Goal: Task Accomplishment & Management: Use online tool/utility

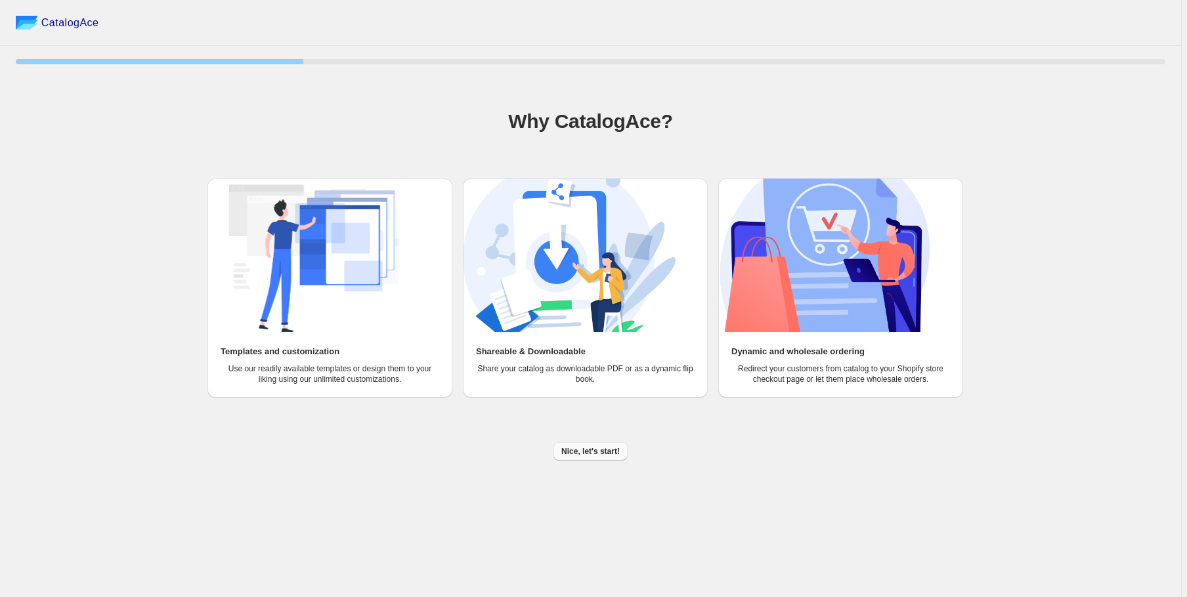
click at [598, 454] on span "Nice, let's start!" at bounding box center [590, 451] width 58 height 11
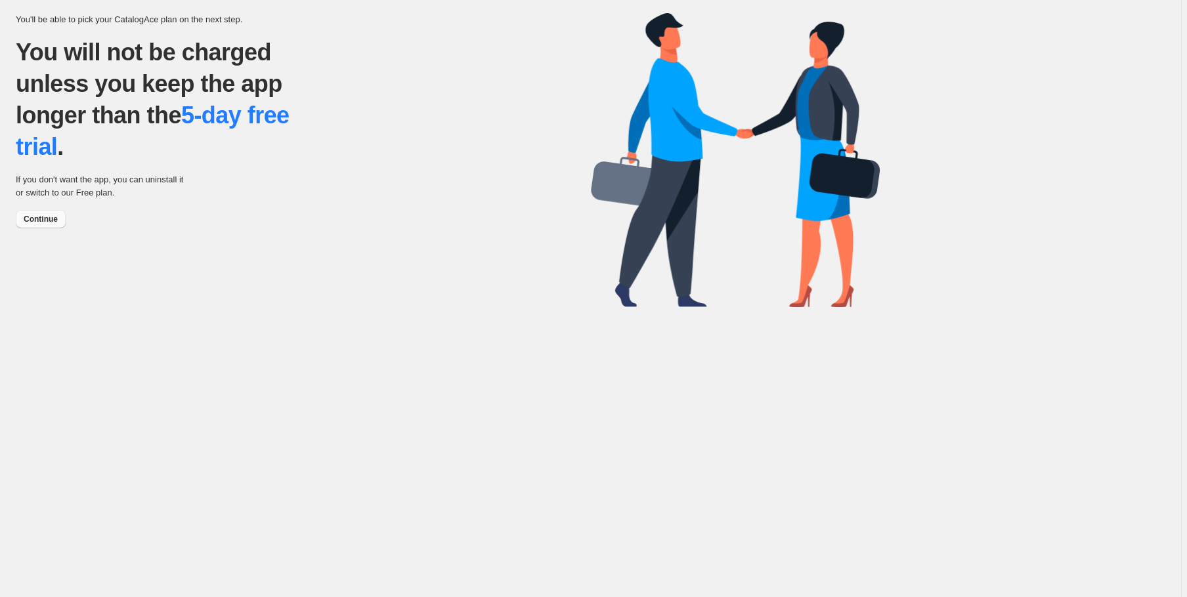
click at [37, 218] on span "Continue" at bounding box center [41, 219] width 34 height 11
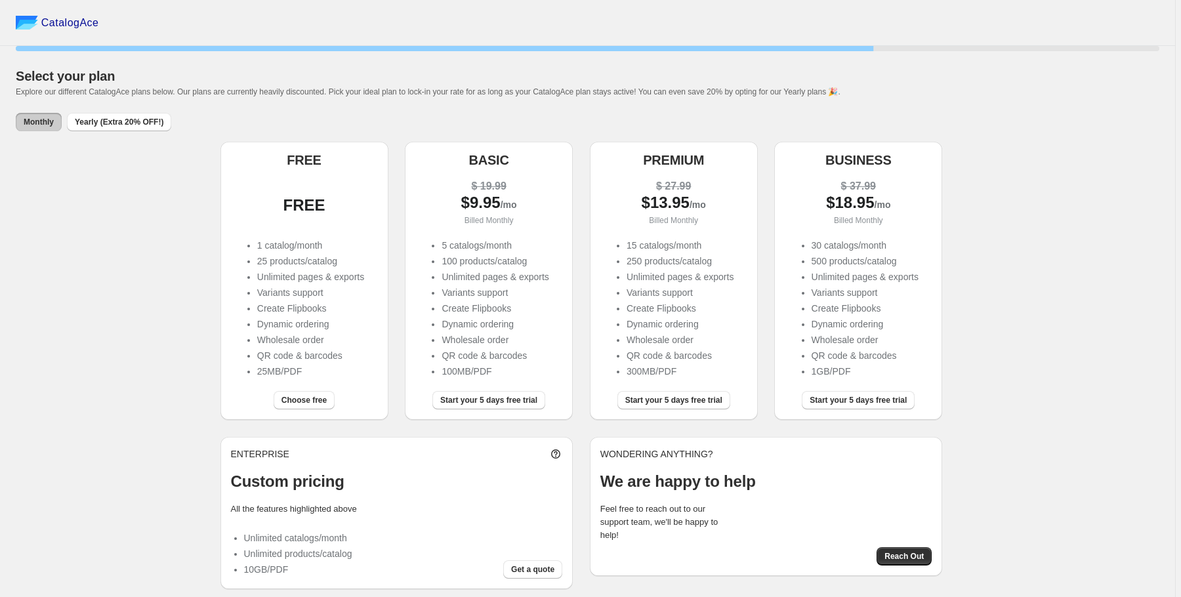
click at [316, 402] on span "Choose free" at bounding box center [304, 400] width 45 height 11
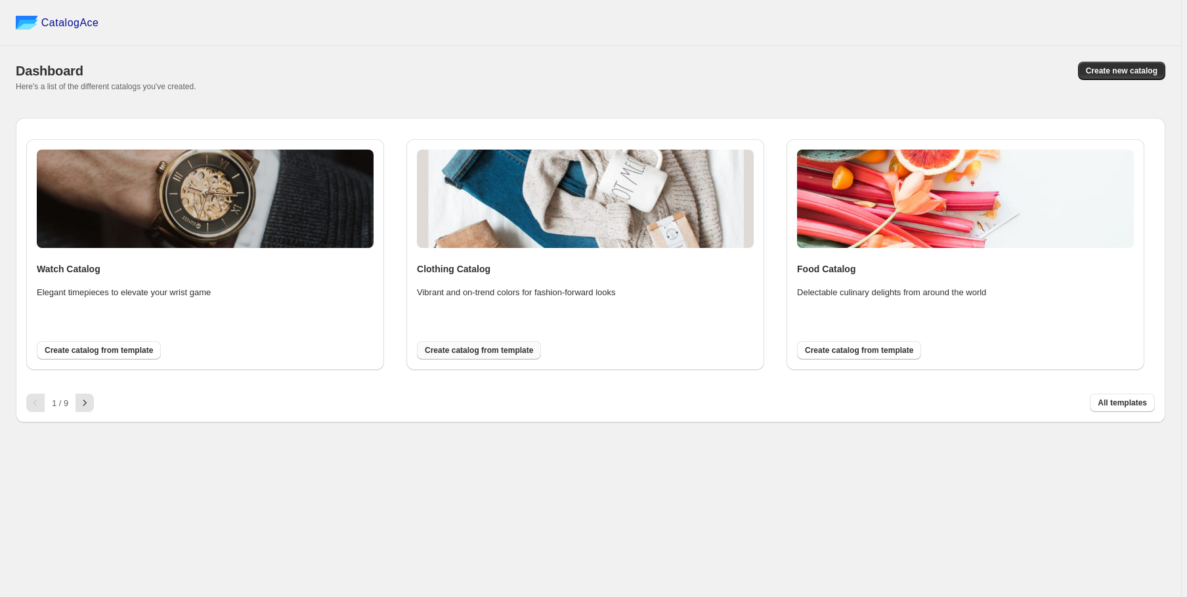
click at [522, 356] on span "Create catalog from template" at bounding box center [479, 350] width 108 height 11
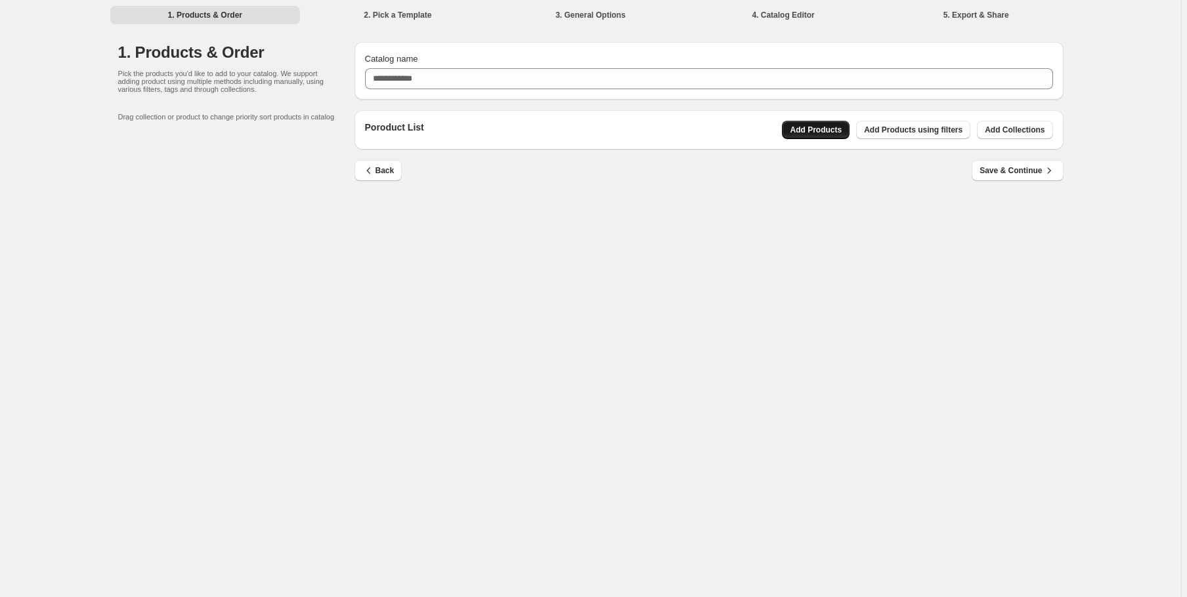
click at [806, 137] on button "Add Products" at bounding box center [816, 130] width 68 height 18
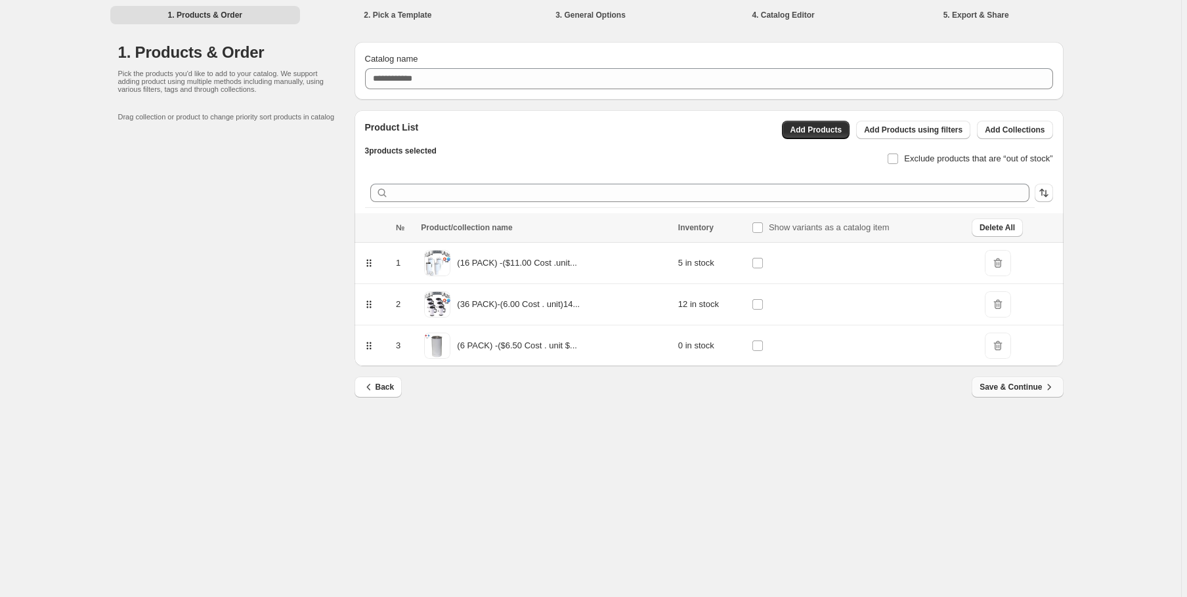
click at [1029, 386] on span "Save & Continue" at bounding box center [1016, 387] width 75 height 13
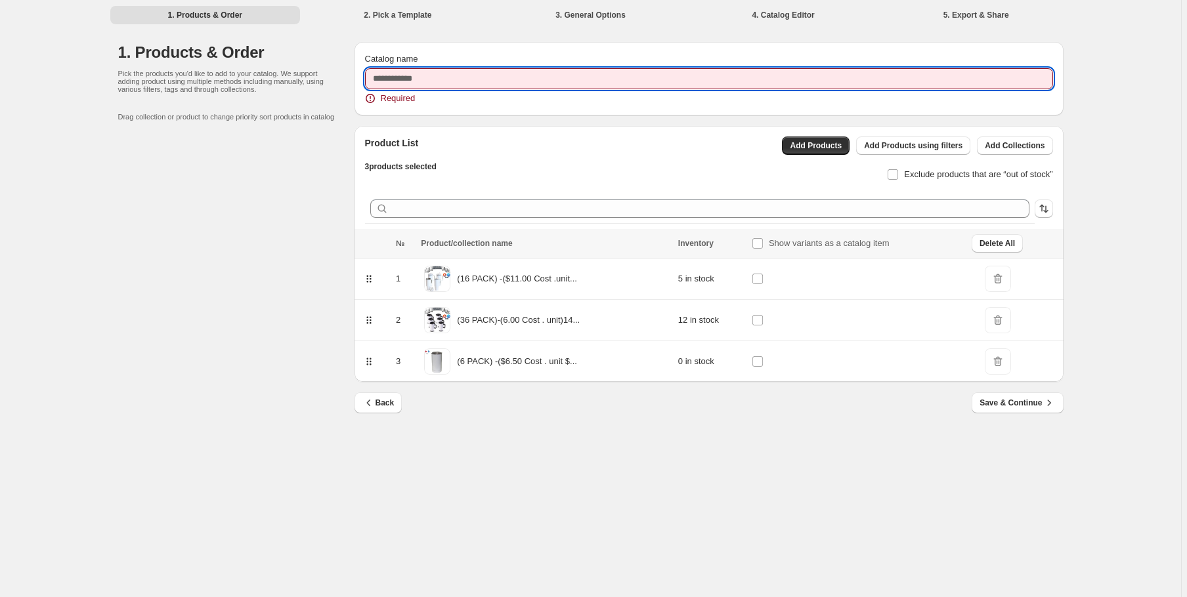
click at [435, 84] on input "Catalog name" at bounding box center [709, 78] width 688 height 21
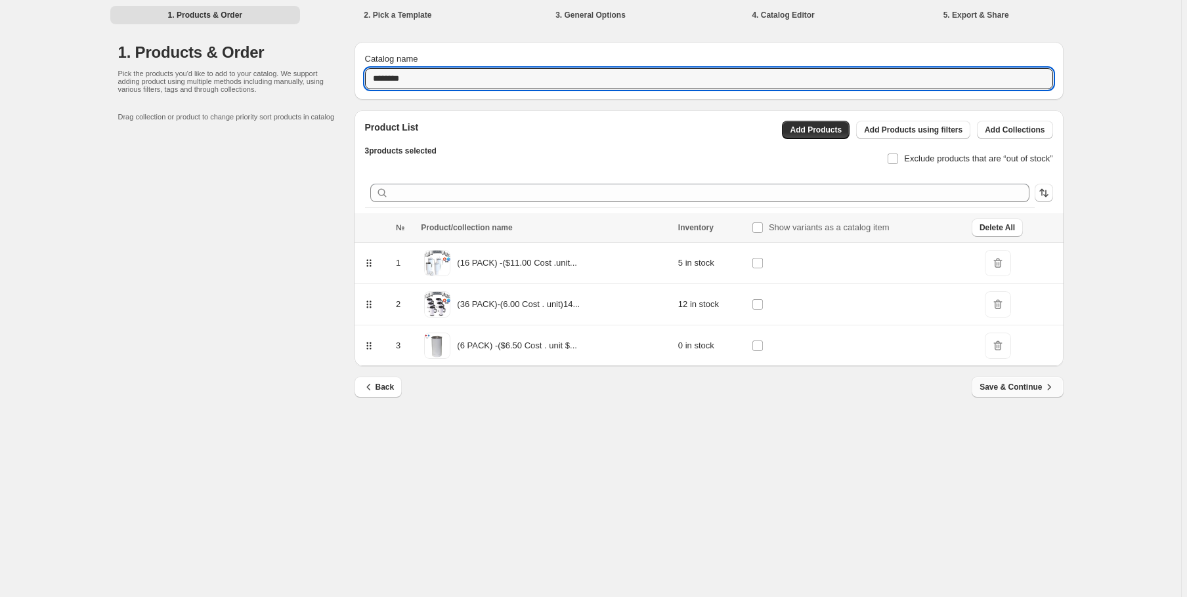
type input "*******"
click at [1032, 388] on span "Save & Continue" at bounding box center [1016, 387] width 75 height 13
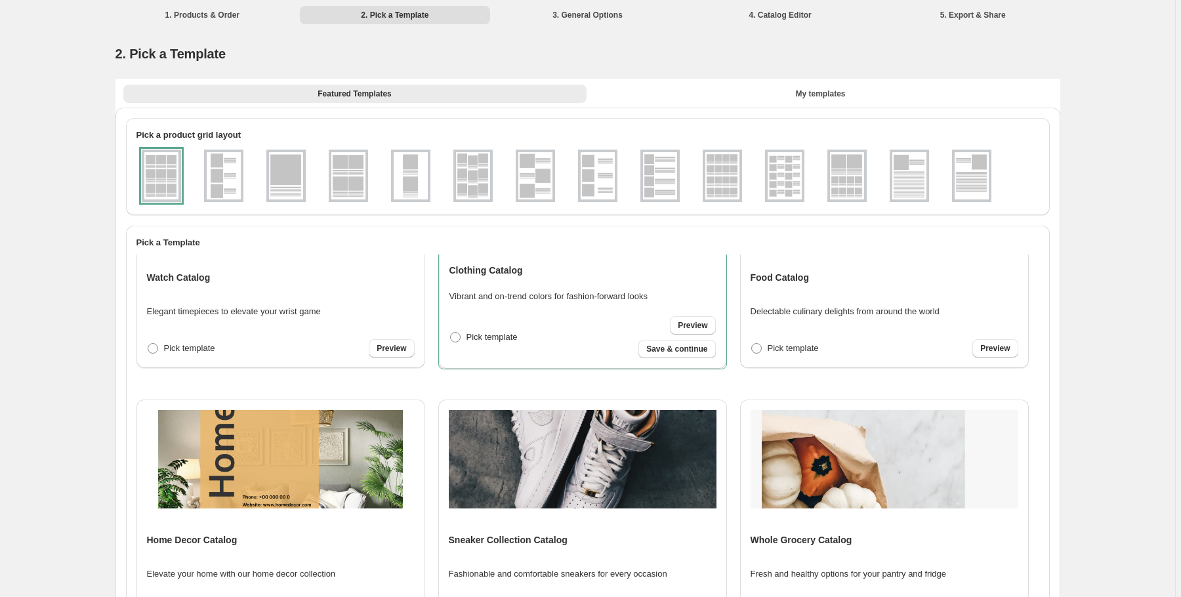
scroll to position [210, 0]
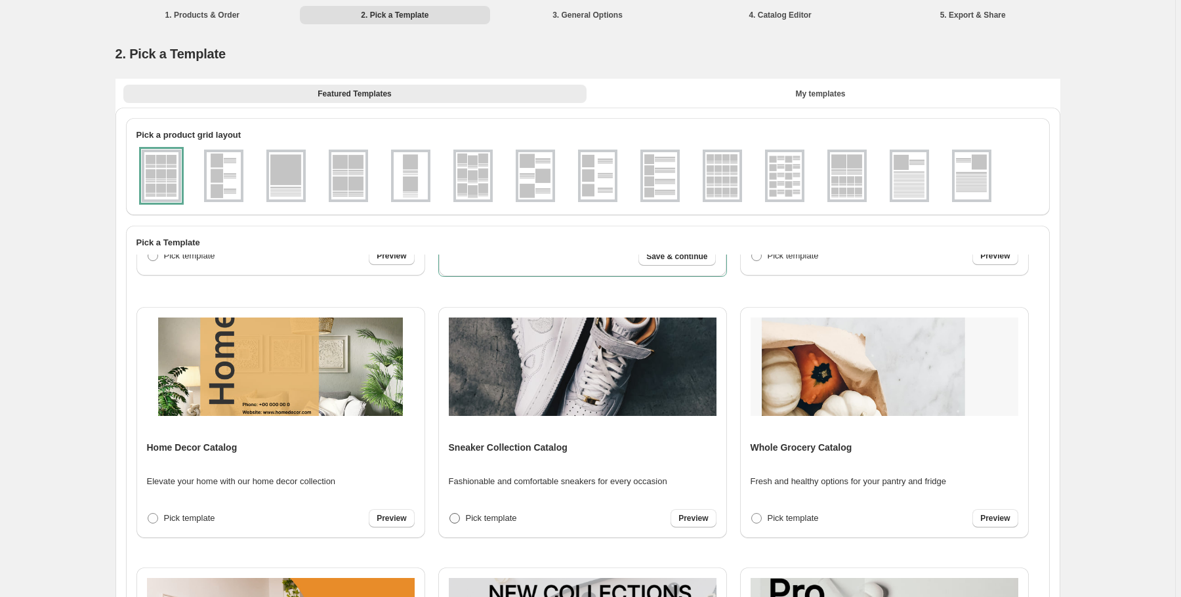
click at [454, 517] on span at bounding box center [455, 518] width 11 height 11
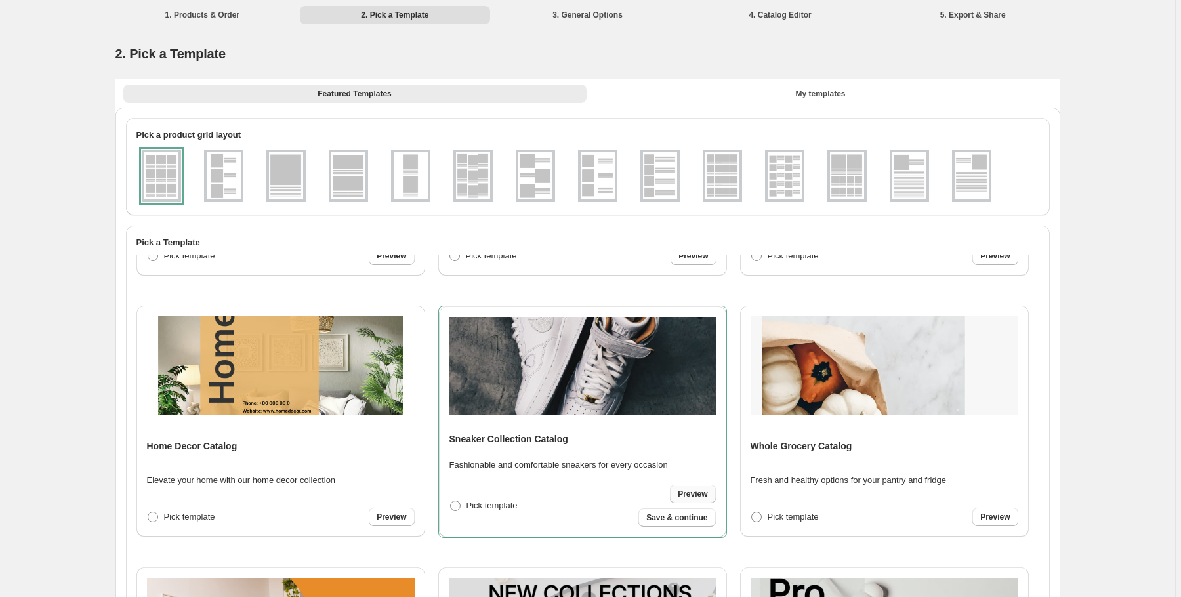
click at [694, 488] on link "Preview" at bounding box center [692, 494] width 45 height 18
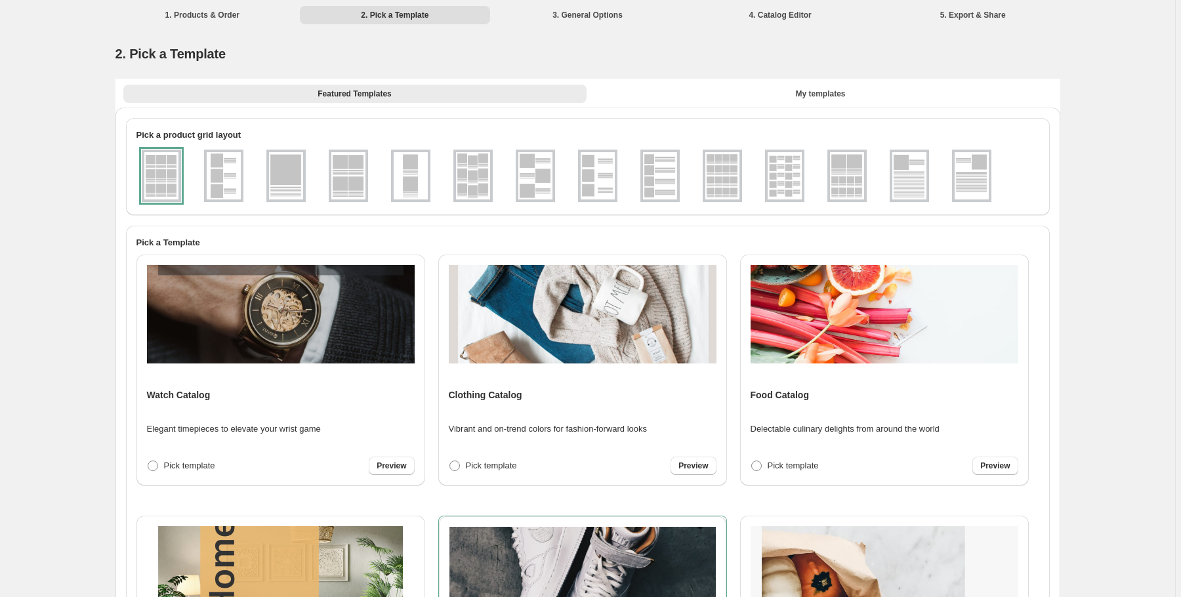
click at [176, 184] on div at bounding box center [161, 176] width 39 height 53
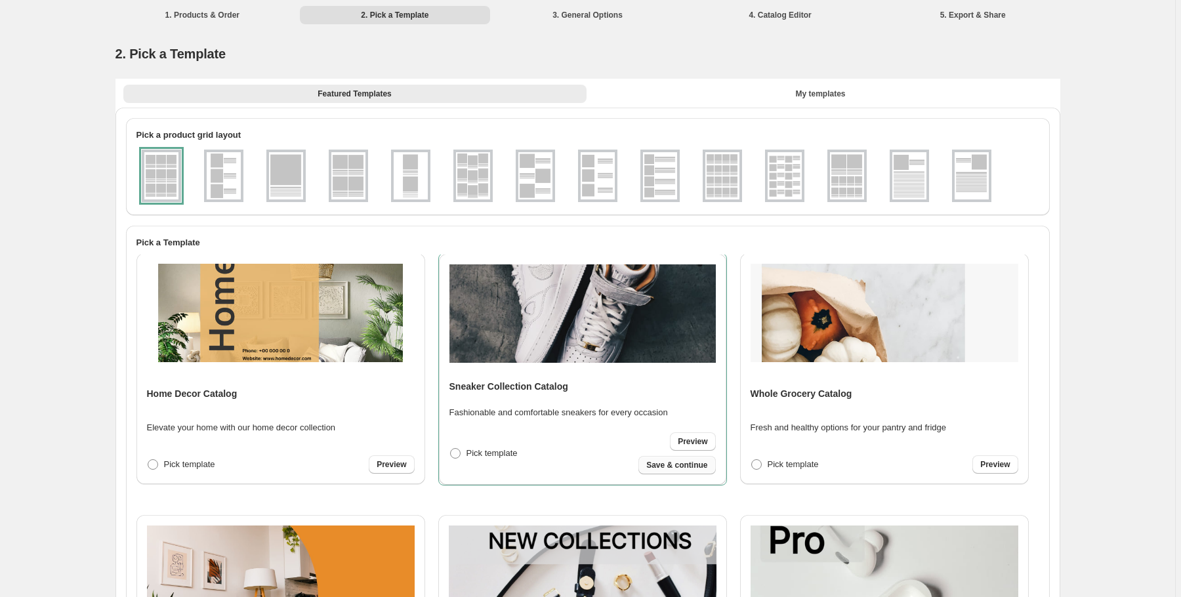
click at [693, 461] on span "Save & continue" at bounding box center [677, 465] width 61 height 11
select select "**********"
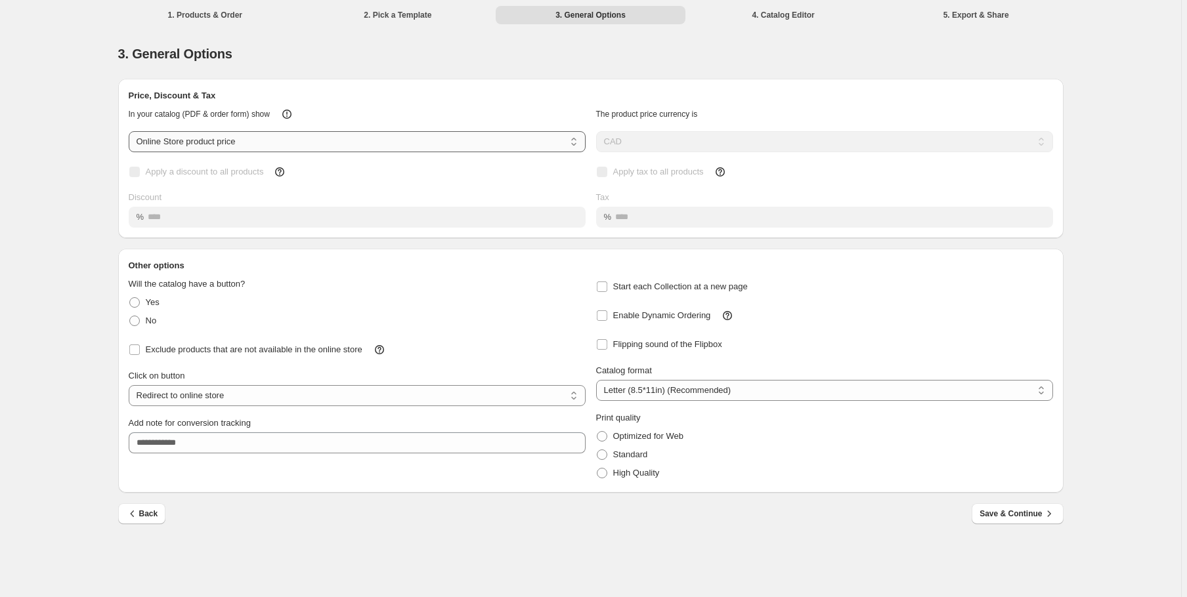
click at [240, 141] on select "**********" at bounding box center [357, 141] width 457 height 21
click at [1039, 514] on span "Save & Continue" at bounding box center [1016, 513] width 75 height 13
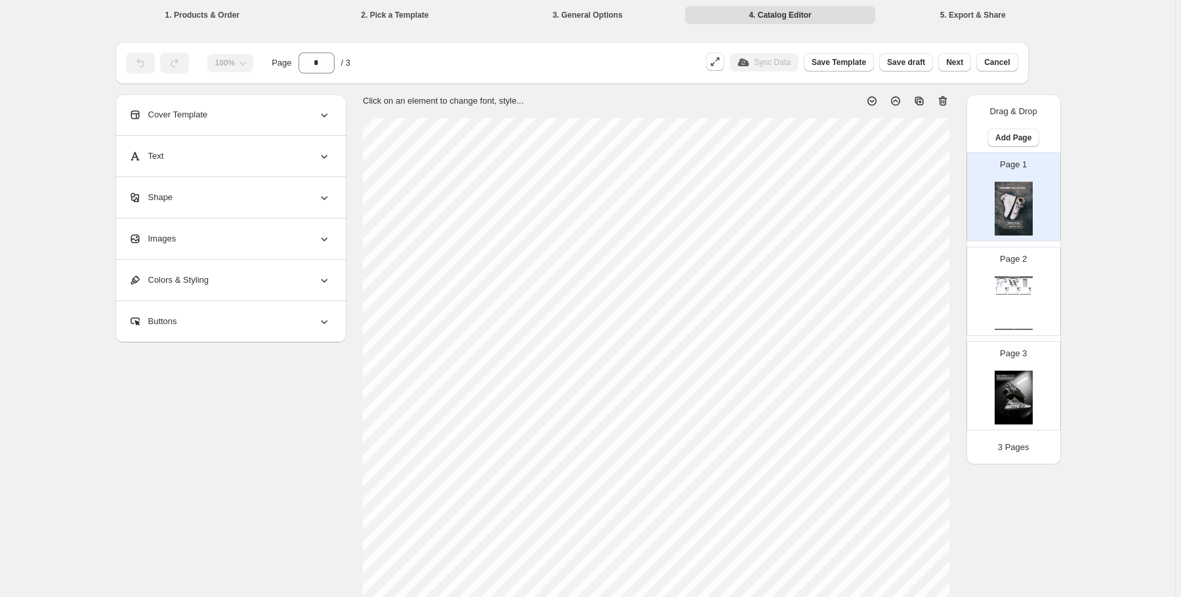
click at [207, 114] on span "Cover Template" at bounding box center [168, 114] width 79 height 13
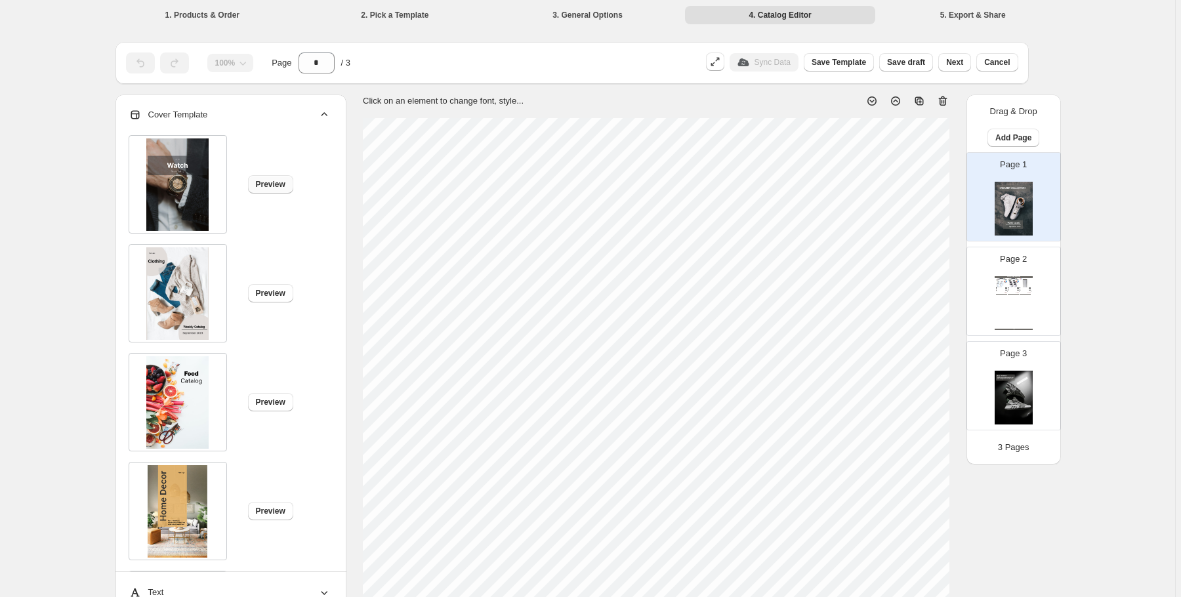
click at [277, 182] on span "Preview" at bounding box center [271, 184] width 30 height 11
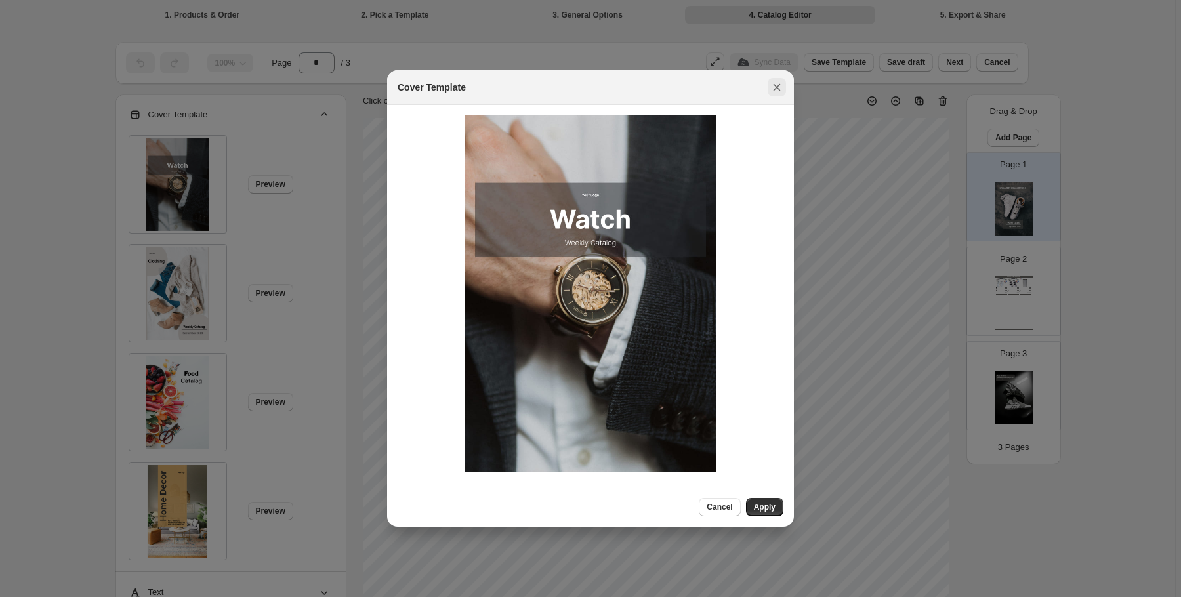
click at [776, 89] on icon ":r3m:" at bounding box center [777, 87] width 7 height 7
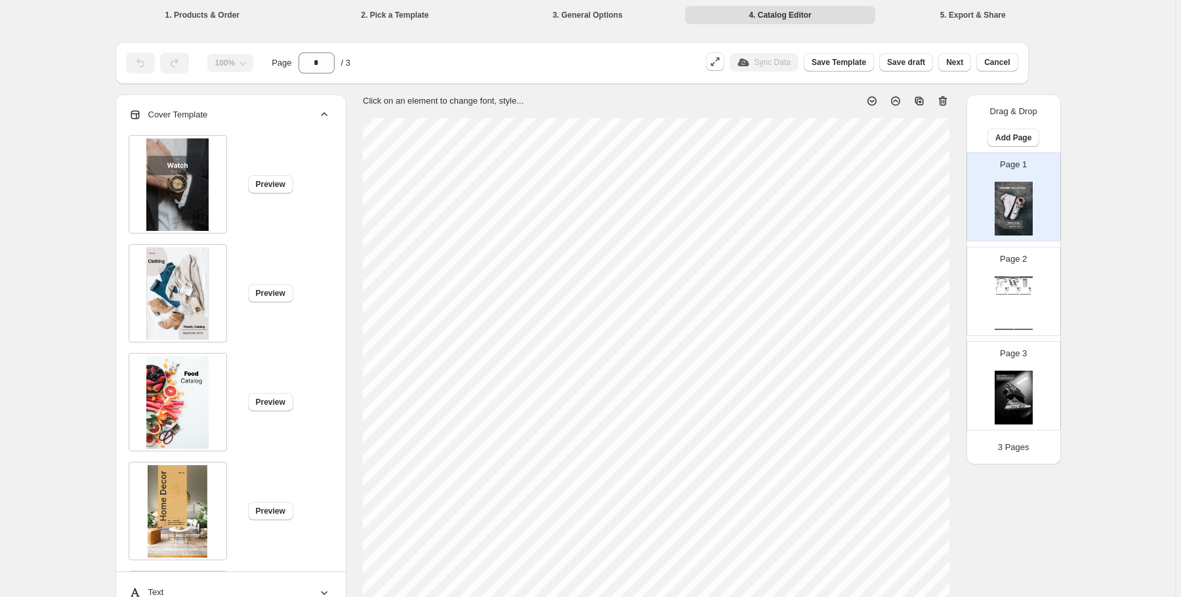
click at [1004, 208] on img at bounding box center [1014, 209] width 38 height 54
click at [1008, 278] on img at bounding box center [1001, 282] width 11 height 9
type input "*"
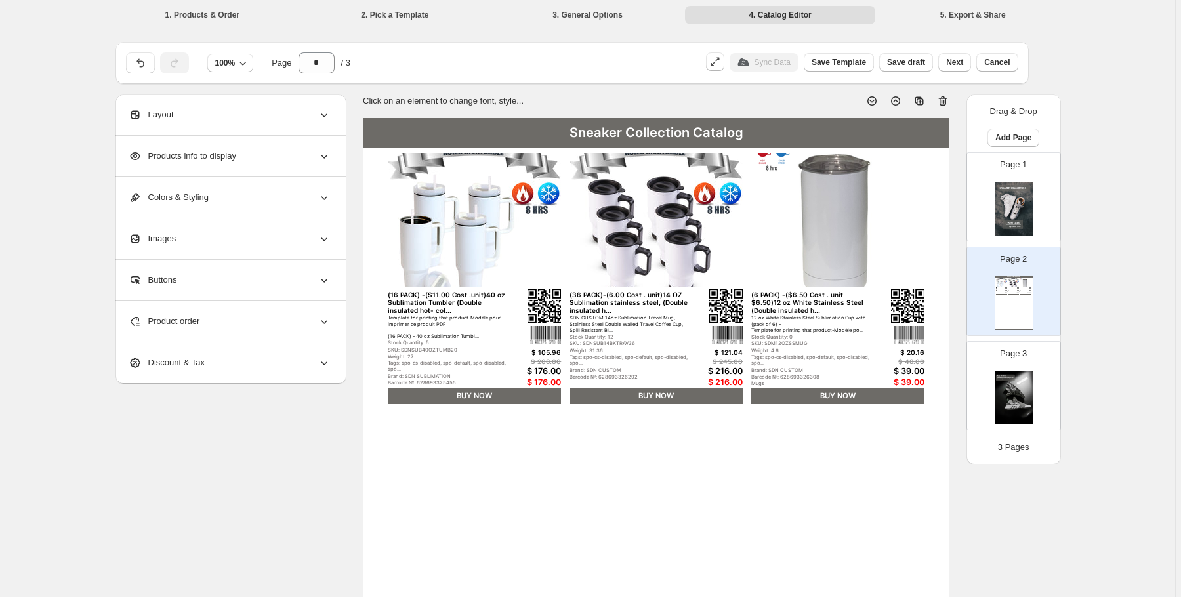
click at [328, 116] on icon at bounding box center [324, 114] width 13 height 13
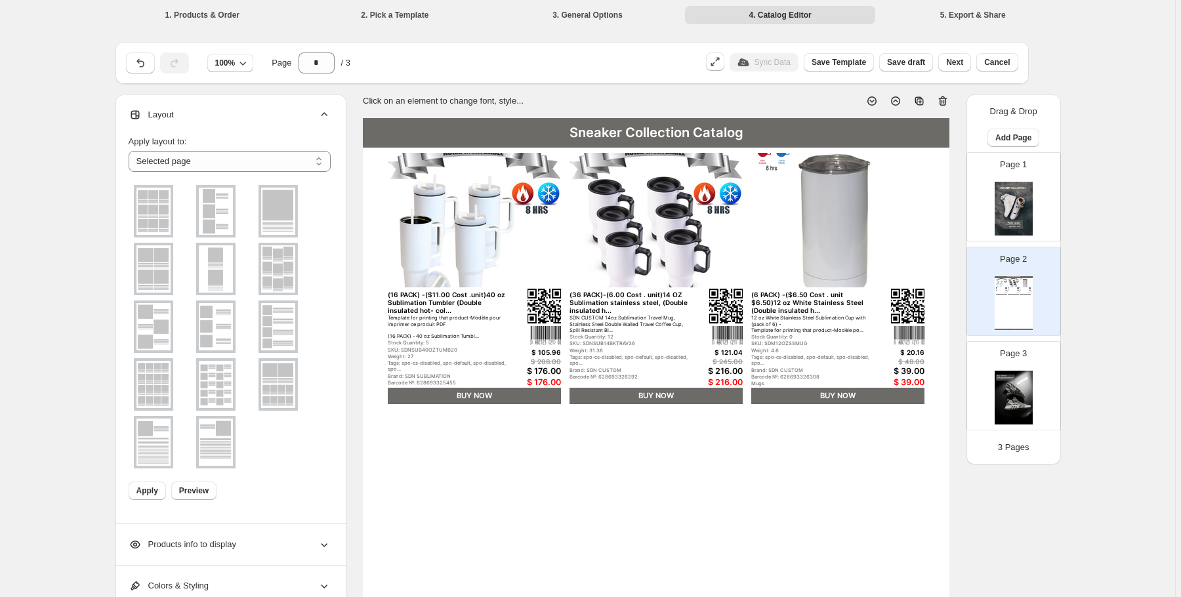
click at [328, 116] on icon at bounding box center [324, 114] width 13 height 13
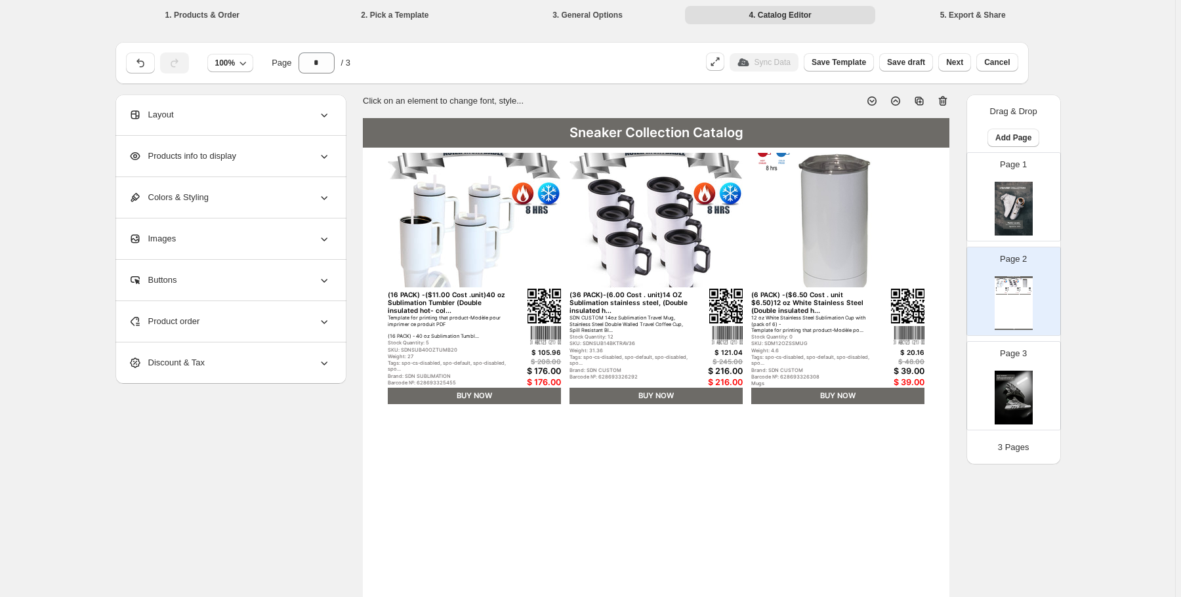
click at [331, 192] on icon at bounding box center [324, 197] width 13 height 13
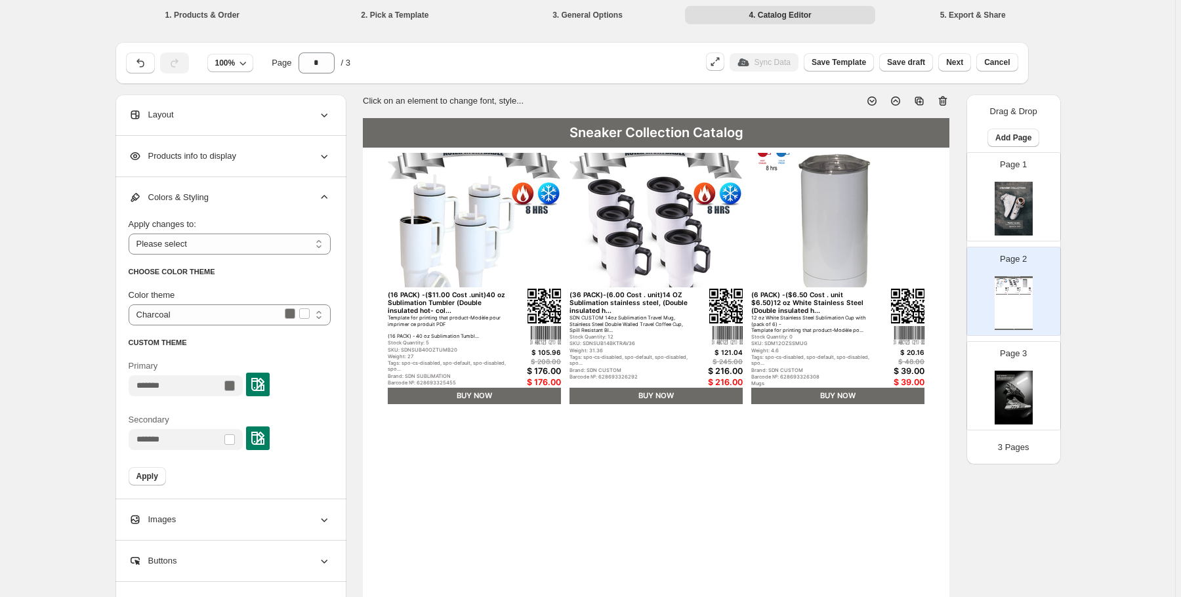
click at [331, 192] on icon at bounding box center [324, 197] width 13 height 13
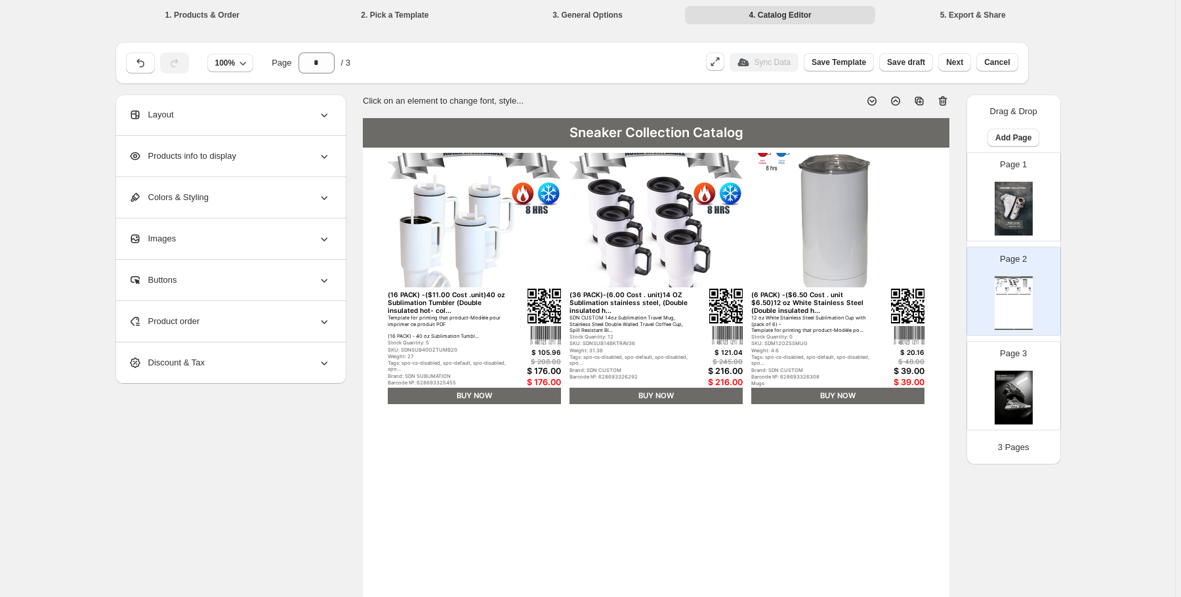
click at [328, 280] on icon at bounding box center [324, 281] width 7 height 4
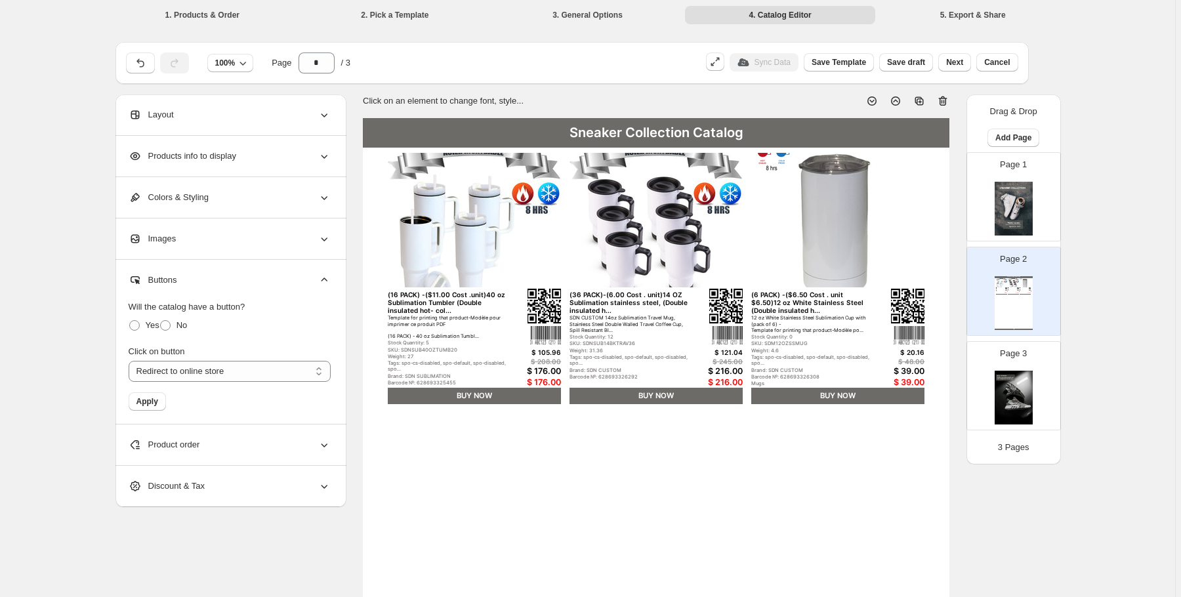
click at [328, 280] on icon at bounding box center [324, 280] width 13 height 13
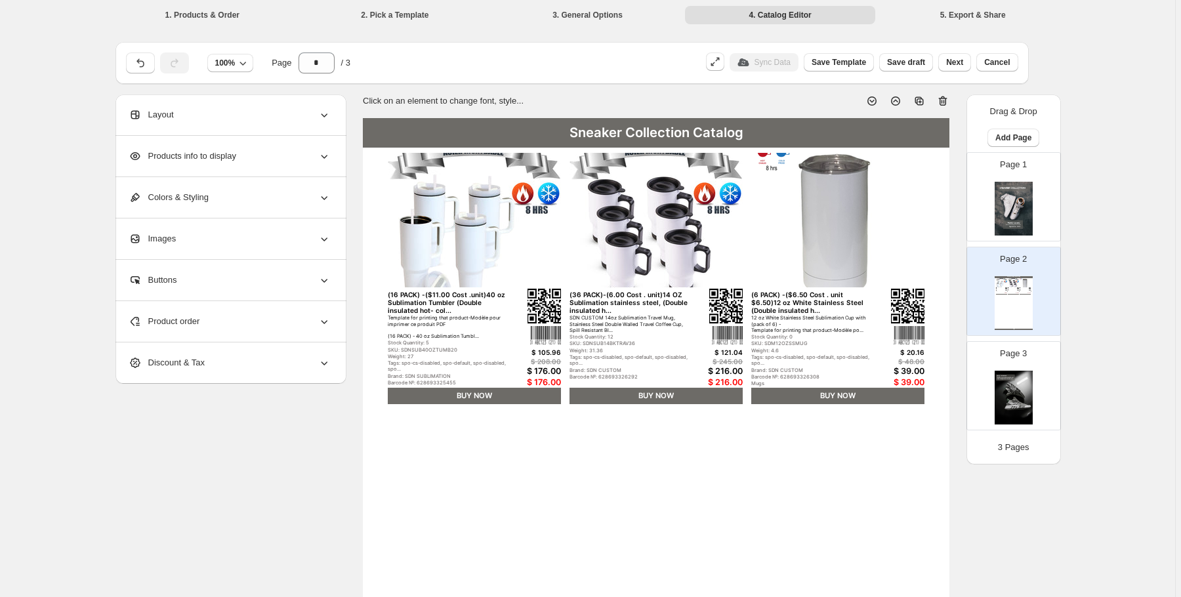
click at [322, 320] on icon at bounding box center [324, 321] width 13 height 13
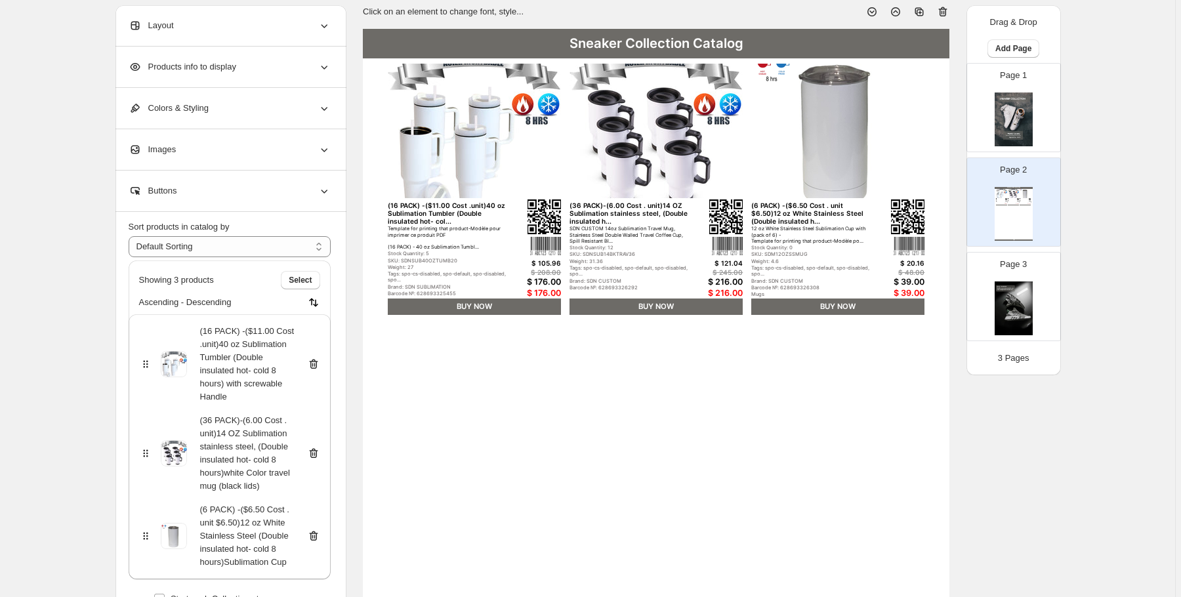
scroll to position [210, 0]
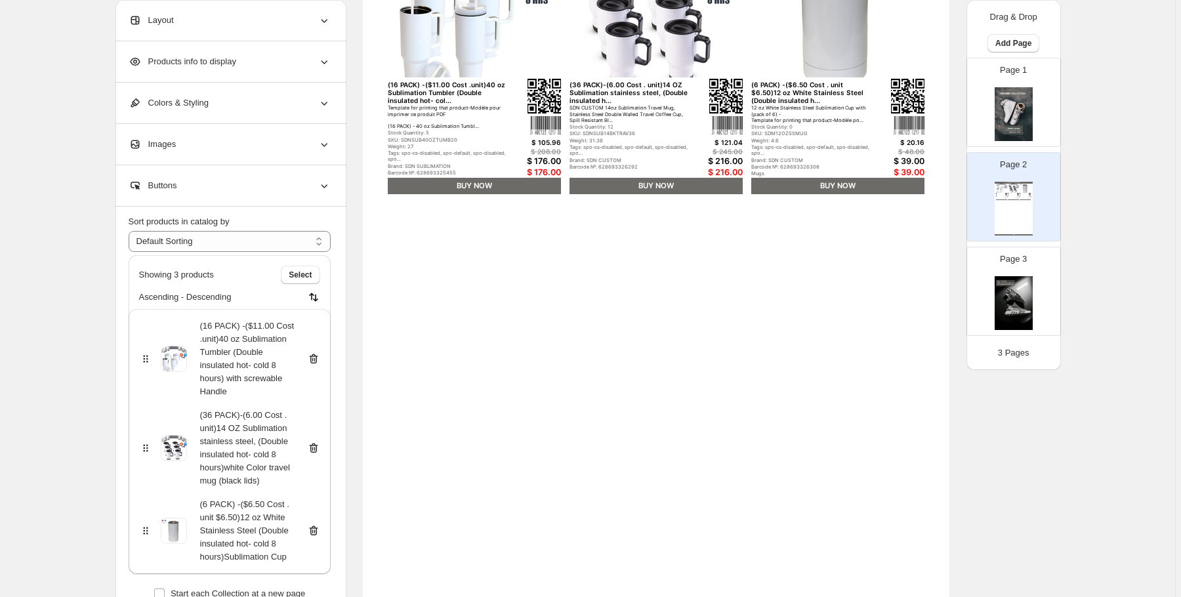
click at [465, 186] on div "BUY NOW" at bounding box center [474, 186] width 173 height 16
select select "**********"
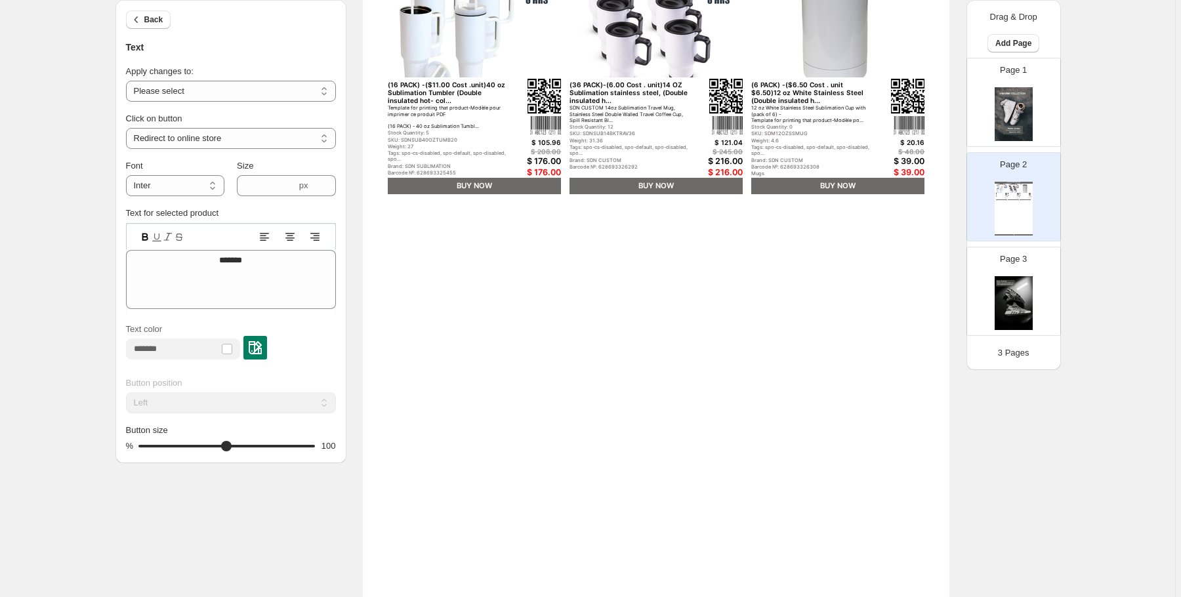
scroll to position [0, 0]
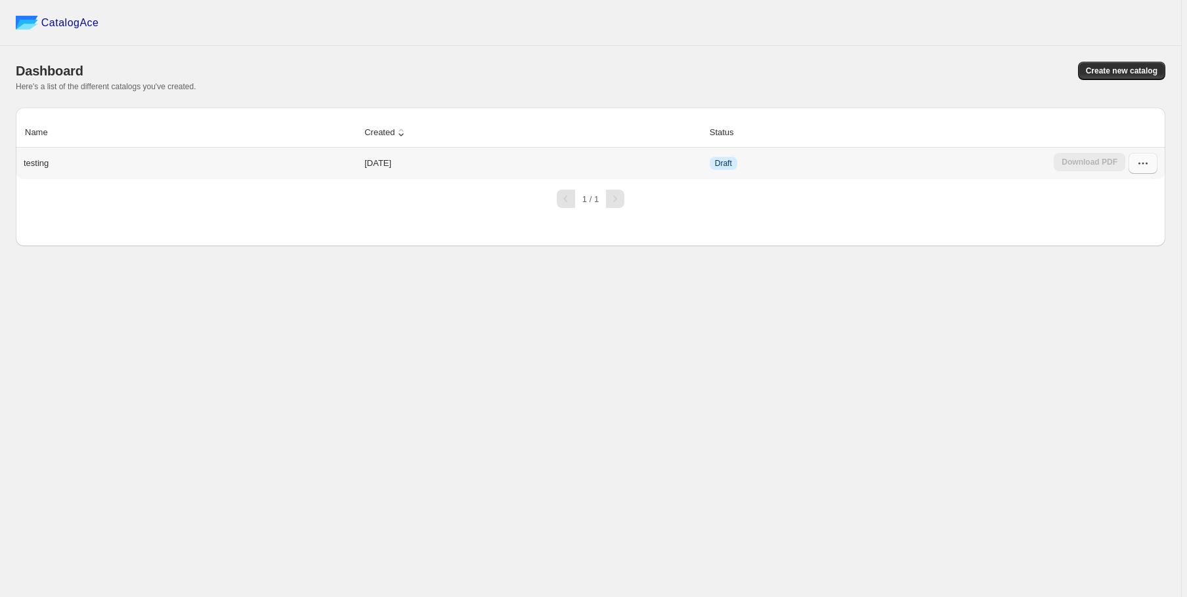
click at [1137, 164] on icon "button" at bounding box center [1142, 163] width 13 height 13
click at [1130, 322] on span "Delete" at bounding box center [1119, 327] width 25 height 10
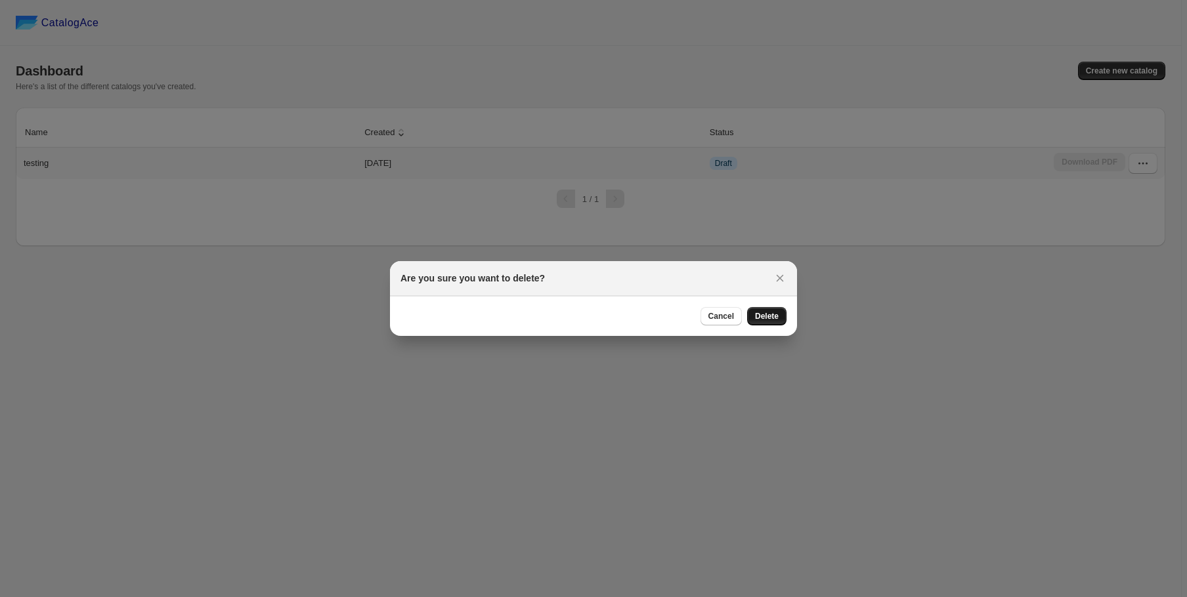
click at [779, 317] on button "Delete" at bounding box center [766, 316] width 39 height 18
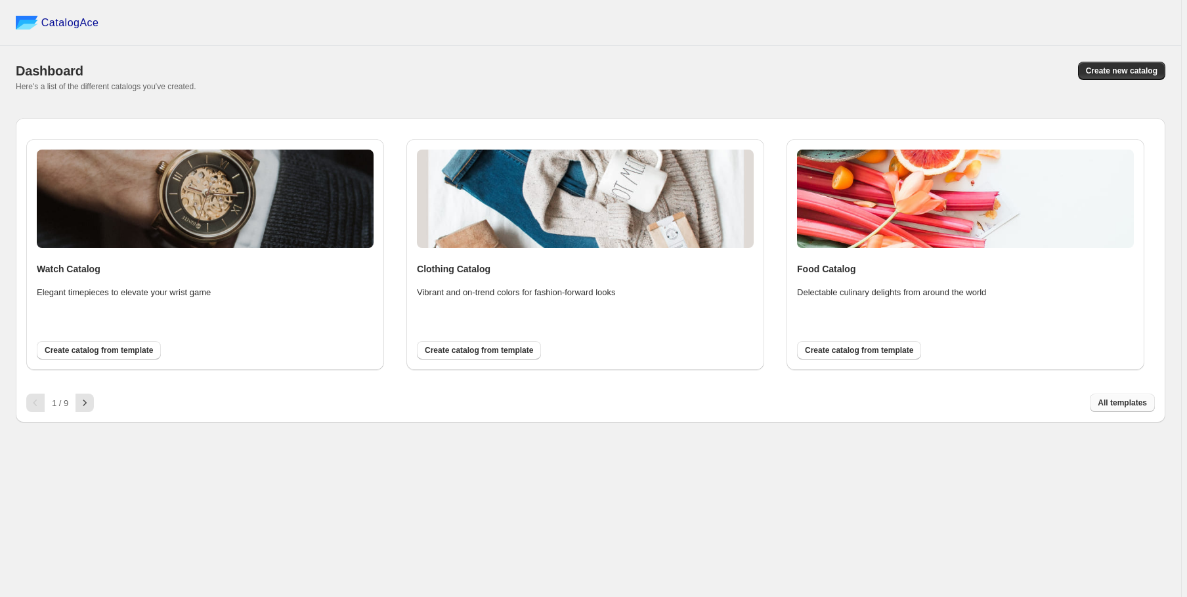
click at [1133, 399] on span "All templates" at bounding box center [1121, 403] width 49 height 11
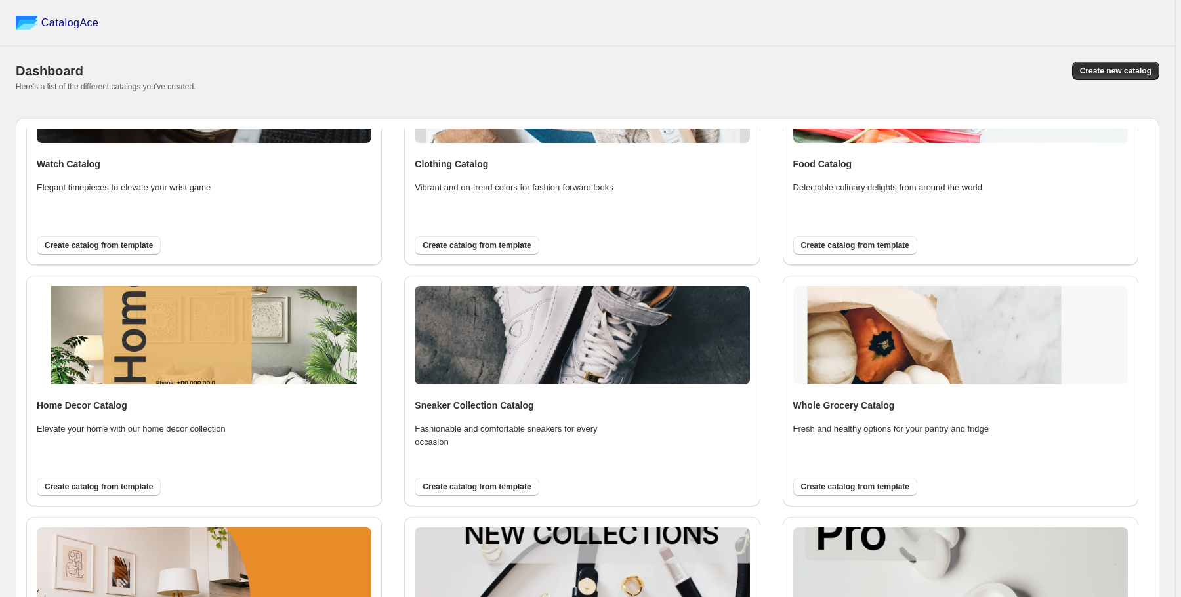
scroll to position [263, 0]
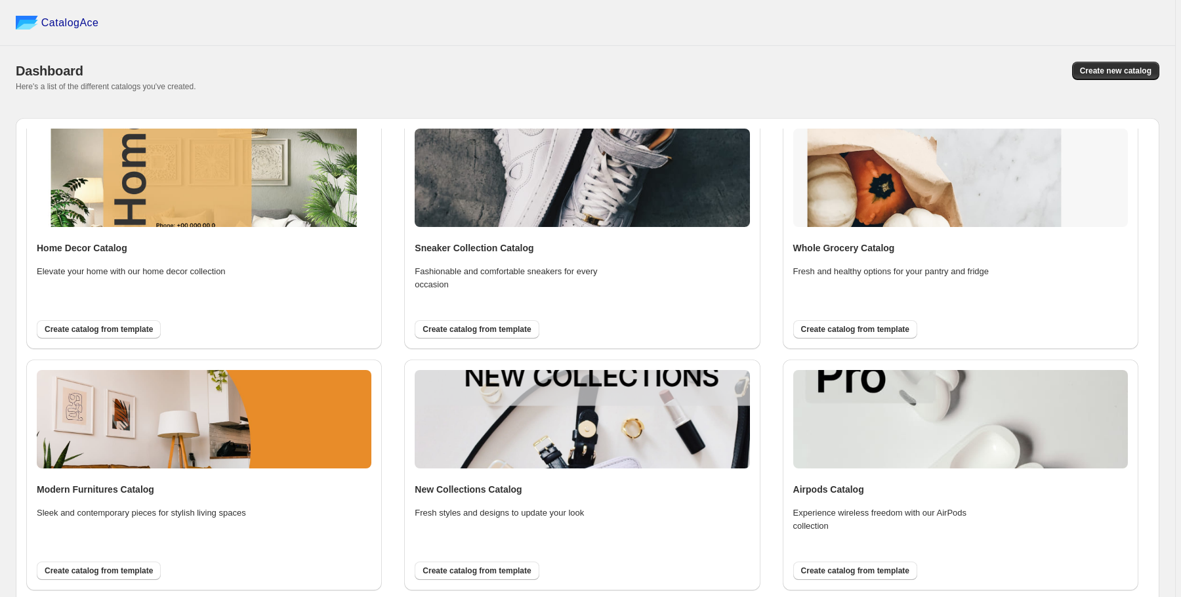
click at [512, 336] on button "Create catalog from template" at bounding box center [477, 329] width 124 height 18
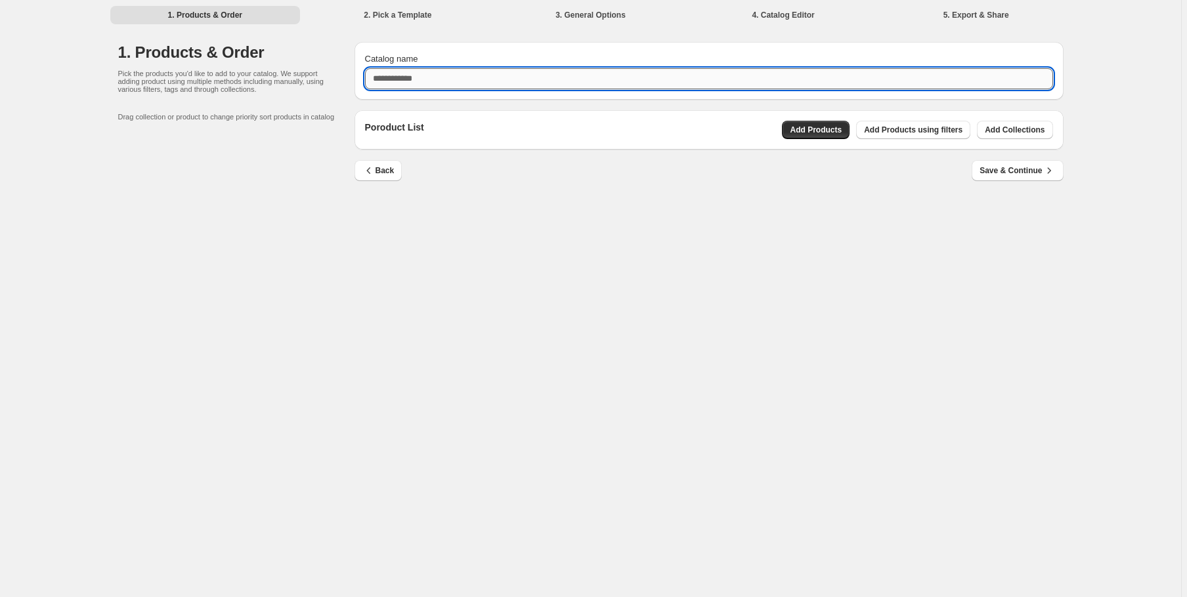
click at [604, 75] on input "Catalog name" at bounding box center [709, 78] width 688 height 21
type input "**********"
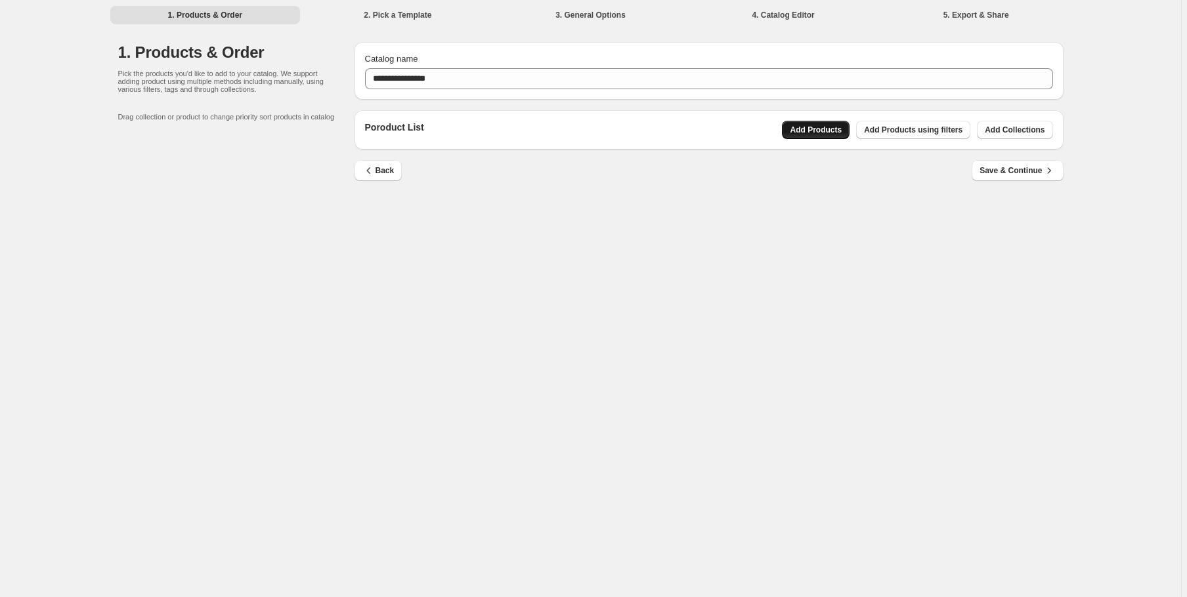
click at [830, 129] on span "Add Products" at bounding box center [816, 130] width 52 height 11
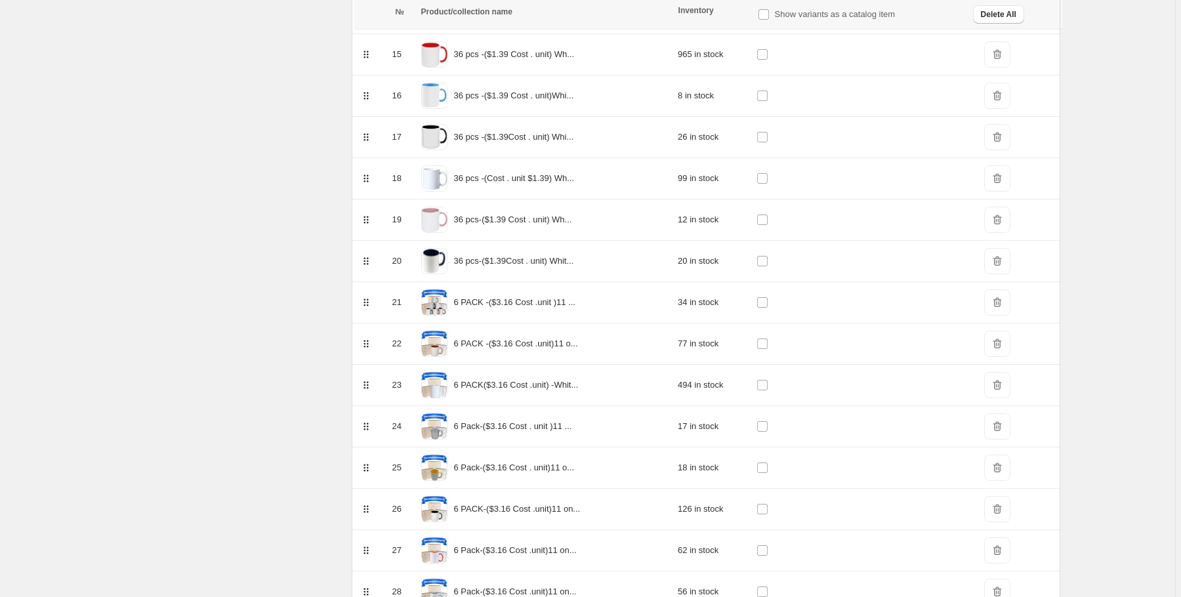
scroll to position [935, 0]
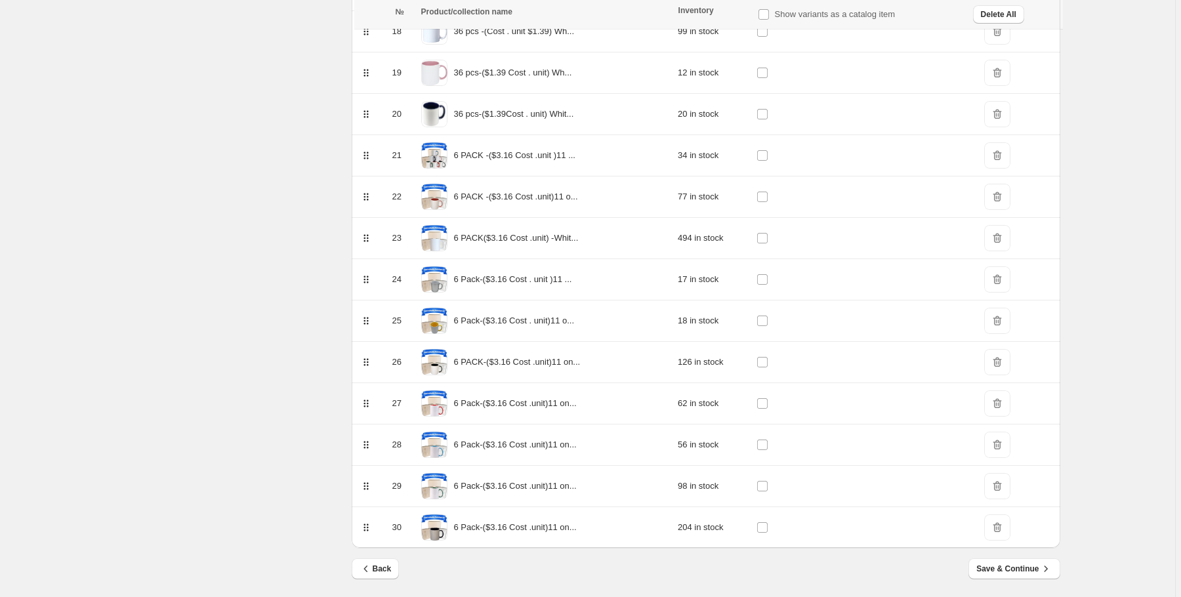
click at [1055, 572] on button "Save & Continue" at bounding box center [1014, 569] width 91 height 21
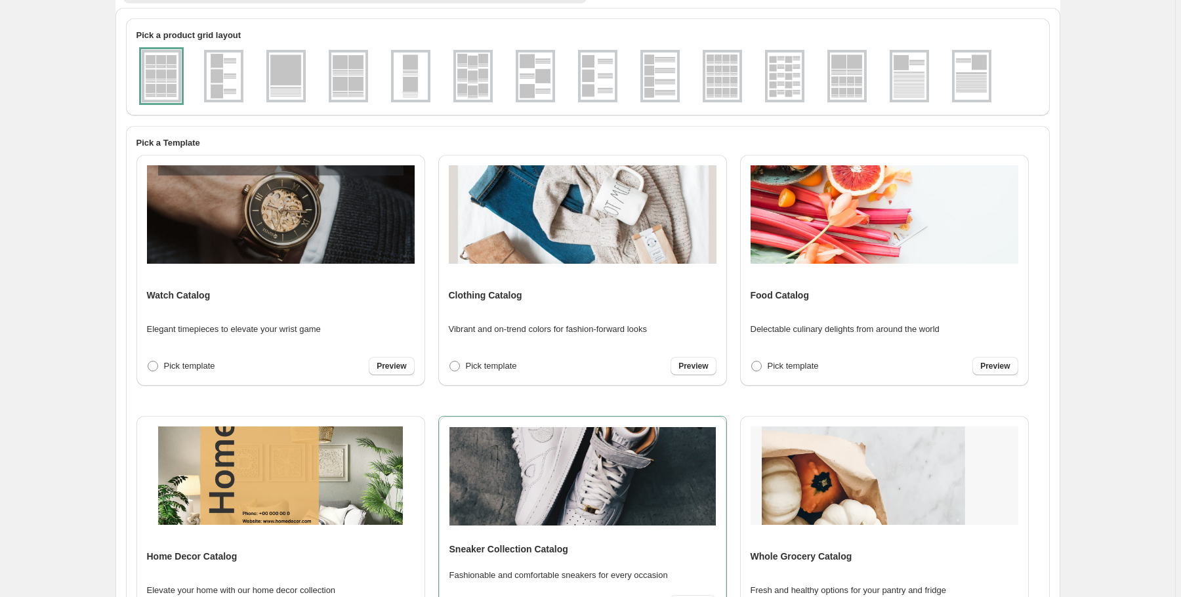
scroll to position [0, 0]
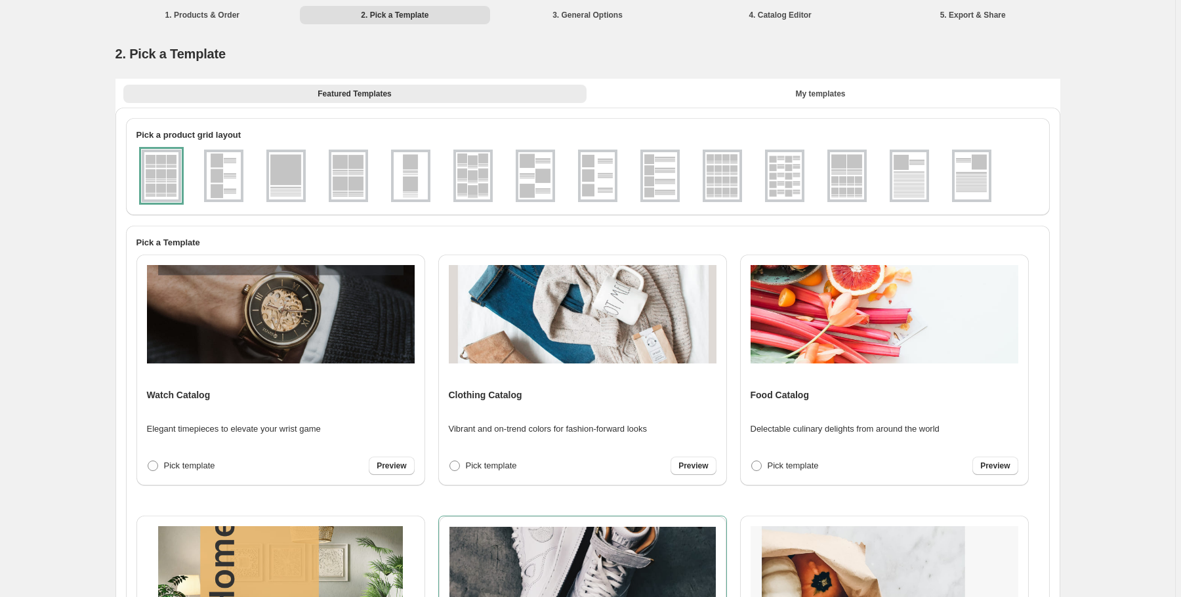
click at [164, 181] on div at bounding box center [161, 176] width 39 height 53
click at [463, 171] on img at bounding box center [473, 175] width 34 height 47
click at [166, 168] on img at bounding box center [161, 175] width 34 height 47
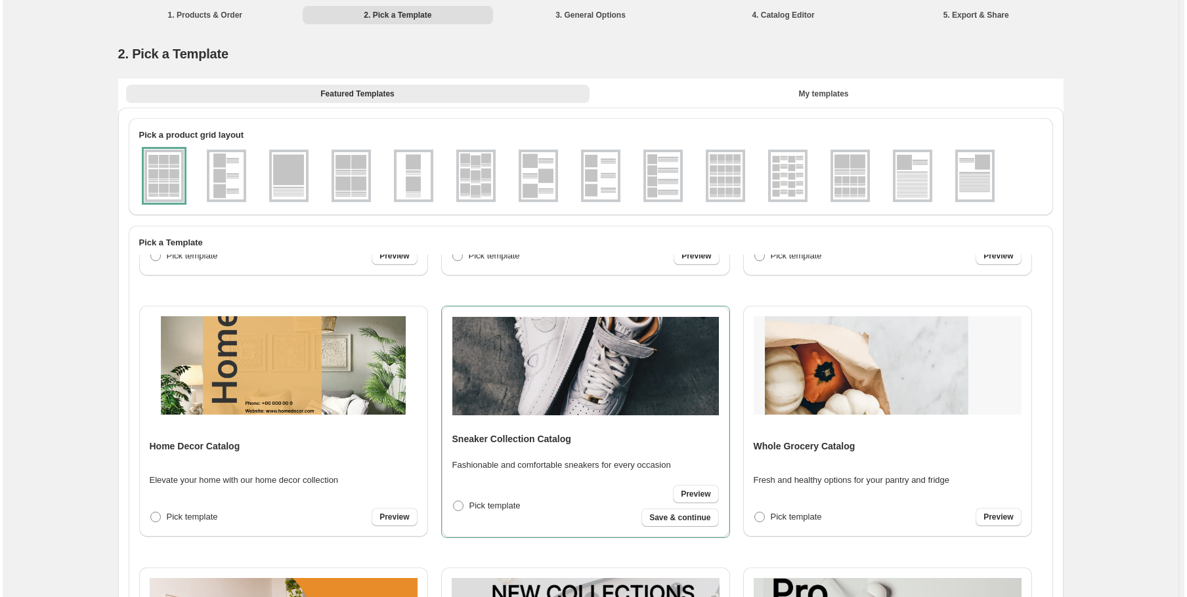
scroll to position [315, 0]
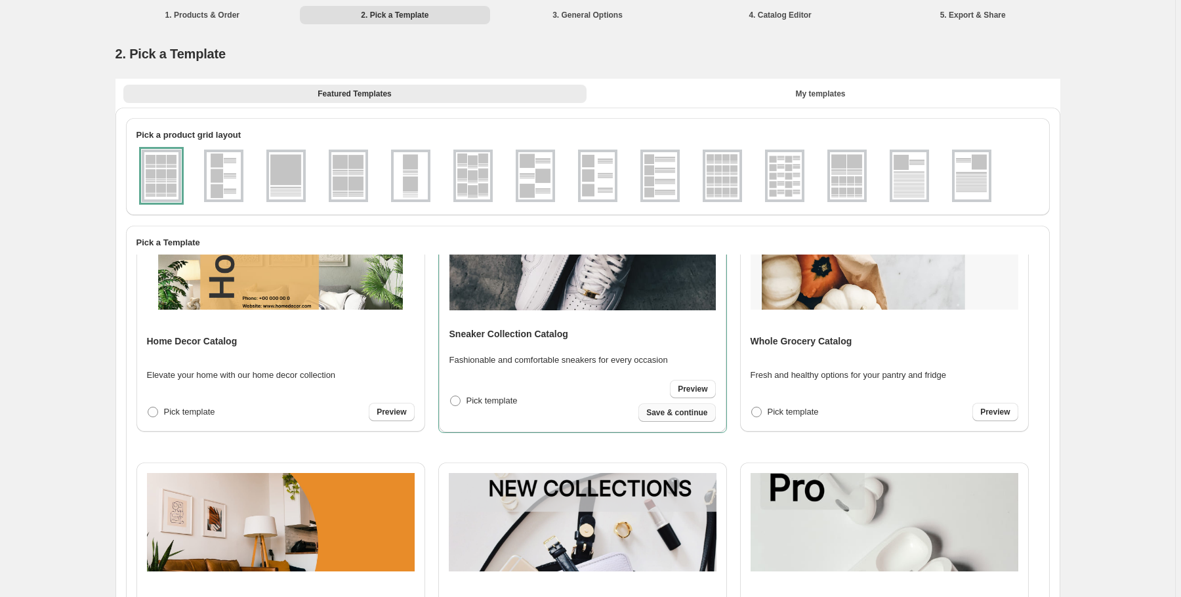
click at [680, 414] on span "Save & continue" at bounding box center [677, 413] width 61 height 11
select select "**********"
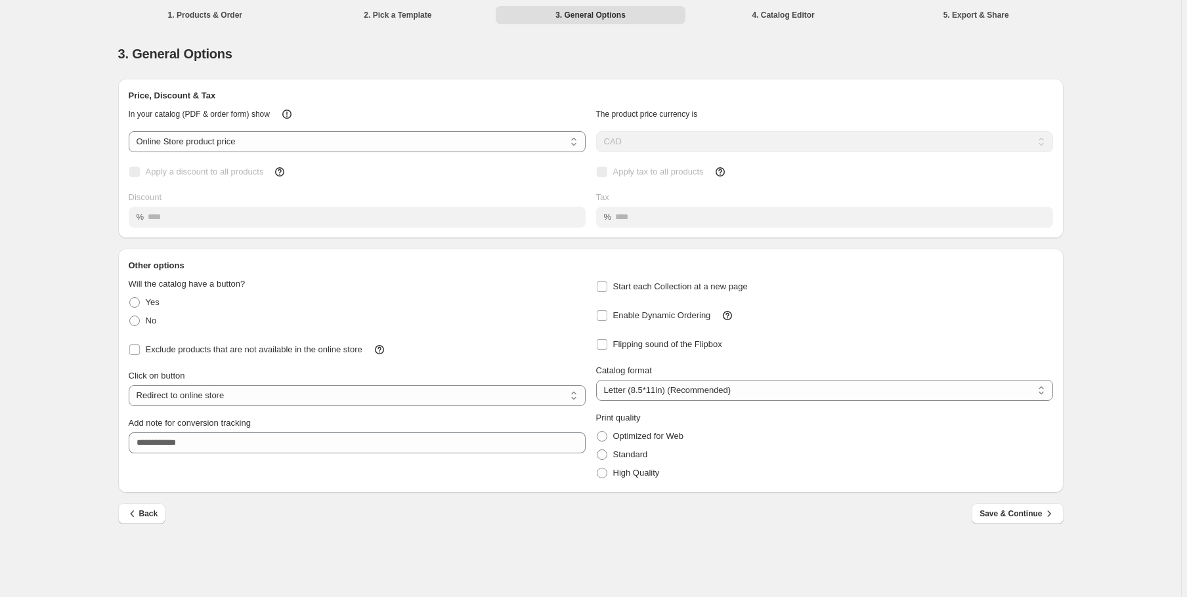
click at [270, 144] on div "The discount you're applying here will not discount your products in your Shopi…" at bounding box center [281, 112] width 137 height 108
click at [393, 144] on select "**********" at bounding box center [357, 141] width 457 height 21
click at [129, 131] on select "**********" at bounding box center [357, 141] width 457 height 21
click at [255, 149] on select "**********" at bounding box center [357, 141] width 457 height 21
select select "*****"
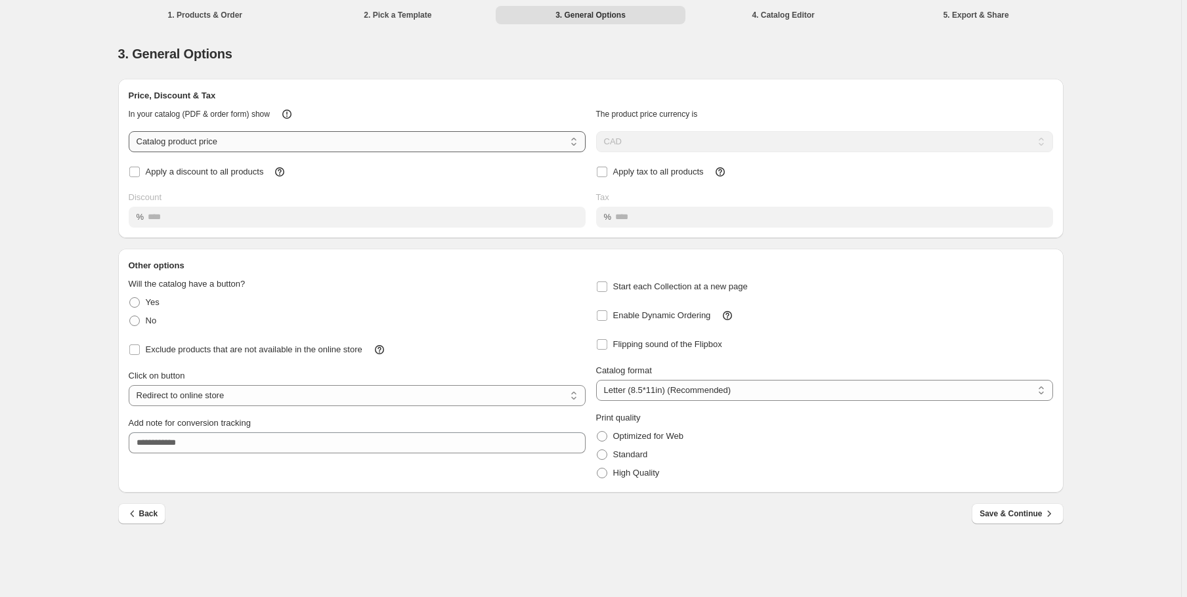
click at [129, 131] on select "**********" at bounding box center [357, 141] width 457 height 21
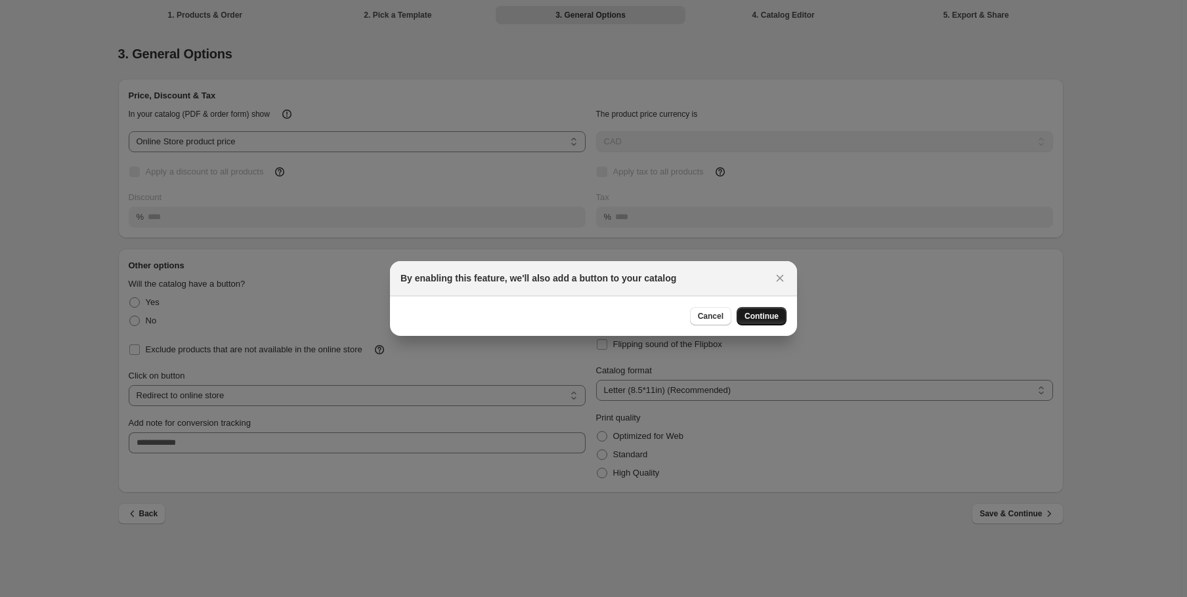
click at [761, 316] on span "Continue" at bounding box center [761, 316] width 34 height 11
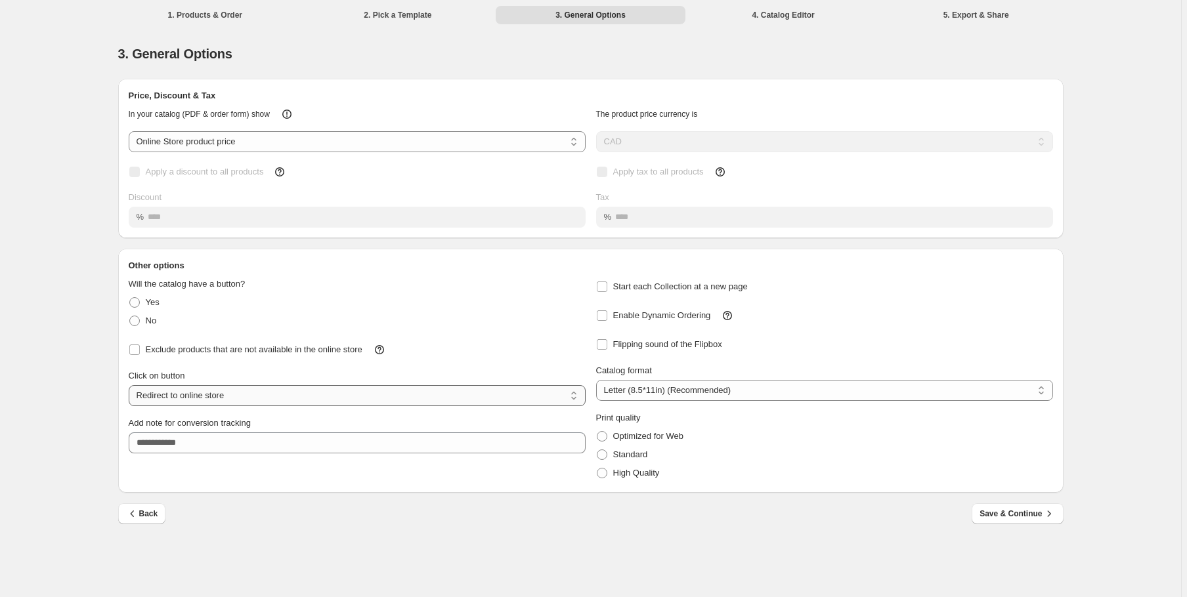
click at [352, 399] on select "**********" at bounding box center [357, 395] width 457 height 21
select select "**********"
click at [129, 385] on select "**********" at bounding box center [357, 395] width 457 height 21
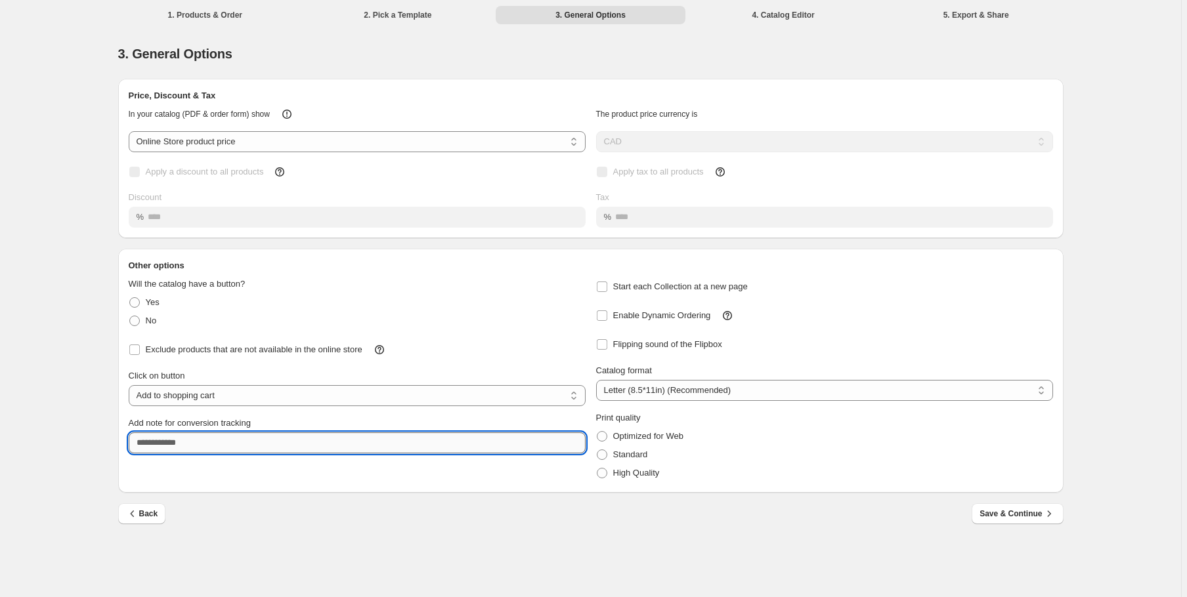
click at [249, 444] on input "Add note for conversion tracking" at bounding box center [357, 443] width 457 height 21
click at [1016, 515] on span "Save & Continue" at bounding box center [1016, 513] width 75 height 13
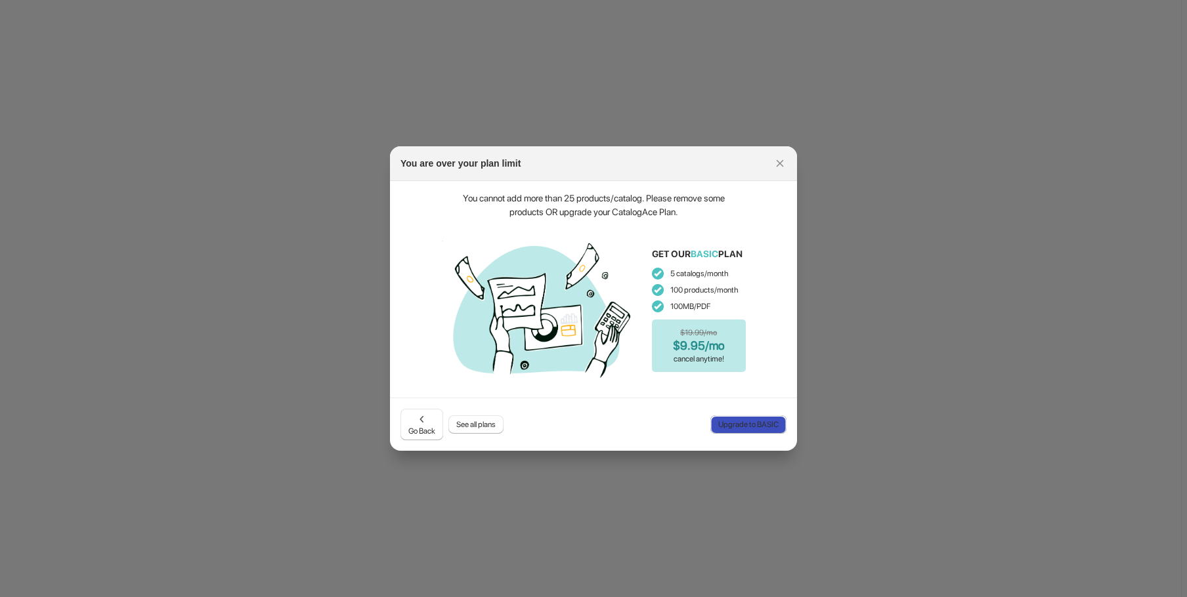
click at [764, 423] on span "Upgrade to BASIC" at bounding box center [748, 424] width 60 height 11
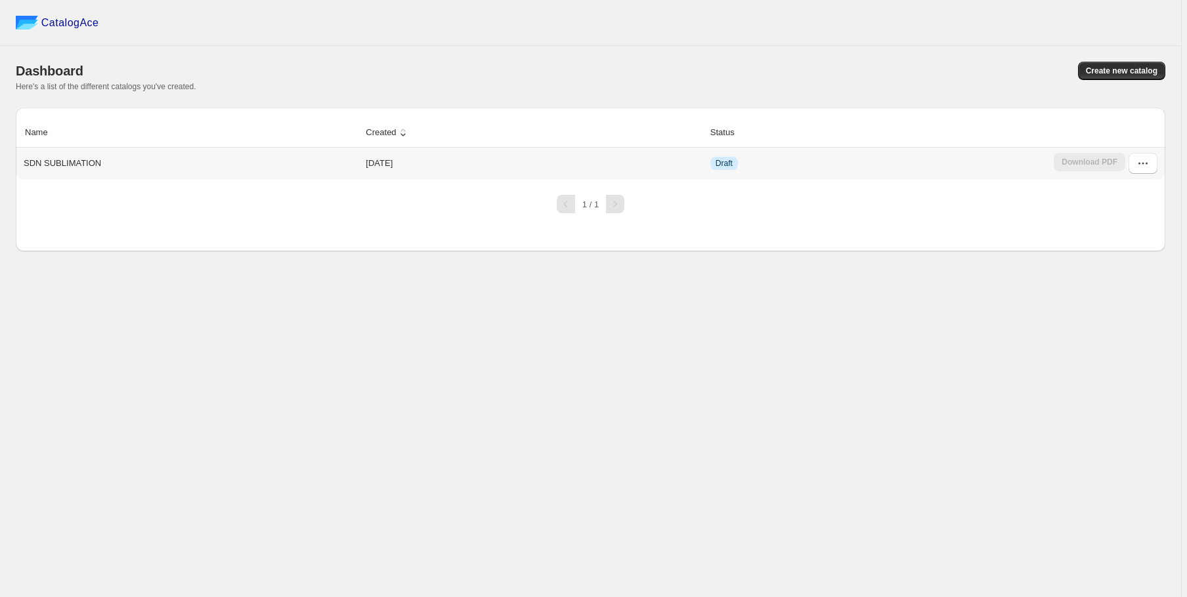
click at [103, 163] on div "SDN SUBLIMATION" at bounding box center [187, 161] width 339 height 18
click at [299, 164] on div "SDN SUBLIMATION" at bounding box center [187, 161] width 339 height 18
click at [1150, 172] on button "button" at bounding box center [1142, 163] width 29 height 21
click at [1133, 276] on span "Edit" at bounding box center [1140, 282] width 67 height 13
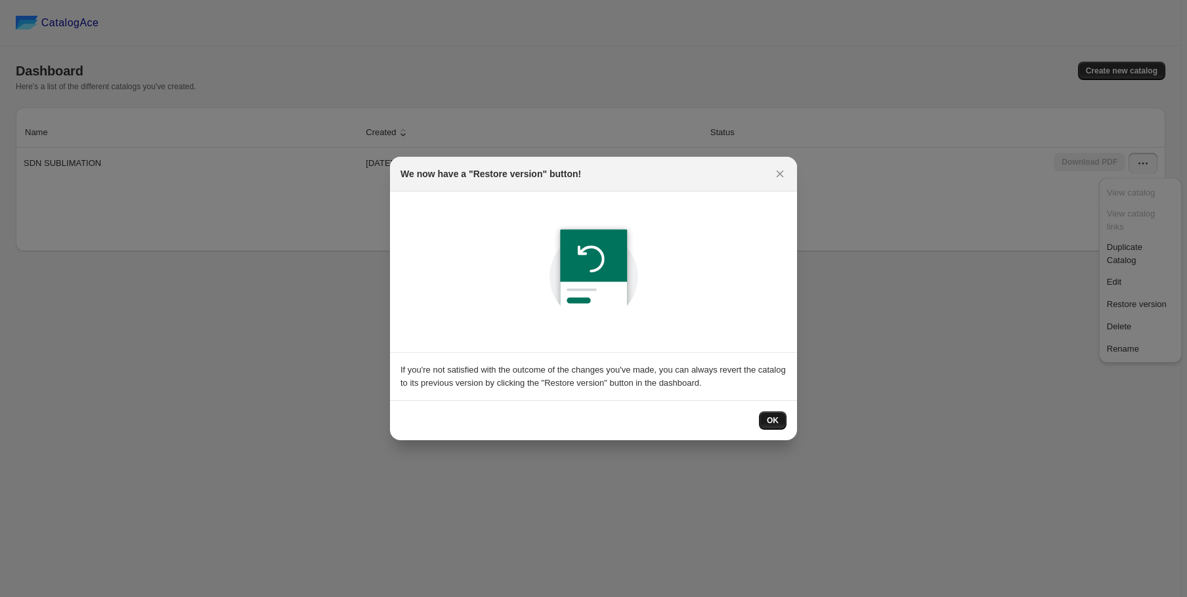
click at [769, 423] on span "OK" at bounding box center [773, 420] width 12 height 11
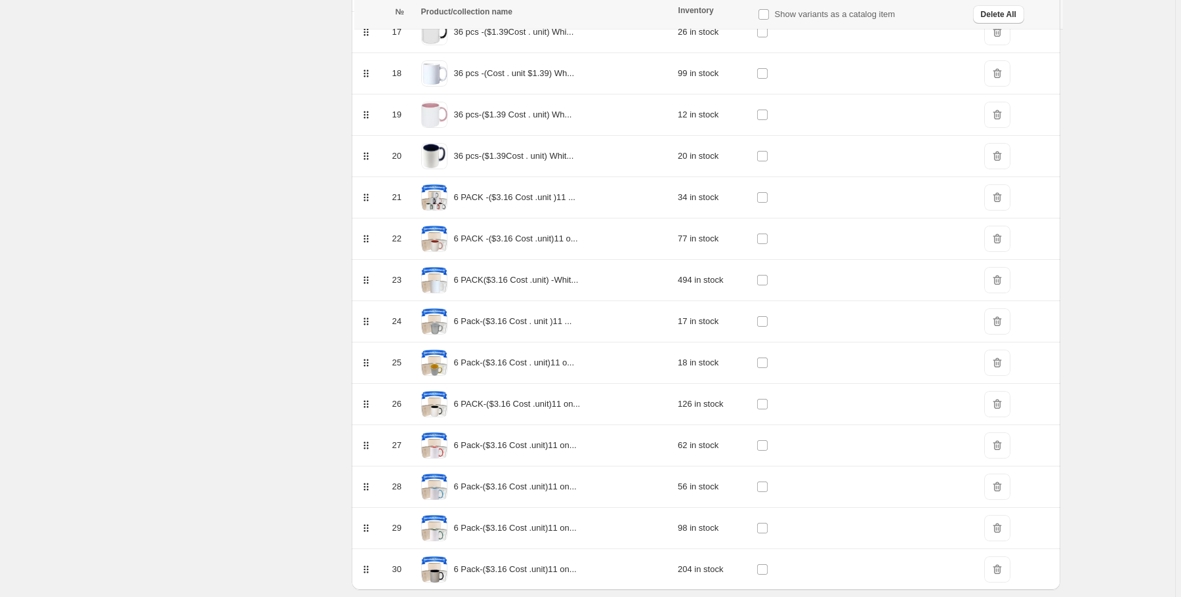
scroll to position [935, 0]
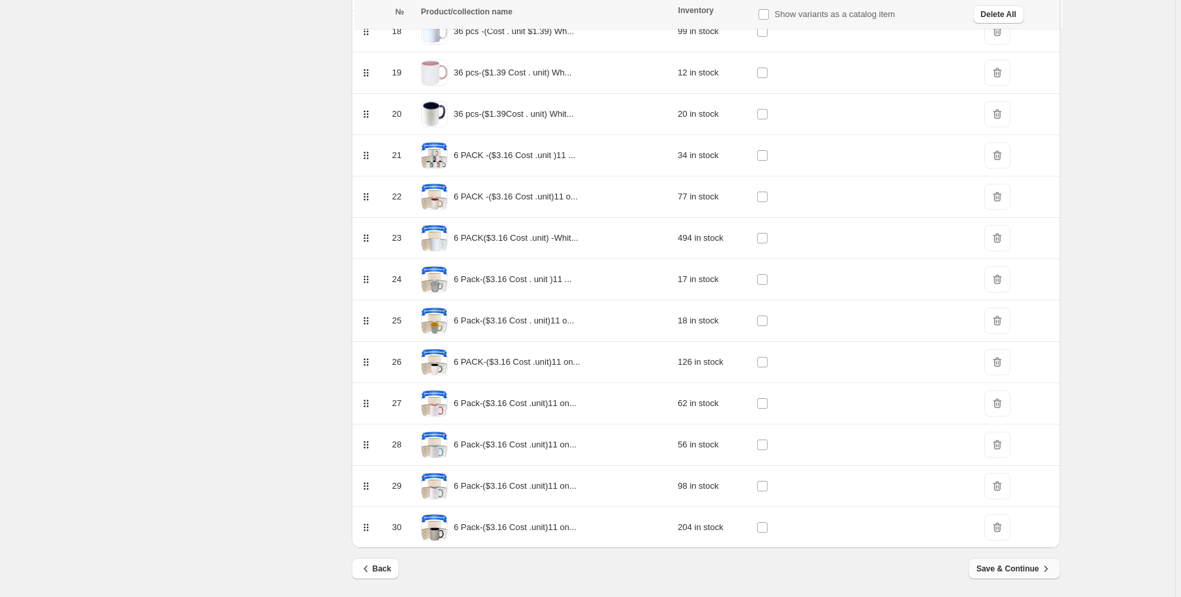
click at [1041, 565] on span "Save & Continue" at bounding box center [1014, 569] width 75 height 13
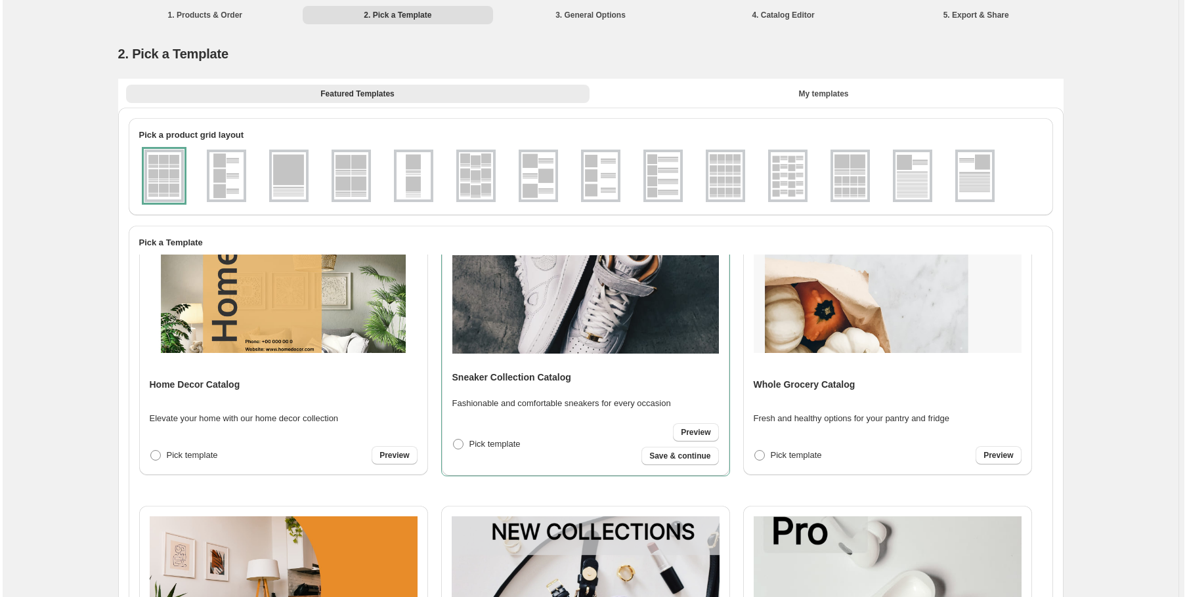
scroll to position [315, 0]
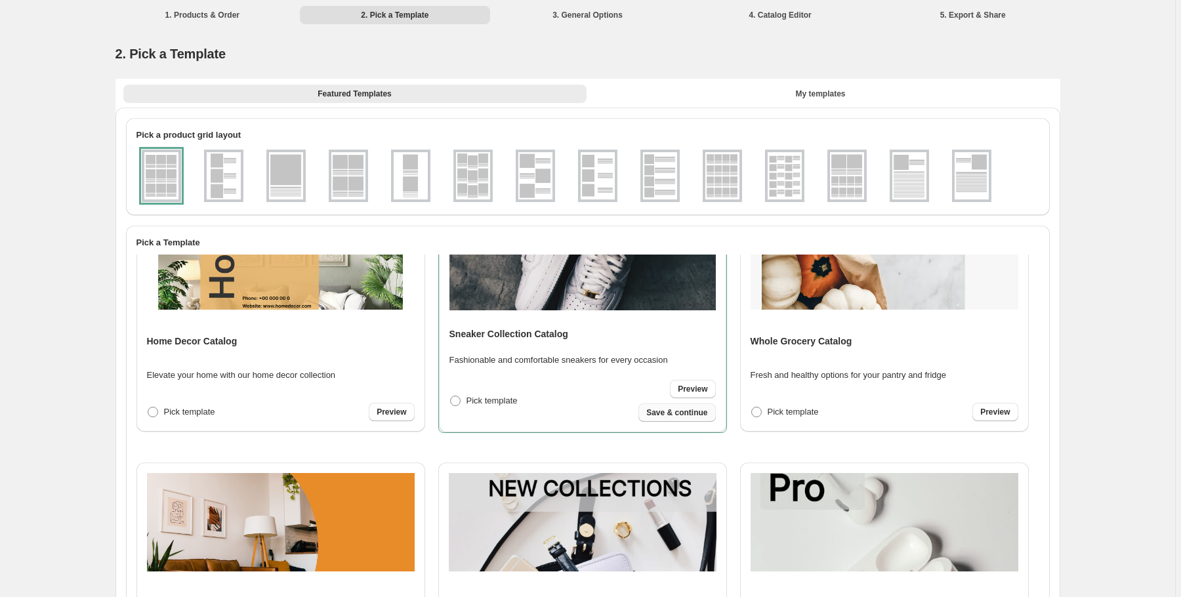
click at [673, 412] on span "Save & continue" at bounding box center [677, 413] width 61 height 11
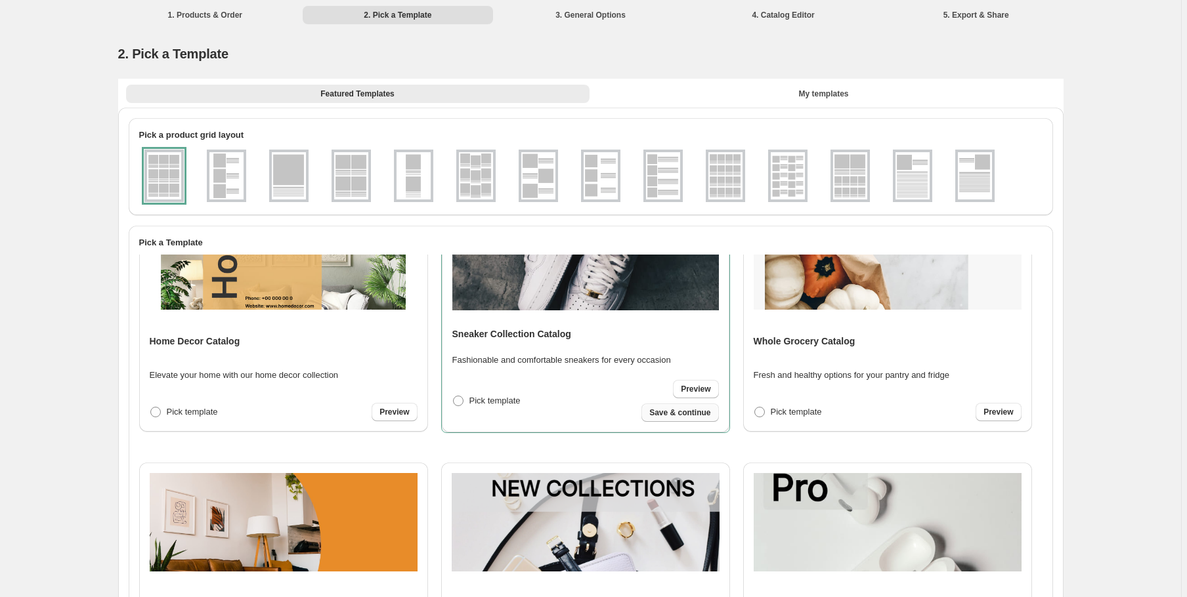
select select "**********"
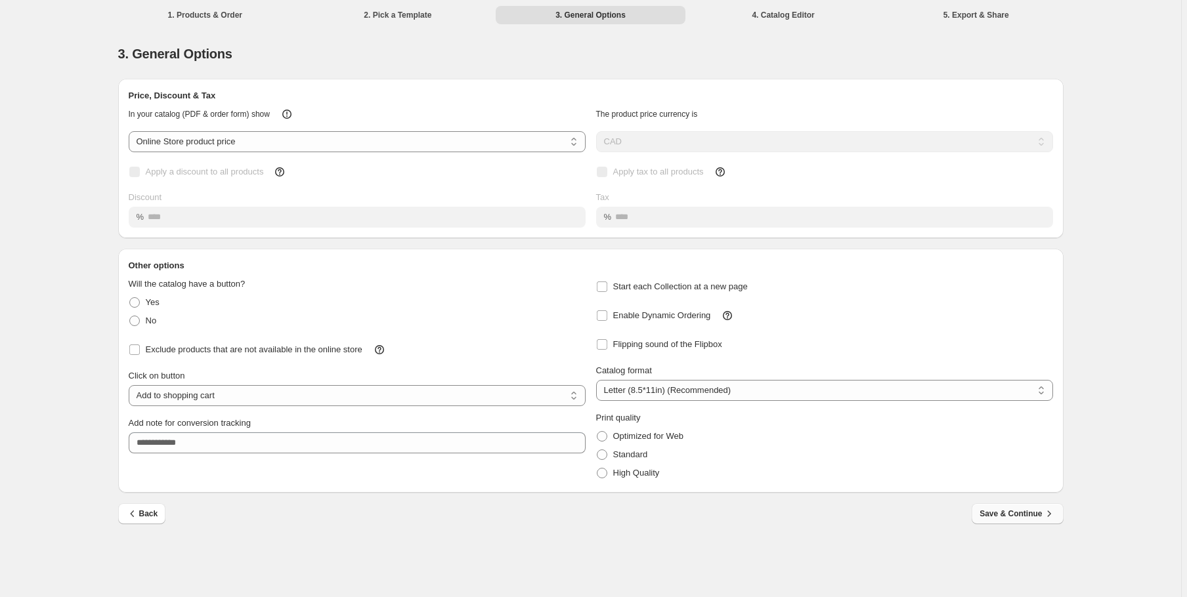
click at [1029, 511] on span "Save & Continue" at bounding box center [1016, 513] width 75 height 13
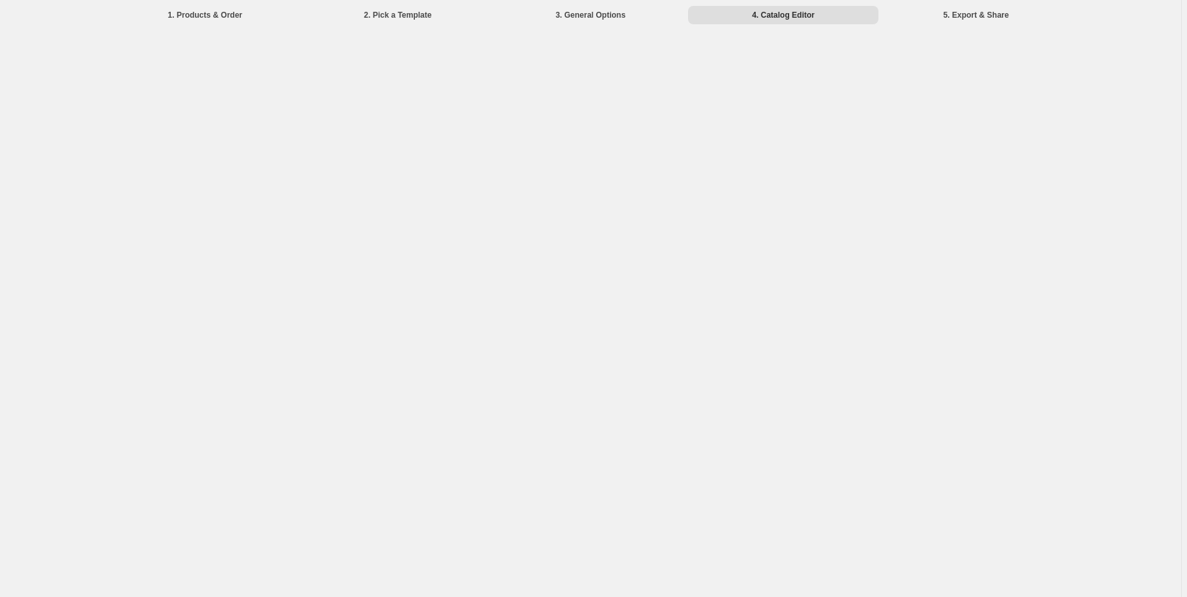
click at [799, 19] on li "4. Catalog Editor" at bounding box center [783, 14] width 190 height 18
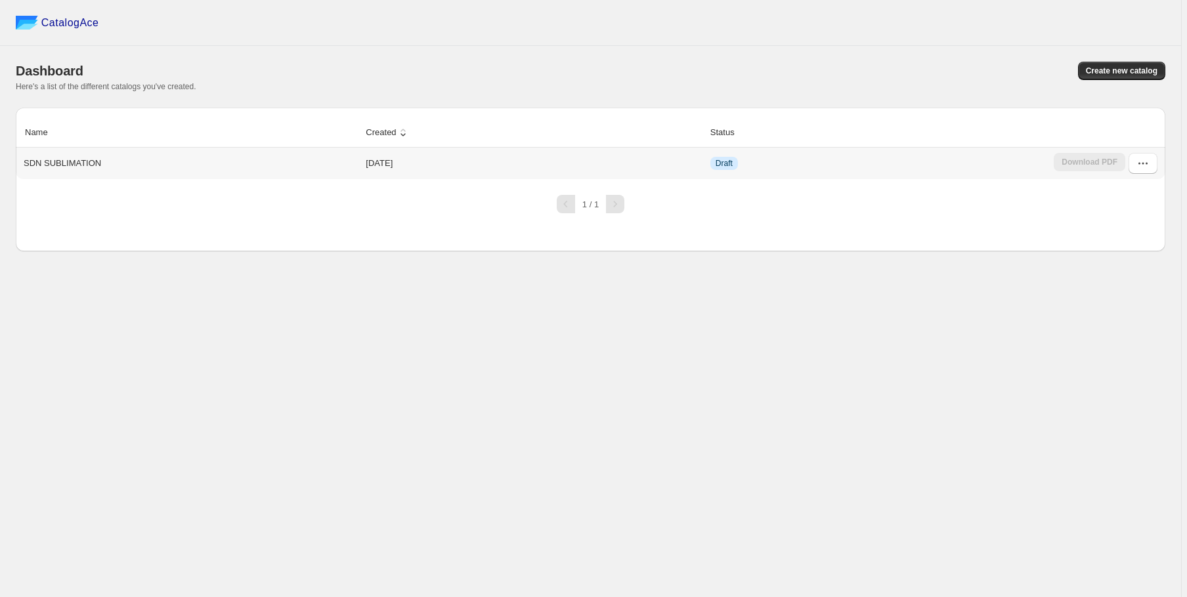
click at [129, 165] on div "SDN SUBLIMATION" at bounding box center [187, 161] width 339 height 18
click at [730, 160] on span "Draft" at bounding box center [723, 163] width 17 height 11
click at [1146, 160] on icon "button" at bounding box center [1142, 163] width 13 height 13
click at [55, 160] on p "SDN SUBLIMATION" at bounding box center [62, 163] width 77 height 13
click at [60, 161] on p "SDN SUBLIMATION" at bounding box center [62, 163] width 77 height 13
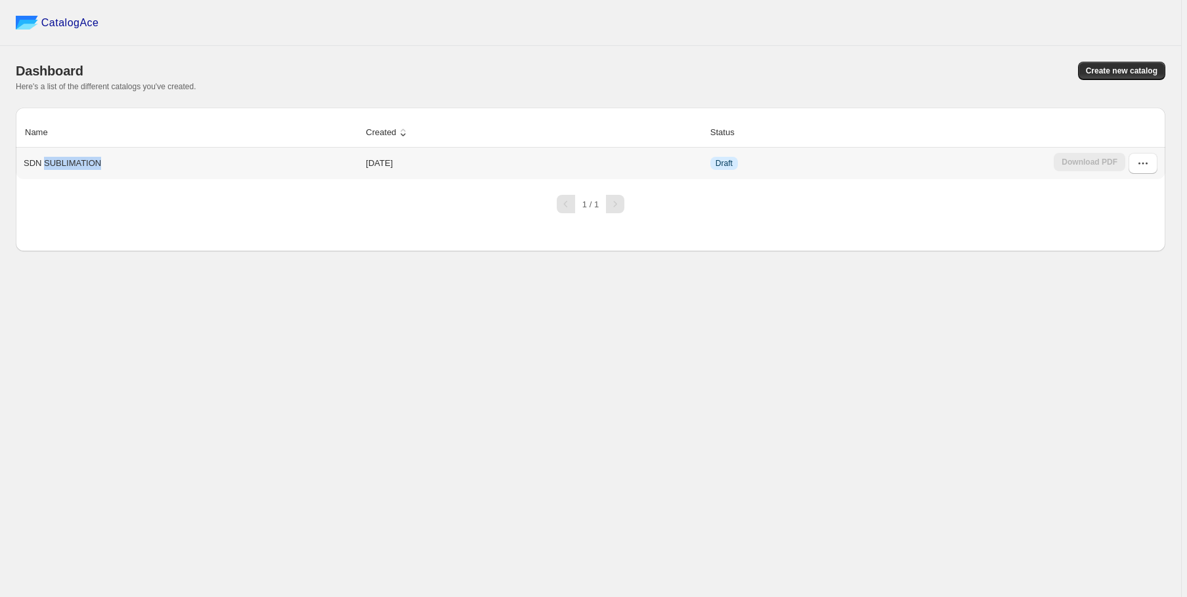
click at [60, 161] on p "SDN SUBLIMATION" at bounding box center [62, 163] width 77 height 13
click at [1103, 168] on div "Download PDF" at bounding box center [1089, 163] width 72 height 21
click at [1139, 165] on icon "button" at bounding box center [1142, 163] width 13 height 13
click at [1128, 299] on span "Restore version" at bounding box center [1137, 304] width 60 height 10
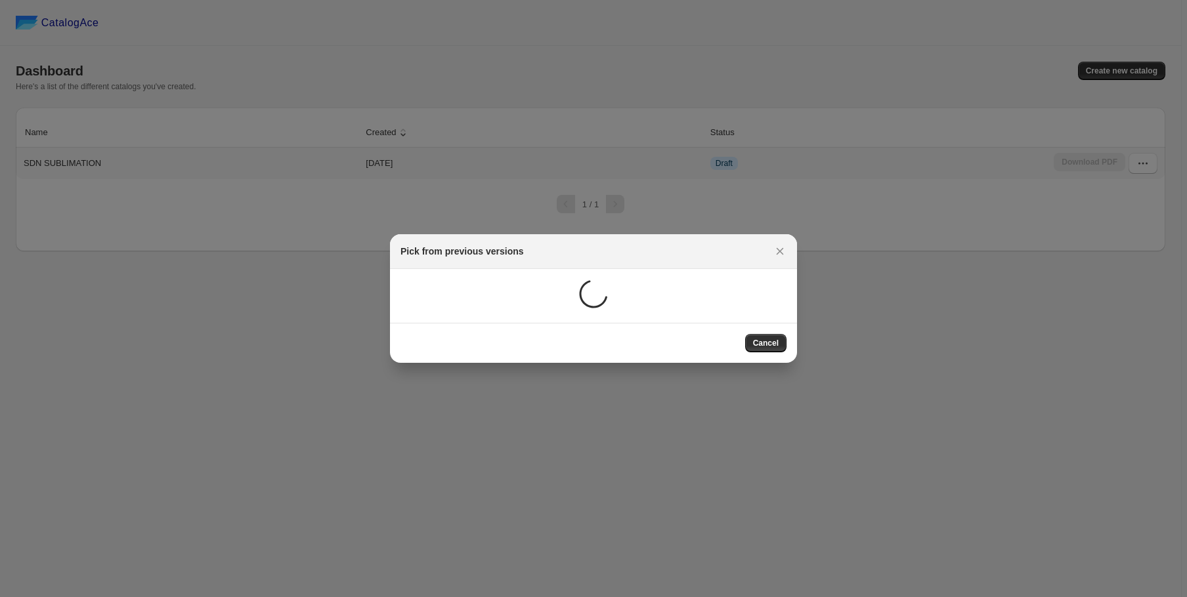
click at [787, 341] on div "Cancel" at bounding box center [593, 343] width 407 height 40
click at [780, 342] on button "Cancel" at bounding box center [765, 343] width 41 height 18
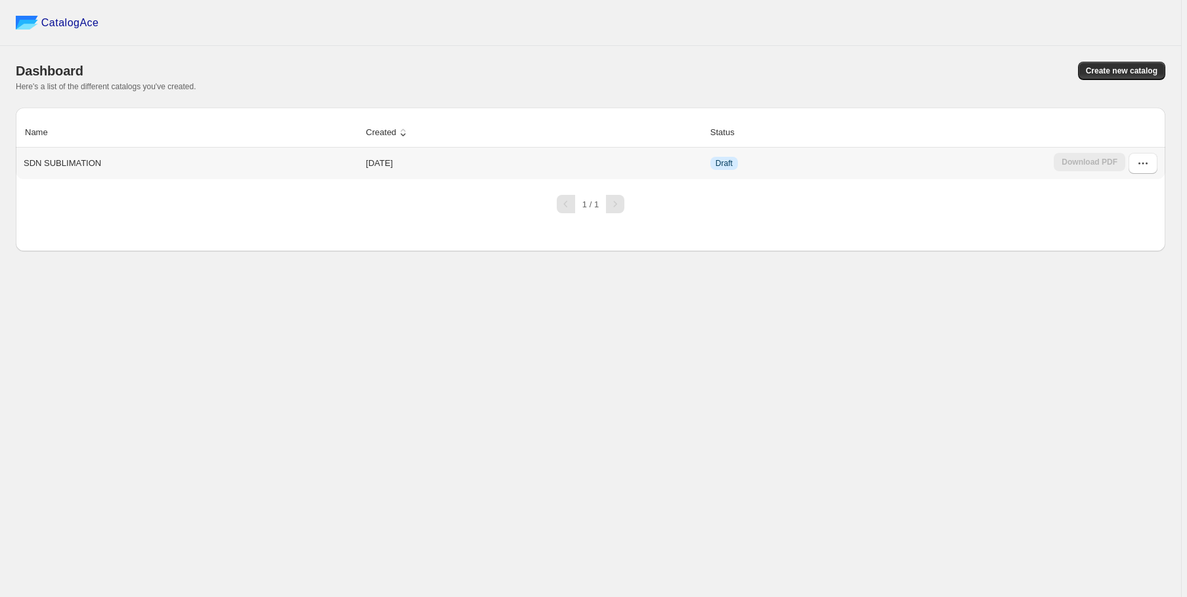
click at [55, 165] on p "SDN SUBLIMATION" at bounding box center [62, 163] width 77 height 13
click at [1147, 157] on button "button" at bounding box center [1142, 163] width 29 height 21
click at [1136, 276] on span "Edit" at bounding box center [1140, 282] width 67 height 13
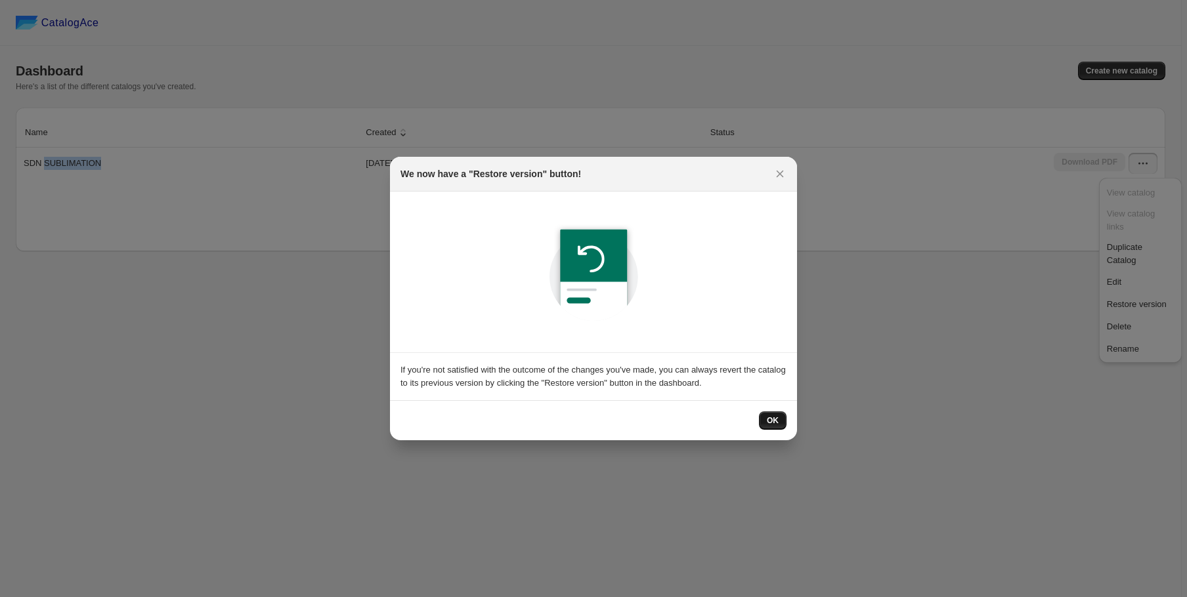
click at [784, 423] on button "OK" at bounding box center [773, 421] width 28 height 18
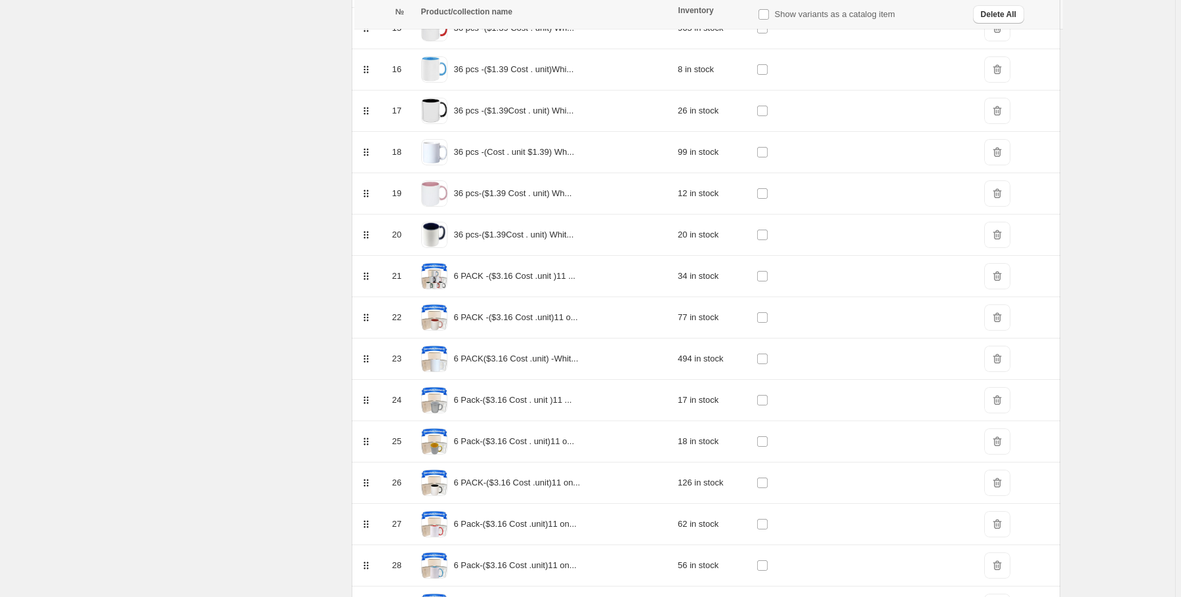
scroll to position [935, 0]
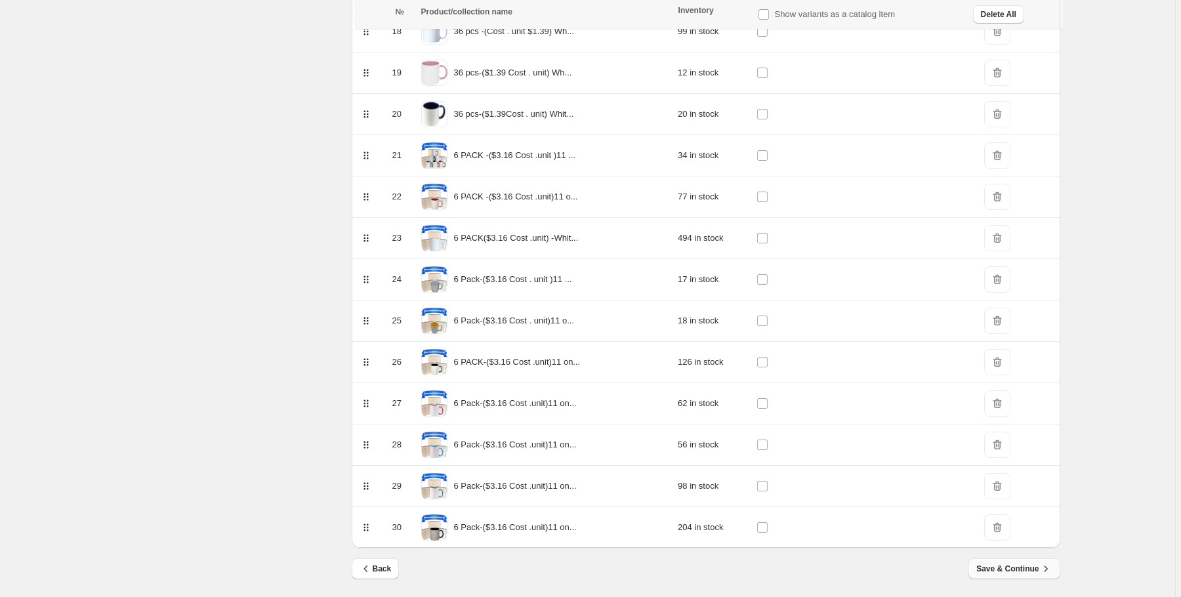
click at [1011, 563] on span "Save & Continue" at bounding box center [1014, 569] width 75 height 13
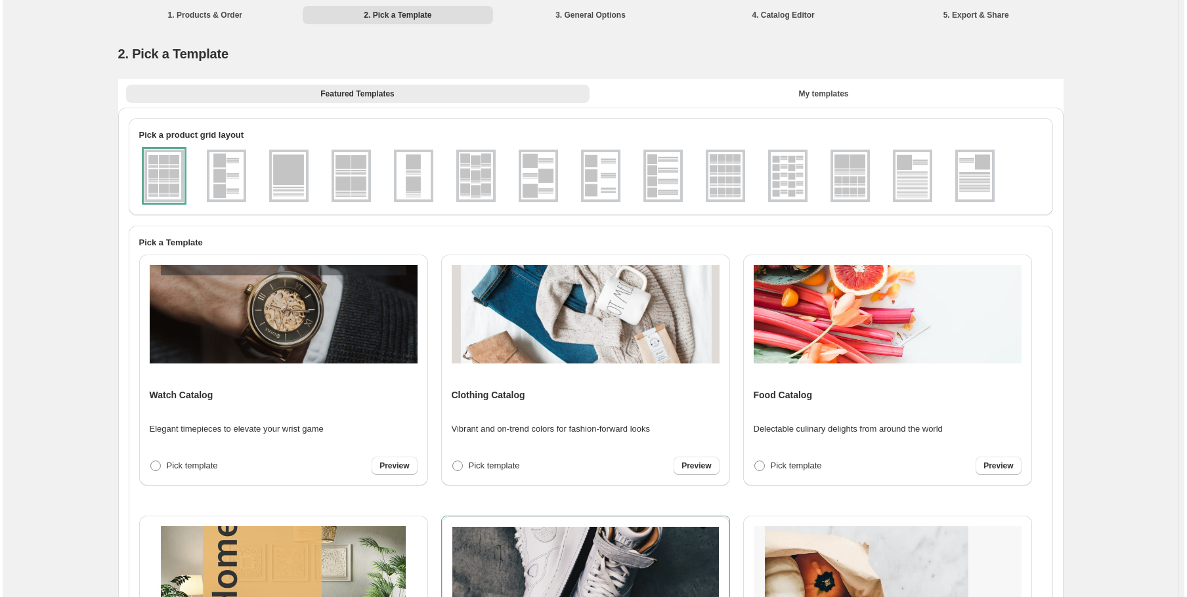
scroll to position [210, 0]
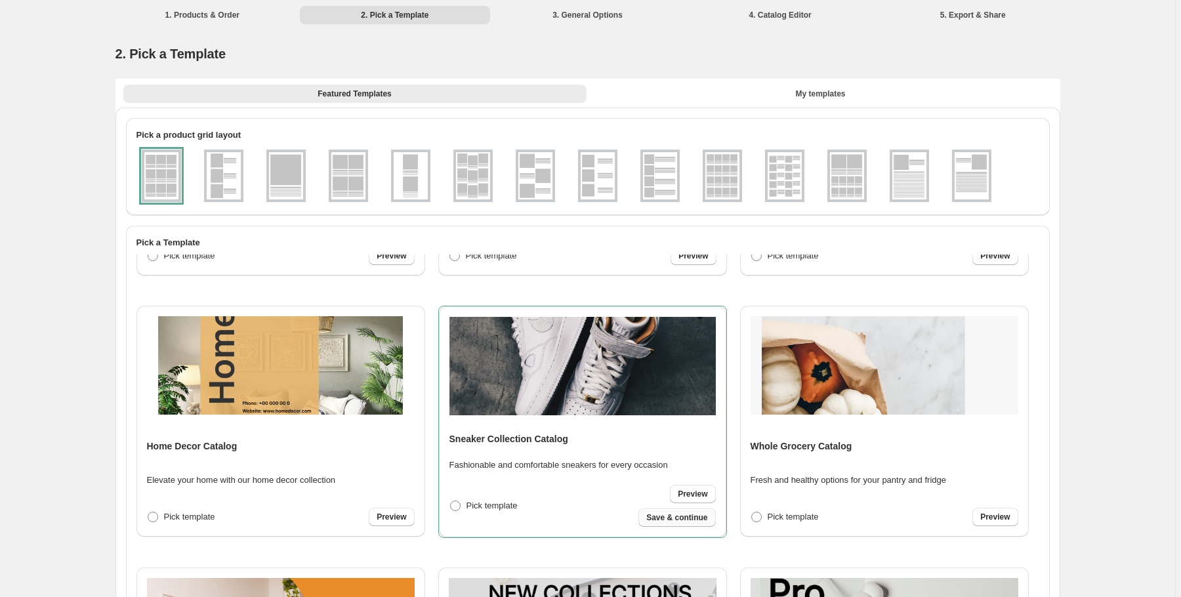
click at [696, 524] on button "Save & continue" at bounding box center [677, 518] width 77 height 18
select select "**********"
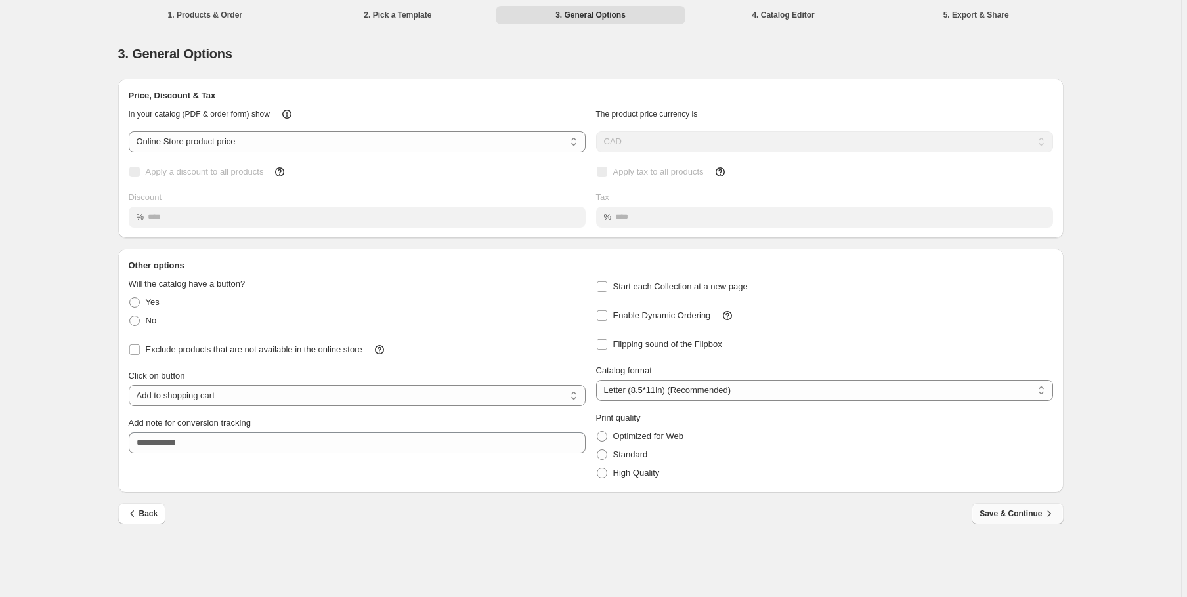
click at [1035, 512] on span "Save & Continue" at bounding box center [1016, 513] width 75 height 13
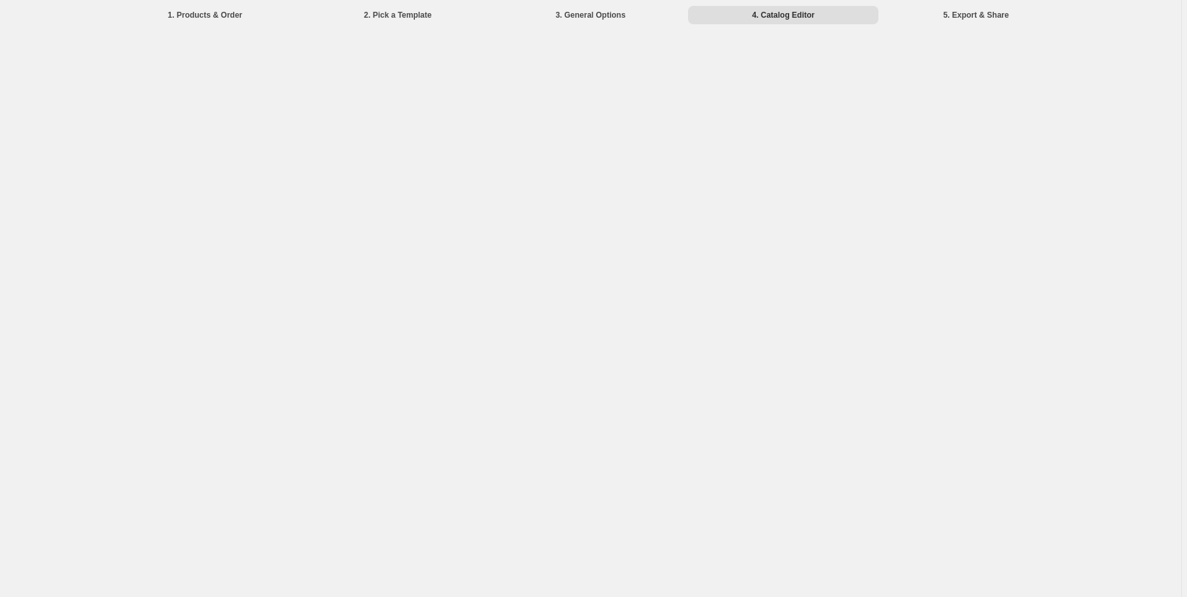
click at [794, 11] on li "4. Catalog Editor" at bounding box center [783, 14] width 190 height 18
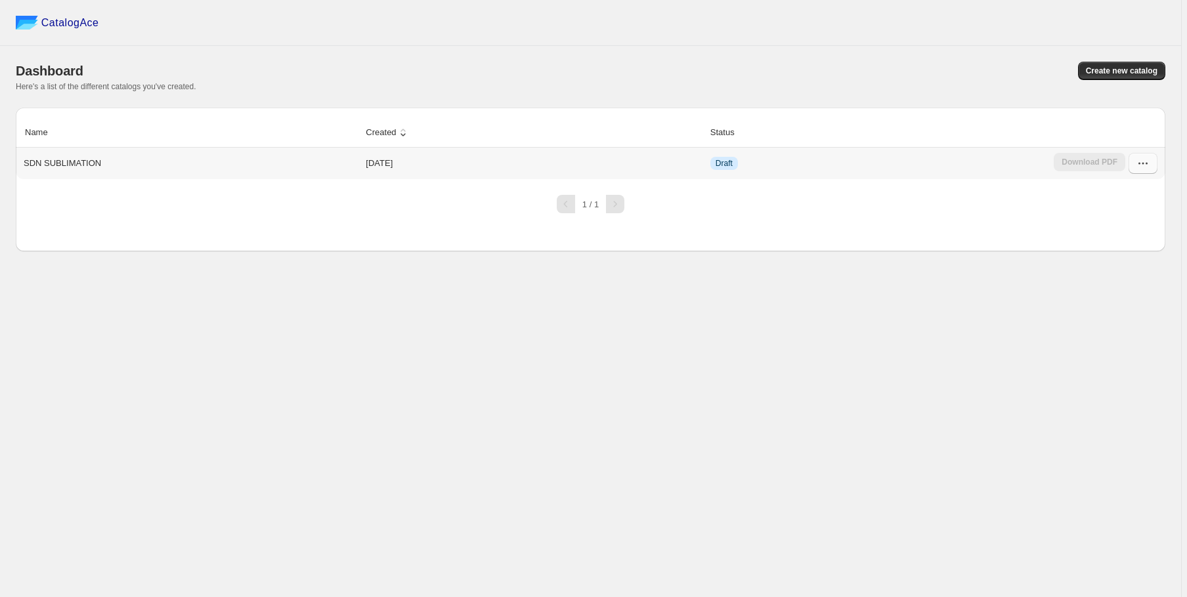
click at [1137, 163] on icon "button" at bounding box center [1142, 163] width 13 height 13
click at [1117, 277] on span "Edit" at bounding box center [1114, 282] width 14 height 10
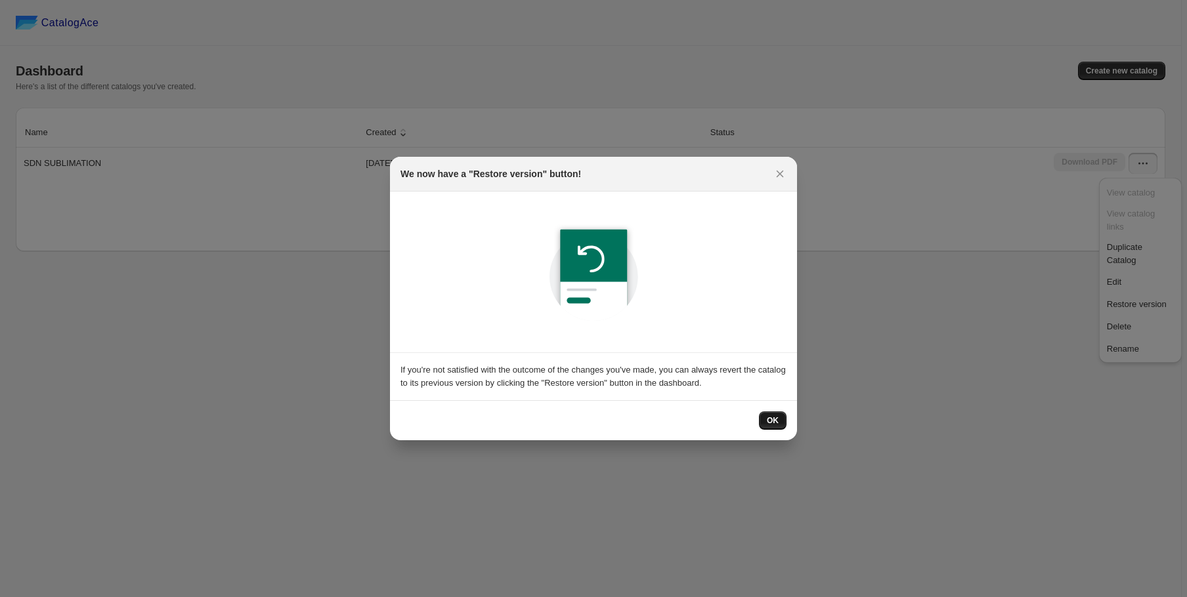
click at [773, 422] on span "OK" at bounding box center [773, 420] width 12 height 11
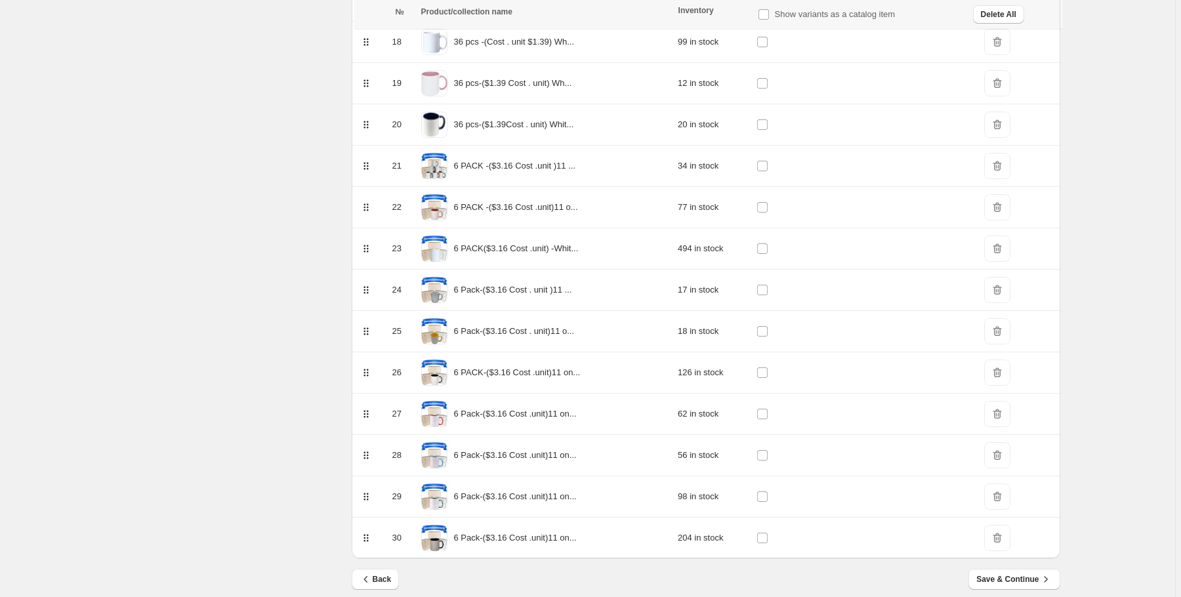
scroll to position [935, 0]
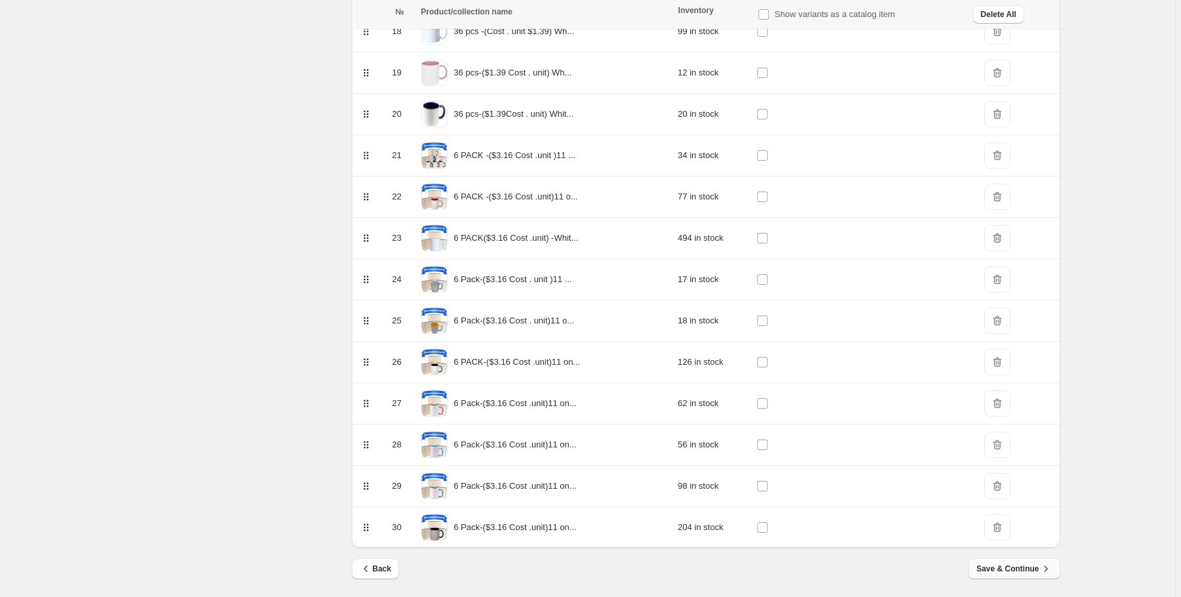
click at [1030, 573] on button "Save & Continue" at bounding box center [1014, 569] width 91 height 21
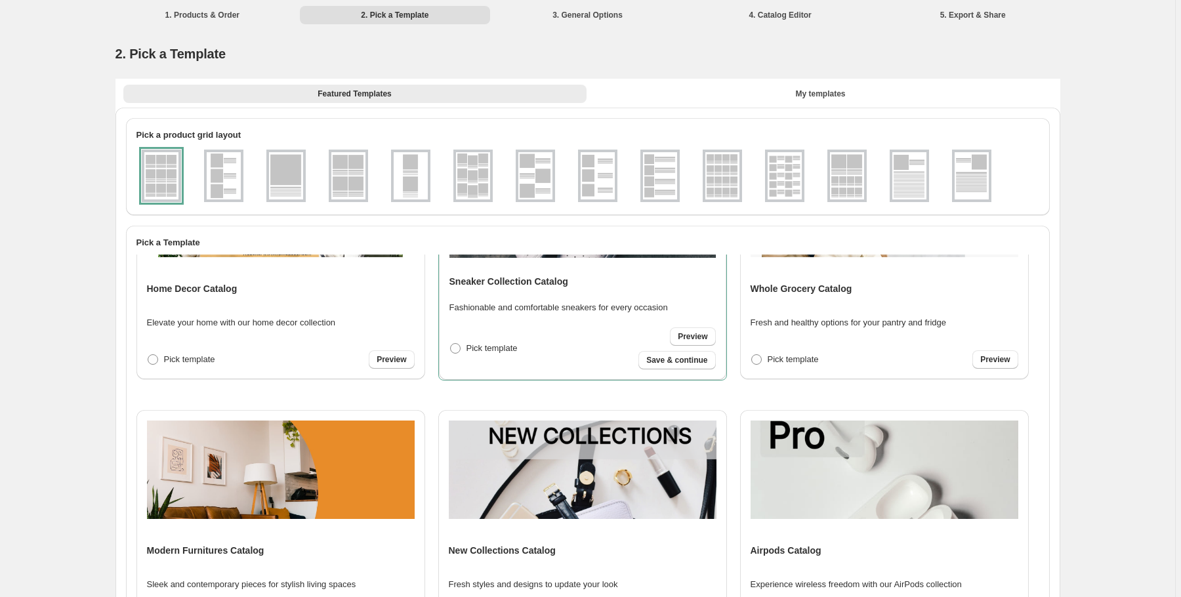
scroll to position [473, 0]
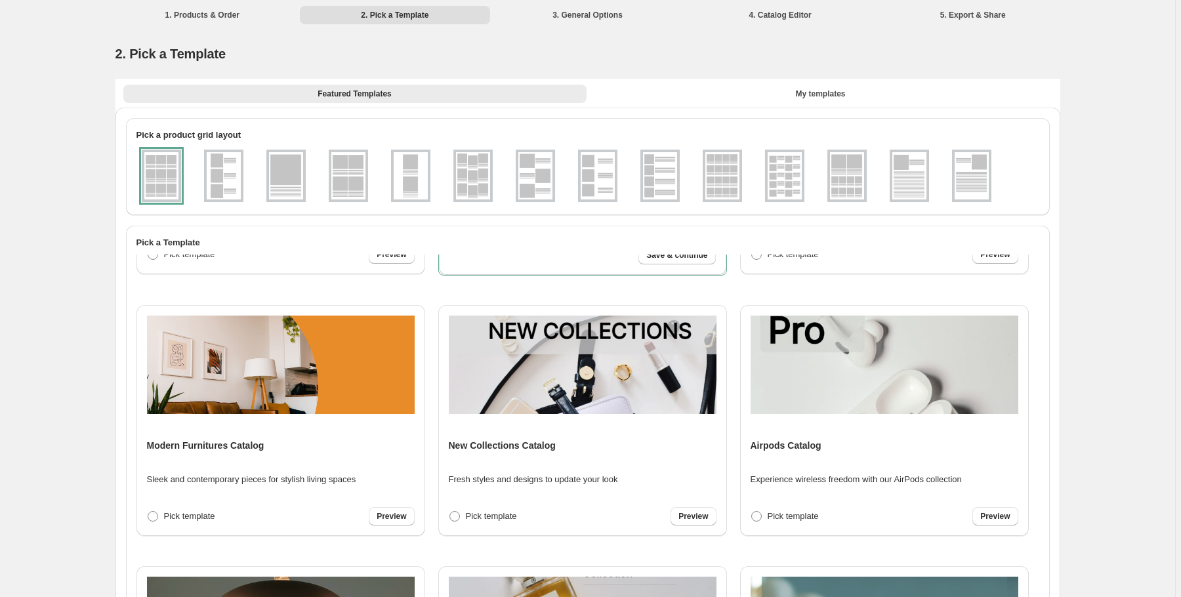
click at [456, 515] on span at bounding box center [455, 516] width 11 height 11
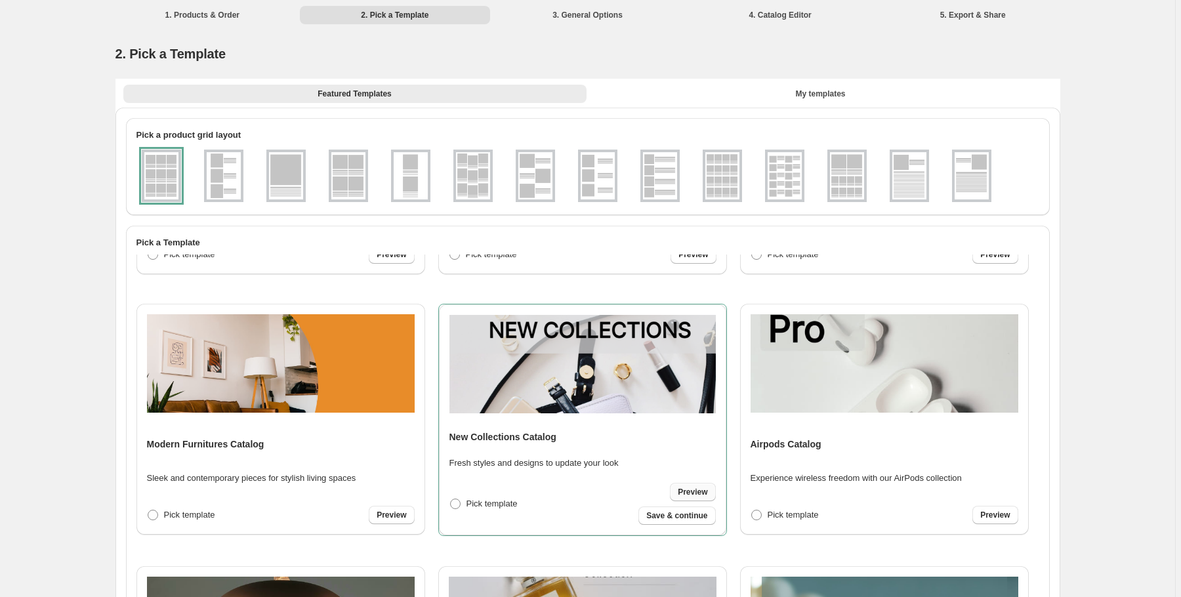
click at [682, 494] on span "Preview" at bounding box center [693, 492] width 30 height 11
click at [680, 522] on button "Save & continue" at bounding box center [677, 516] width 77 height 18
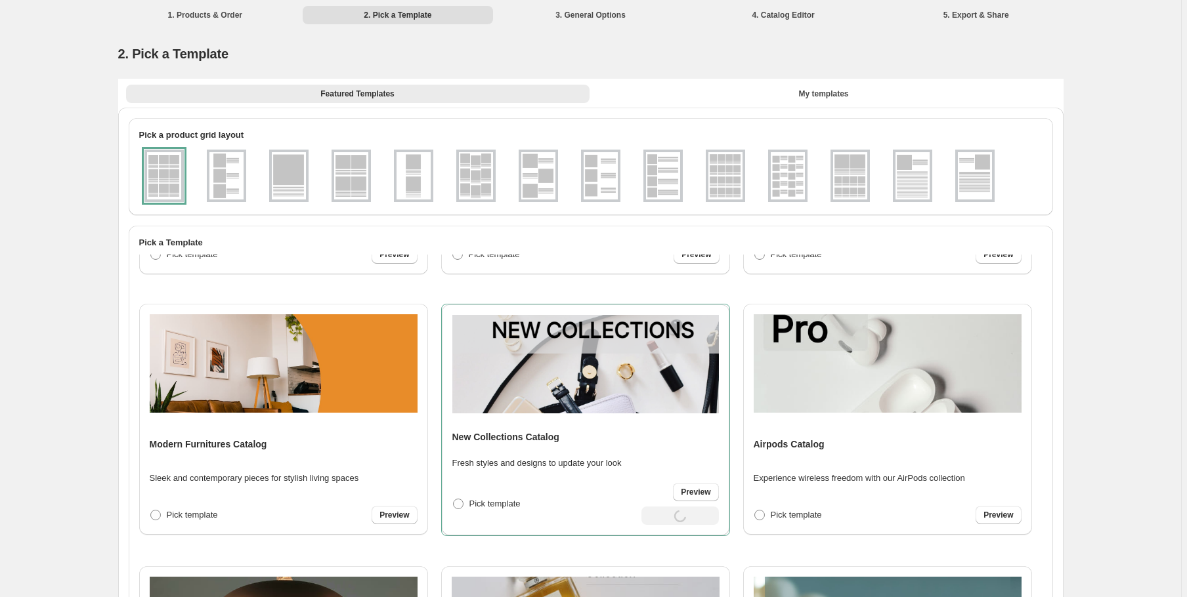
select select "**********"
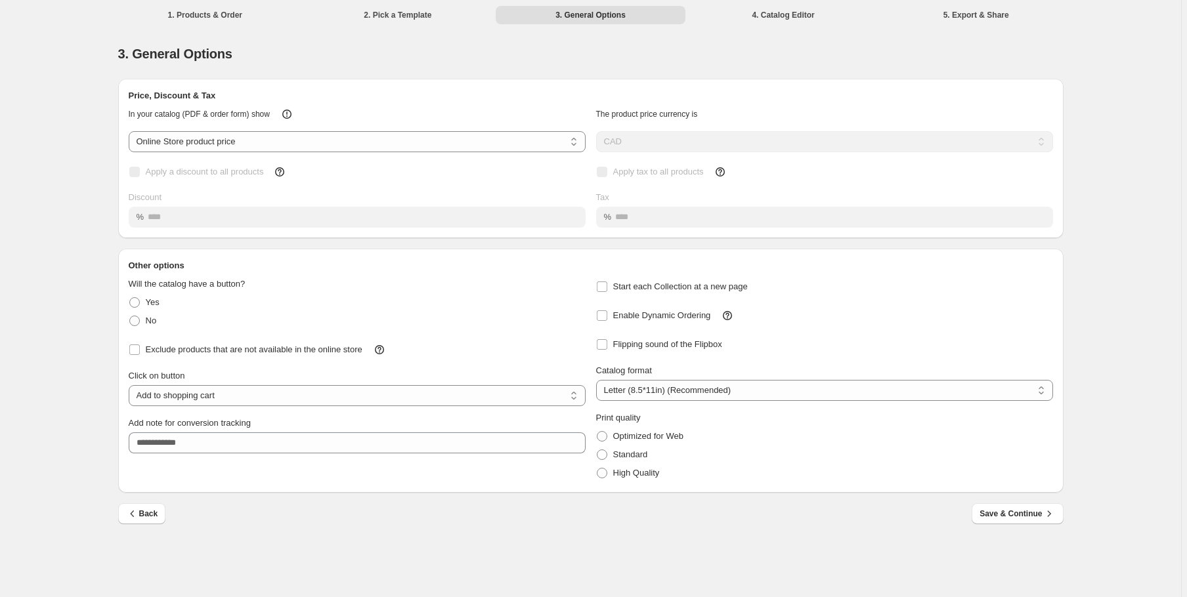
click at [1029, 513] on span "Save & Continue" at bounding box center [1016, 513] width 75 height 13
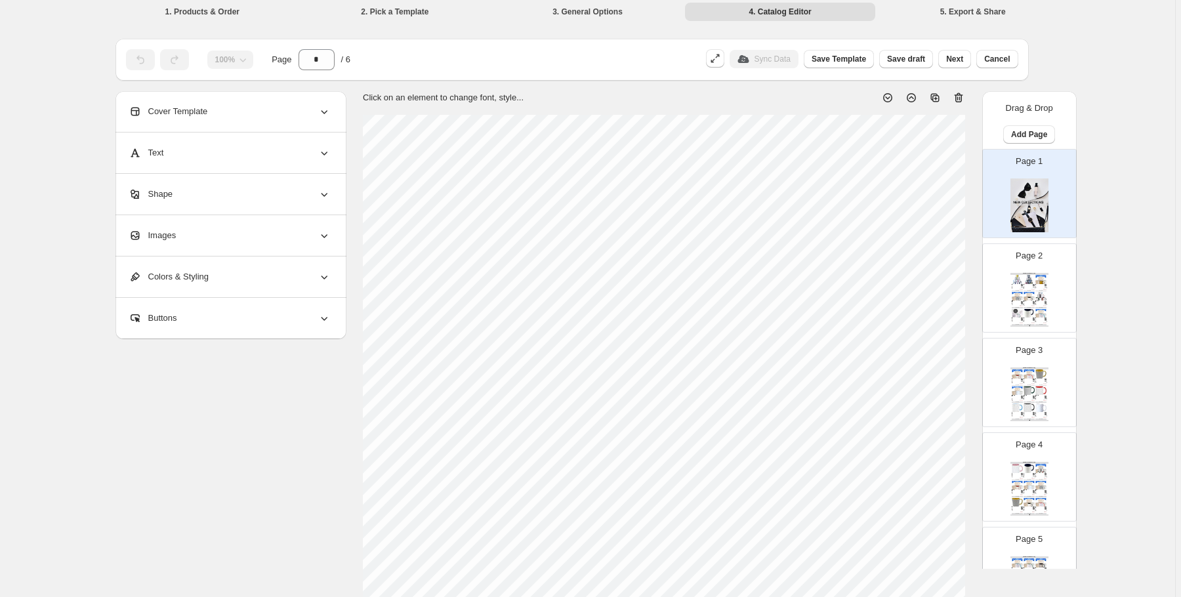
scroll to position [0, 0]
click at [327, 113] on icon at bounding box center [324, 114] width 13 height 13
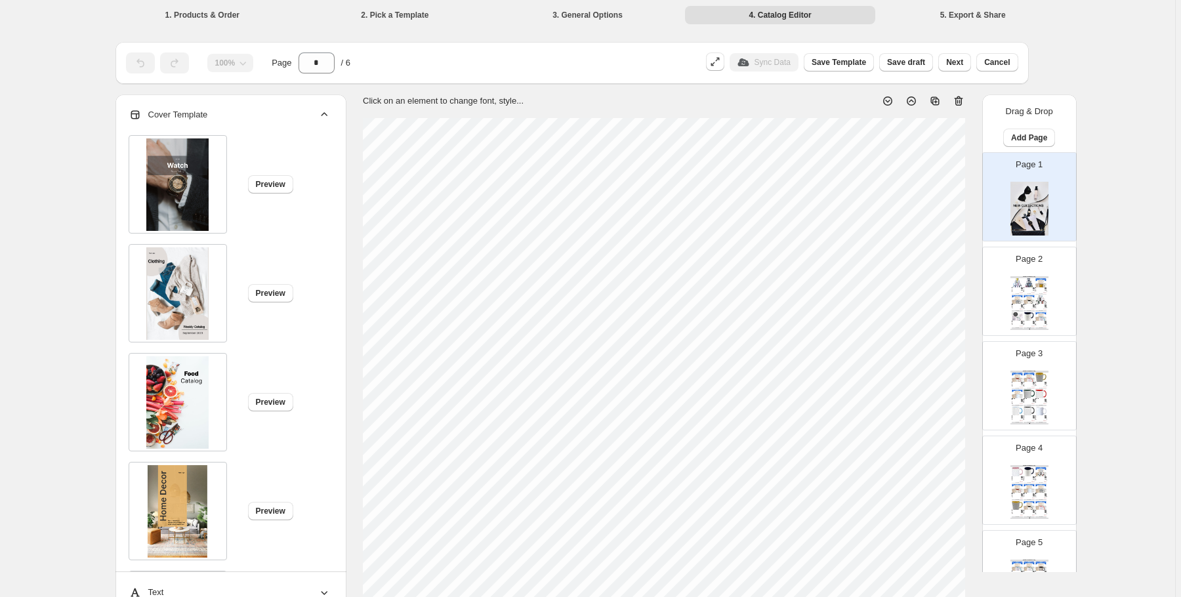
click at [327, 113] on icon at bounding box center [324, 114] width 7 height 4
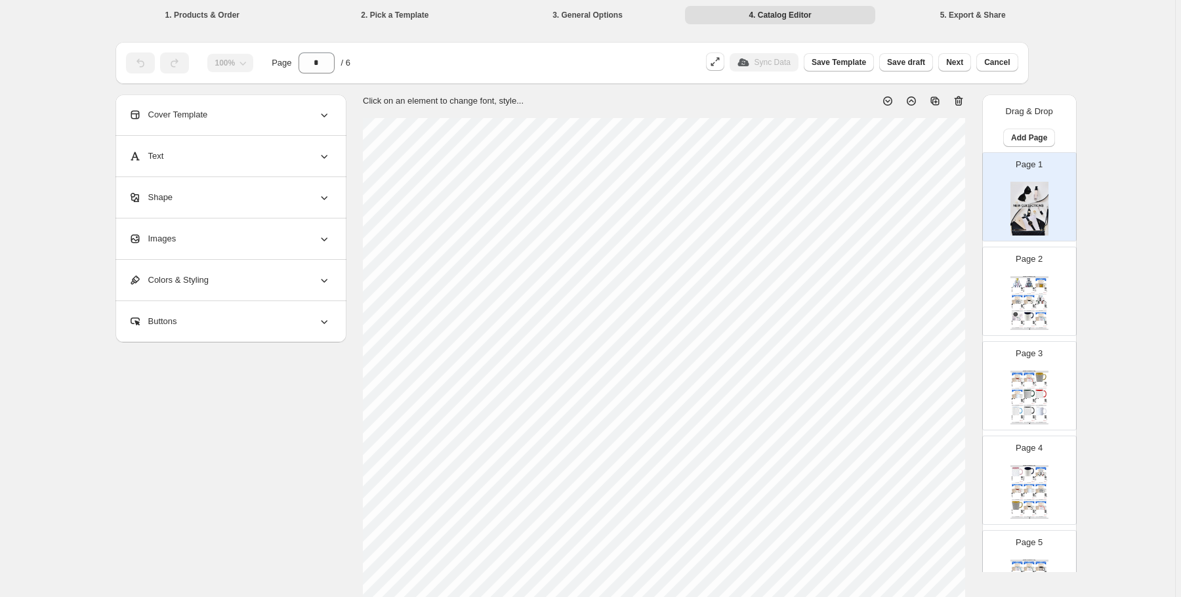
click at [324, 156] on icon at bounding box center [324, 157] width 7 height 4
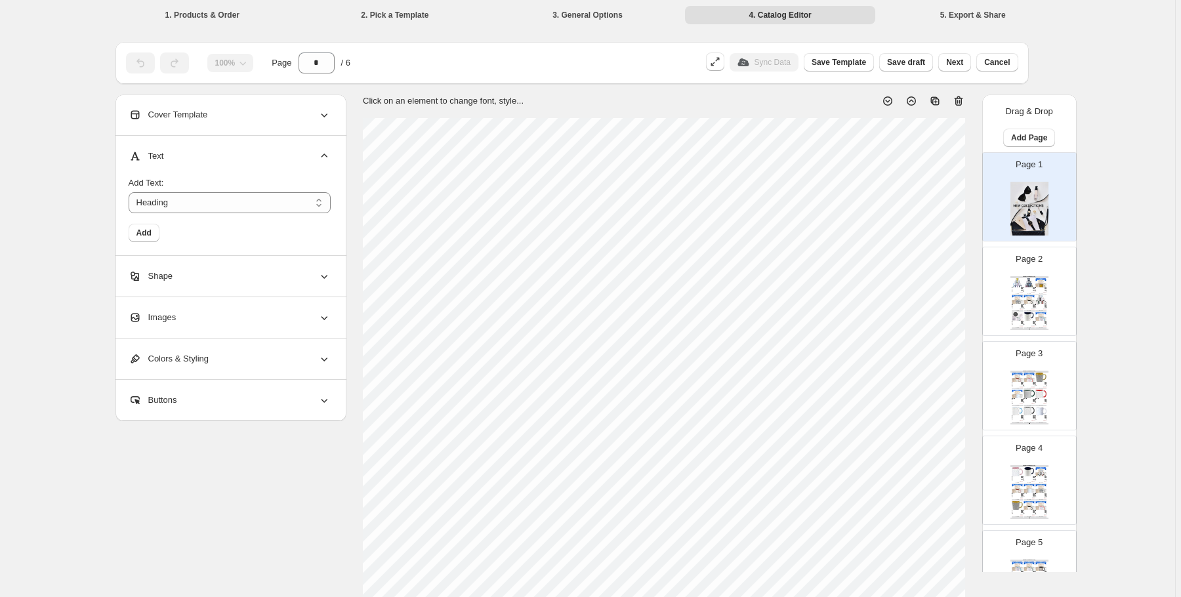
click at [324, 156] on icon at bounding box center [324, 156] width 7 height 4
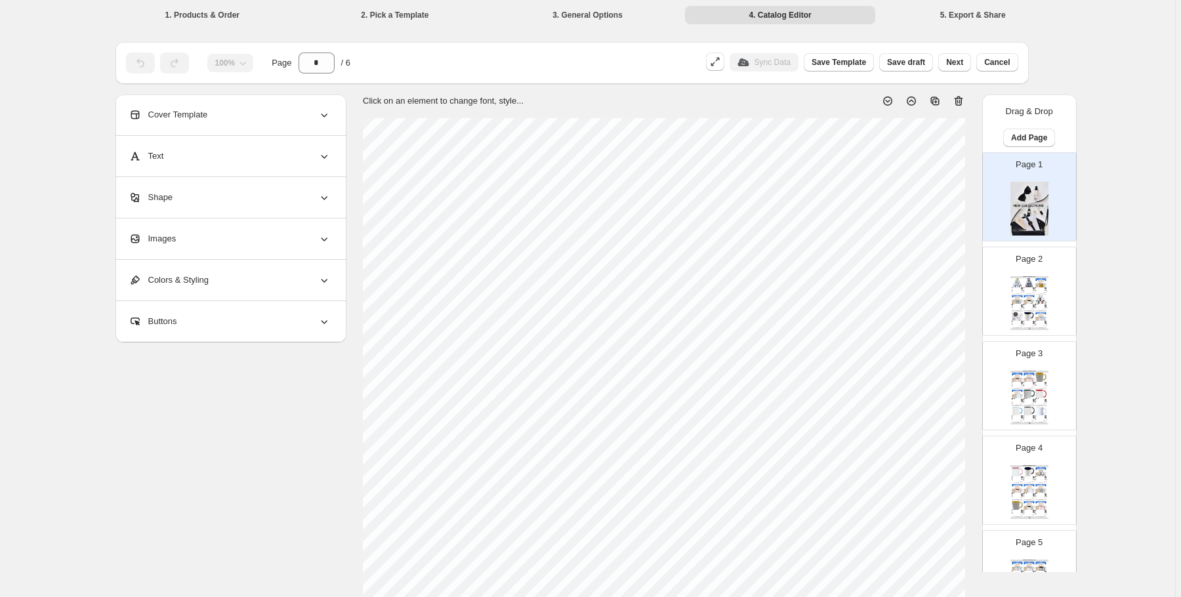
click at [330, 237] on icon at bounding box center [324, 238] width 13 height 13
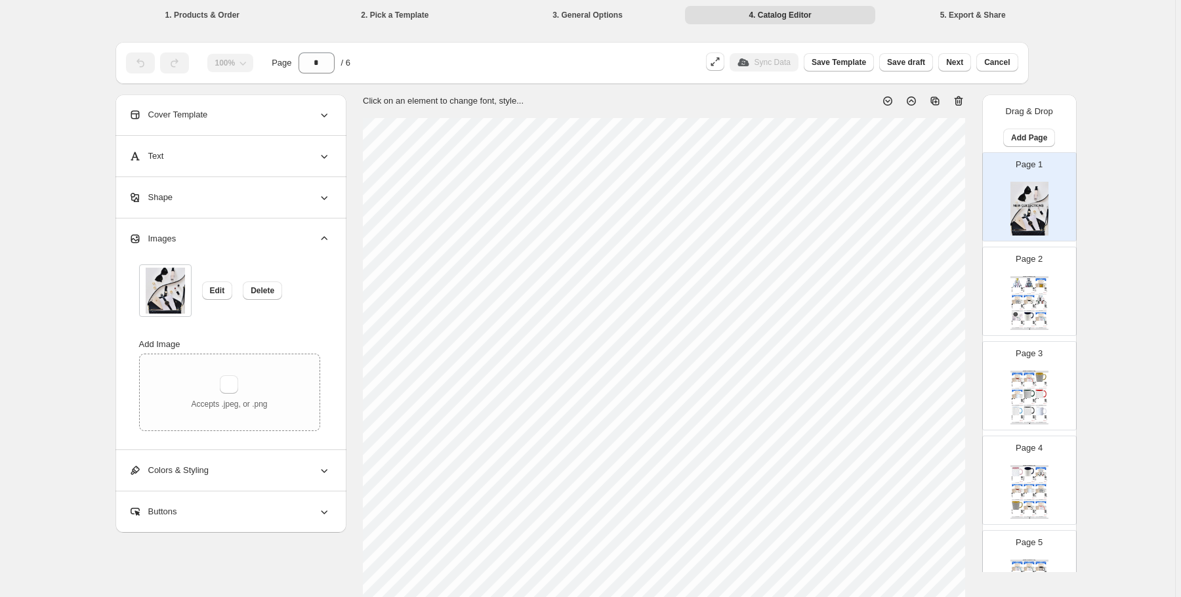
click at [330, 237] on icon at bounding box center [324, 238] width 13 height 13
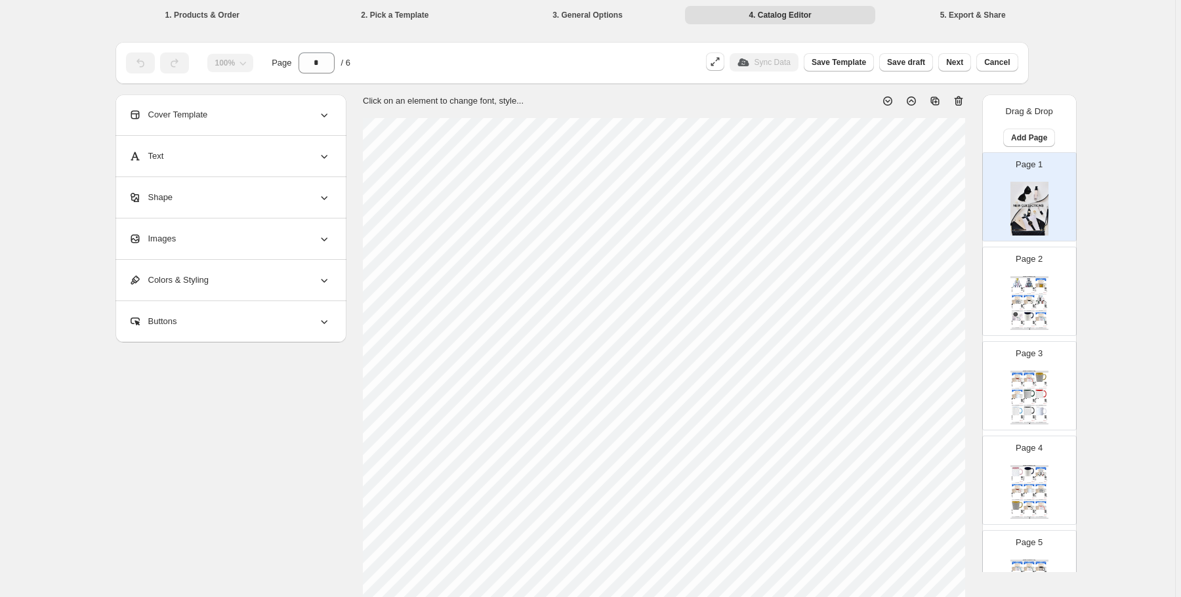
click at [1015, 294] on div "BUY NOW" at bounding box center [1017, 294] width 11 height 1
type input "*"
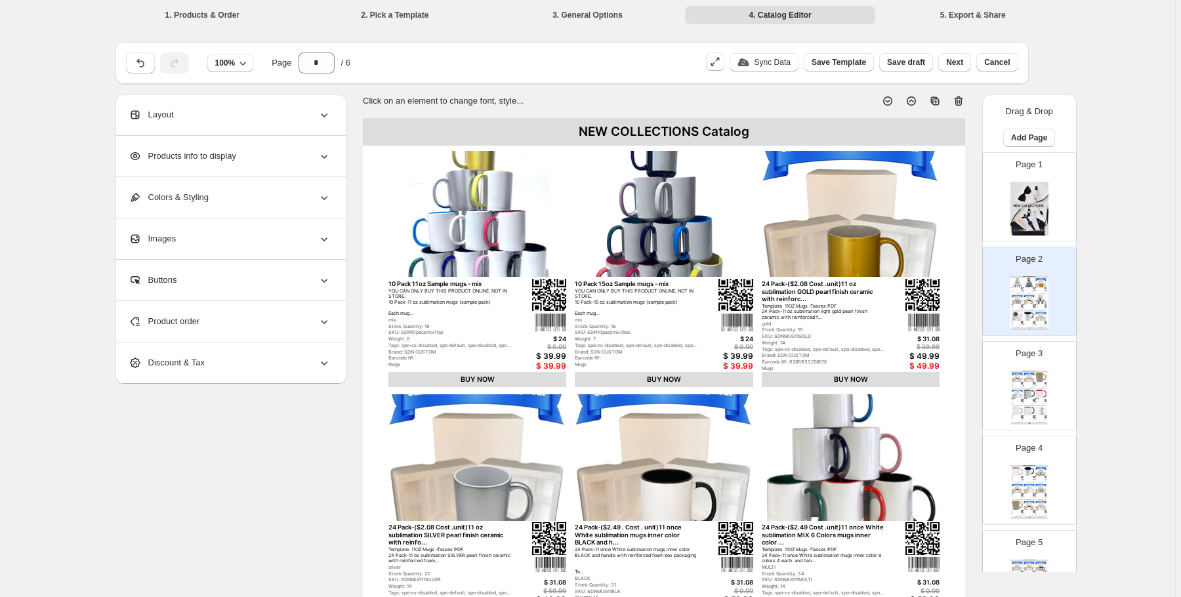
click at [322, 160] on icon at bounding box center [324, 156] width 13 height 13
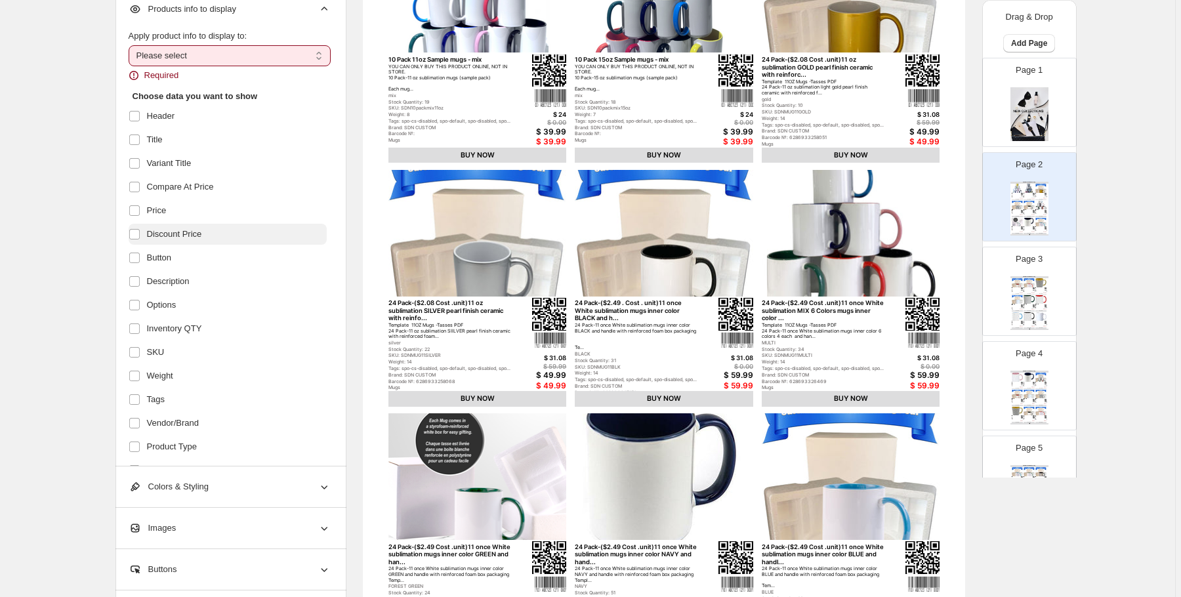
scroll to position [196, 0]
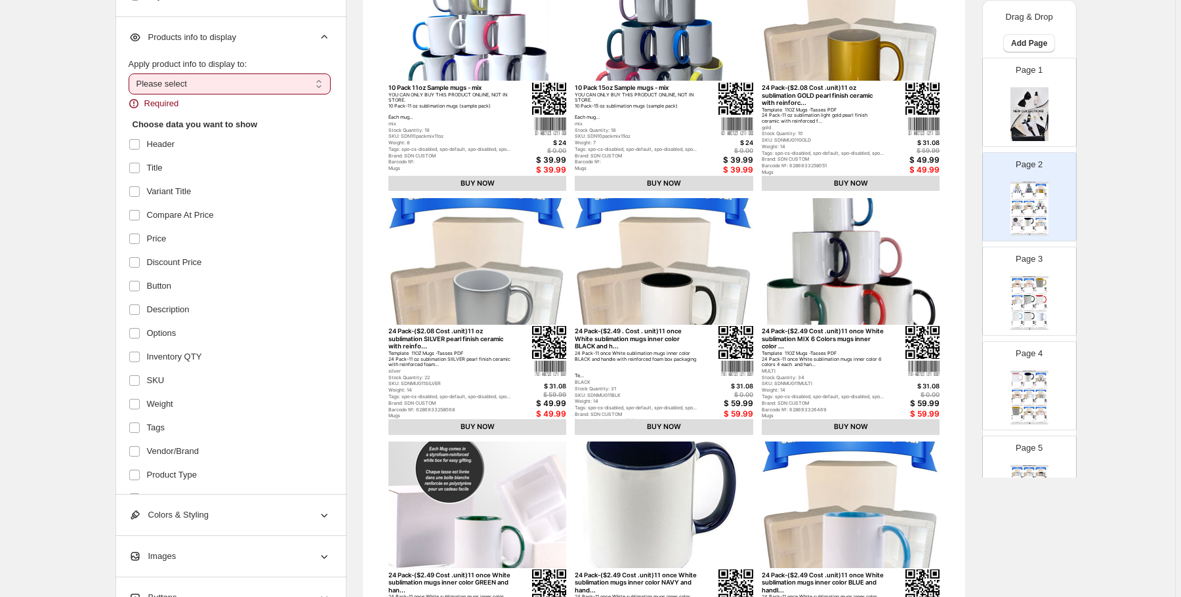
click at [253, 88] on select "**********" at bounding box center [230, 84] width 202 height 21
select select "*********"
click at [131, 74] on select "**********" at bounding box center [230, 84] width 202 height 21
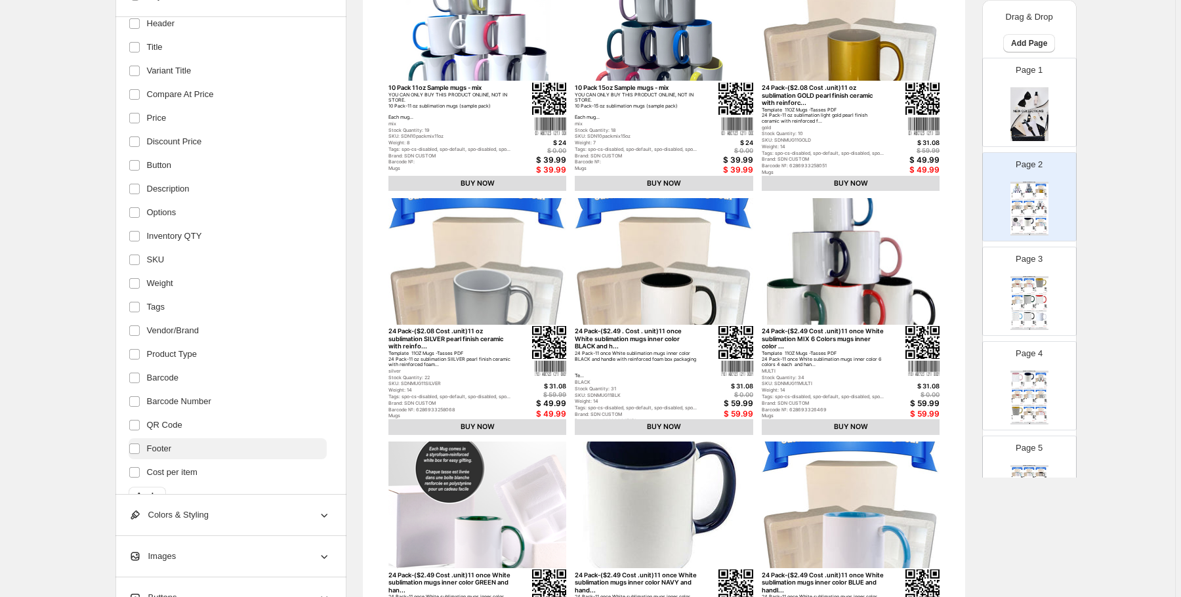
scroll to position [129, 0]
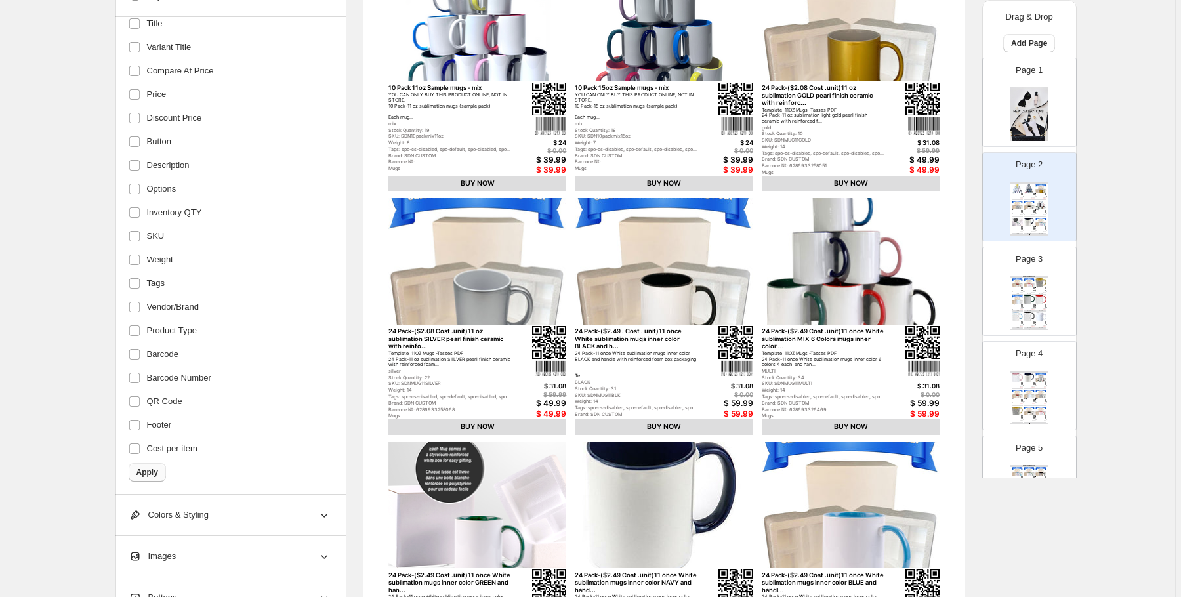
click at [147, 473] on span "Apply" at bounding box center [148, 472] width 22 height 11
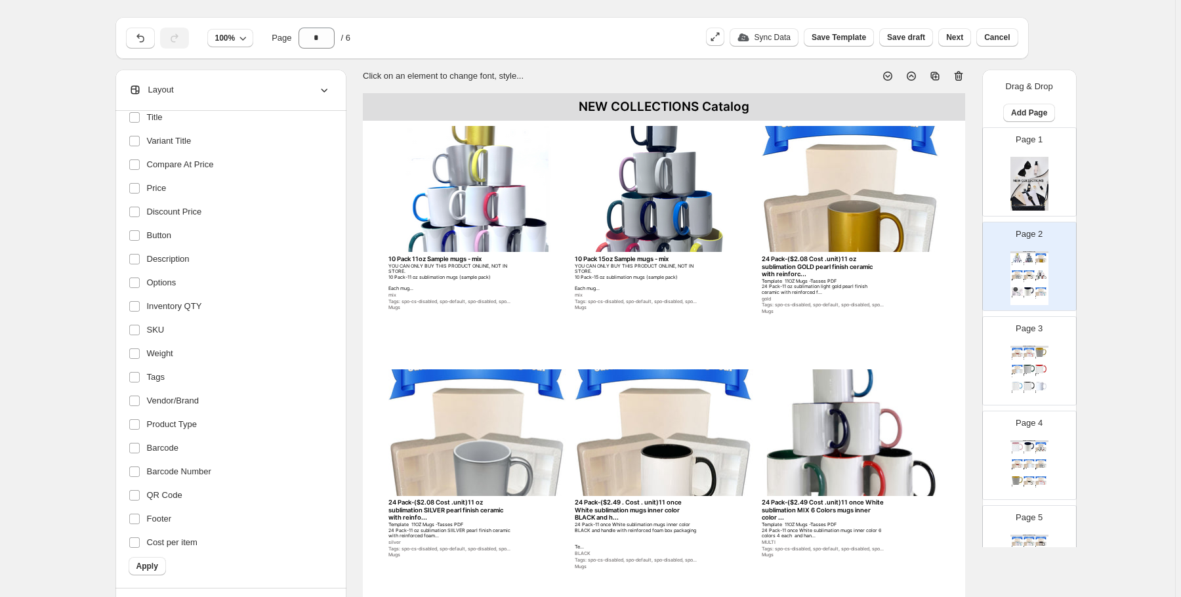
scroll to position [0, 0]
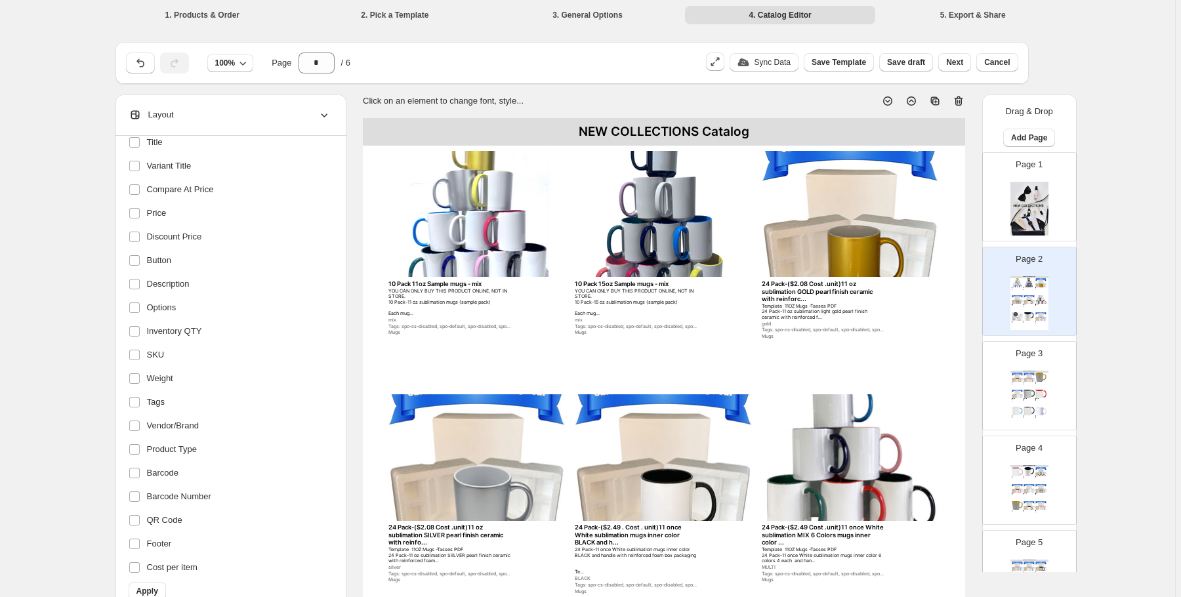
click at [330, 110] on icon at bounding box center [324, 114] width 13 height 13
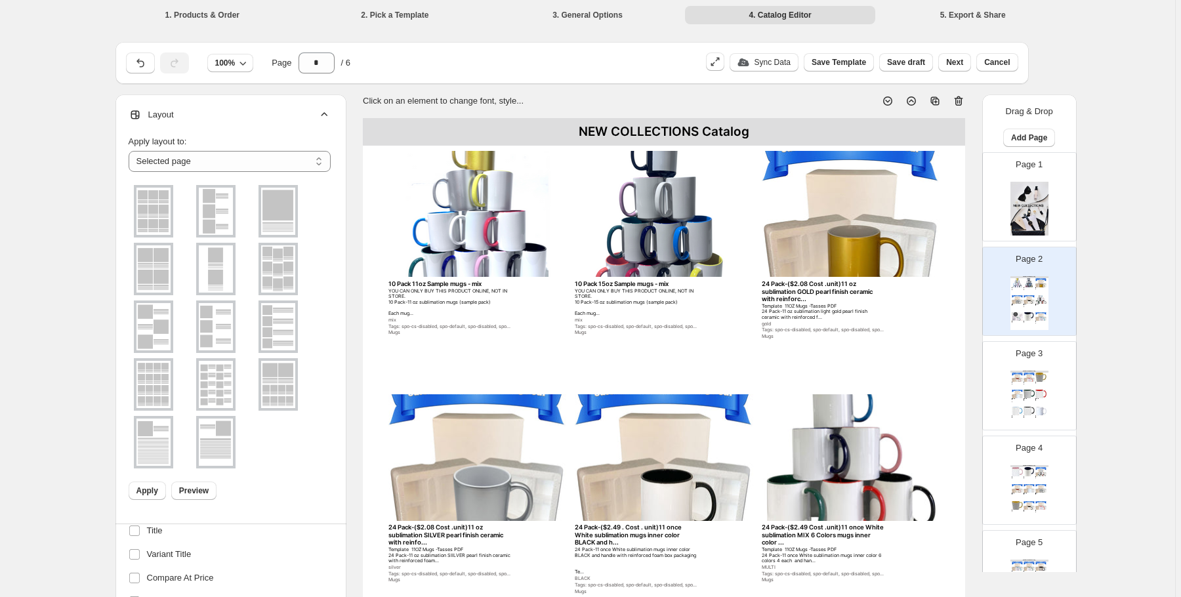
click at [213, 197] on img at bounding box center [216, 211] width 34 height 47
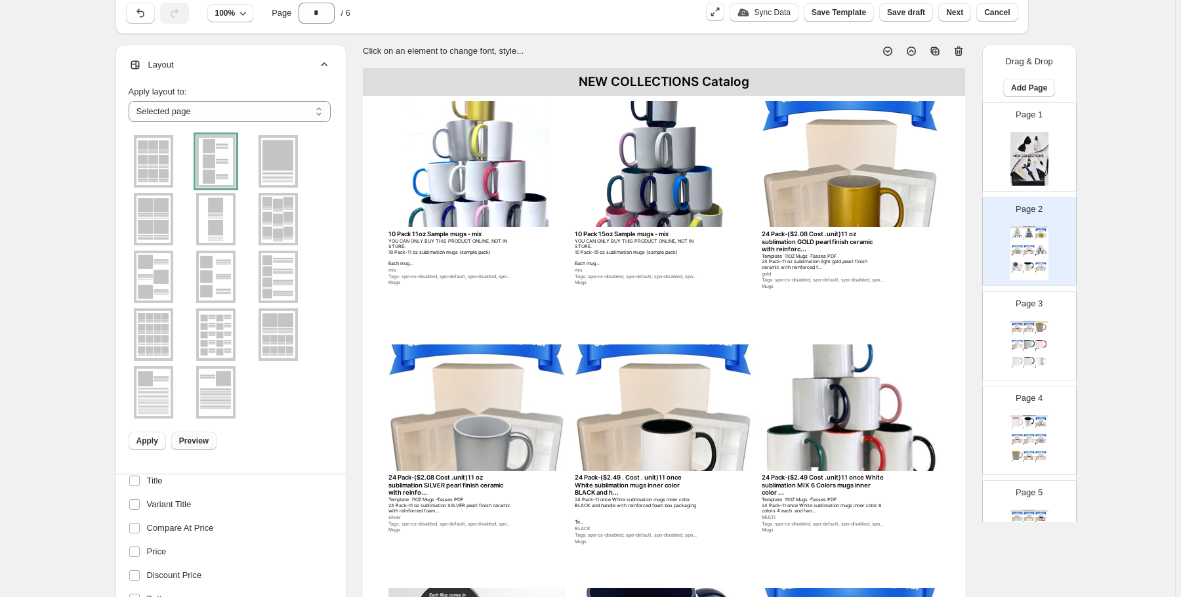
scroll to position [53, 0]
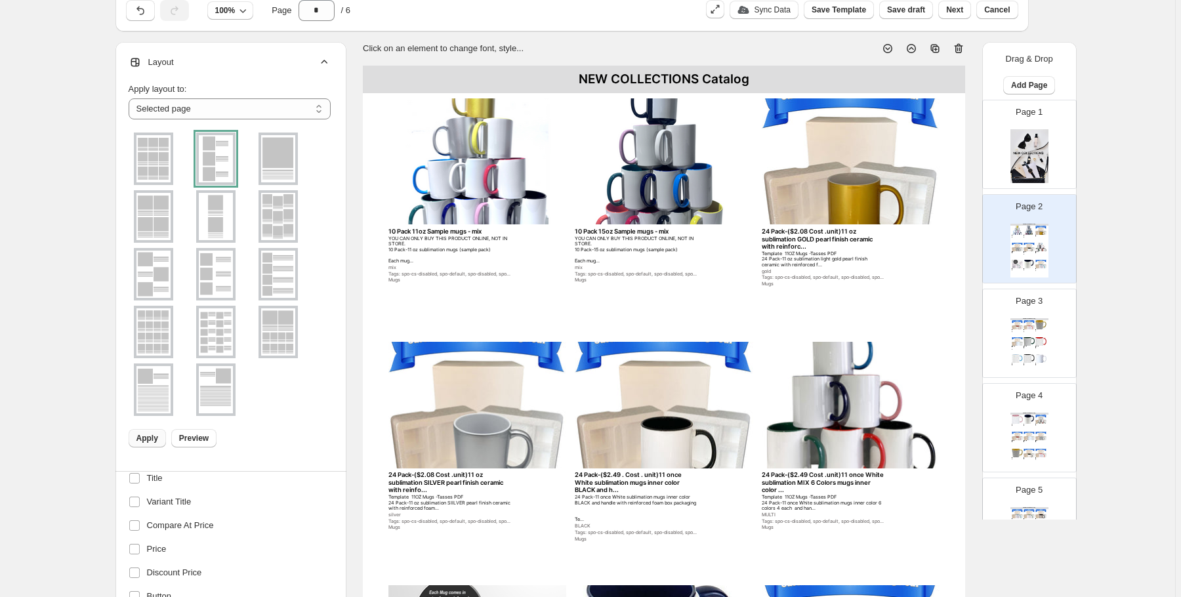
click at [158, 442] on span "Apply" at bounding box center [148, 438] width 22 height 11
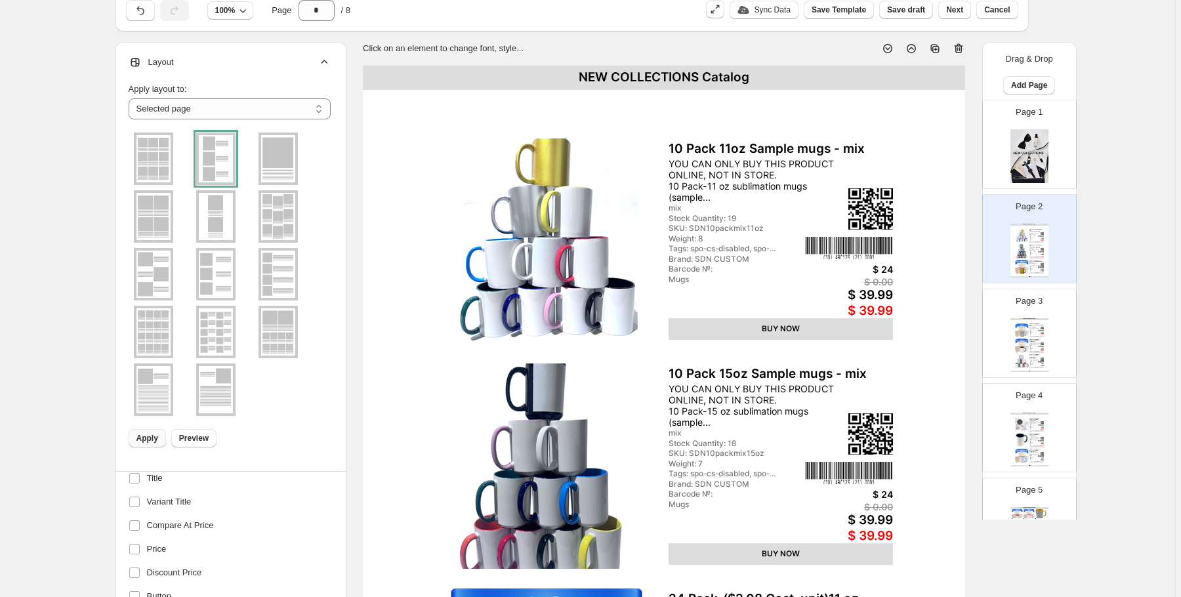
click at [170, 222] on img at bounding box center [154, 216] width 34 height 47
click at [154, 440] on span "Apply" at bounding box center [148, 438] width 22 height 11
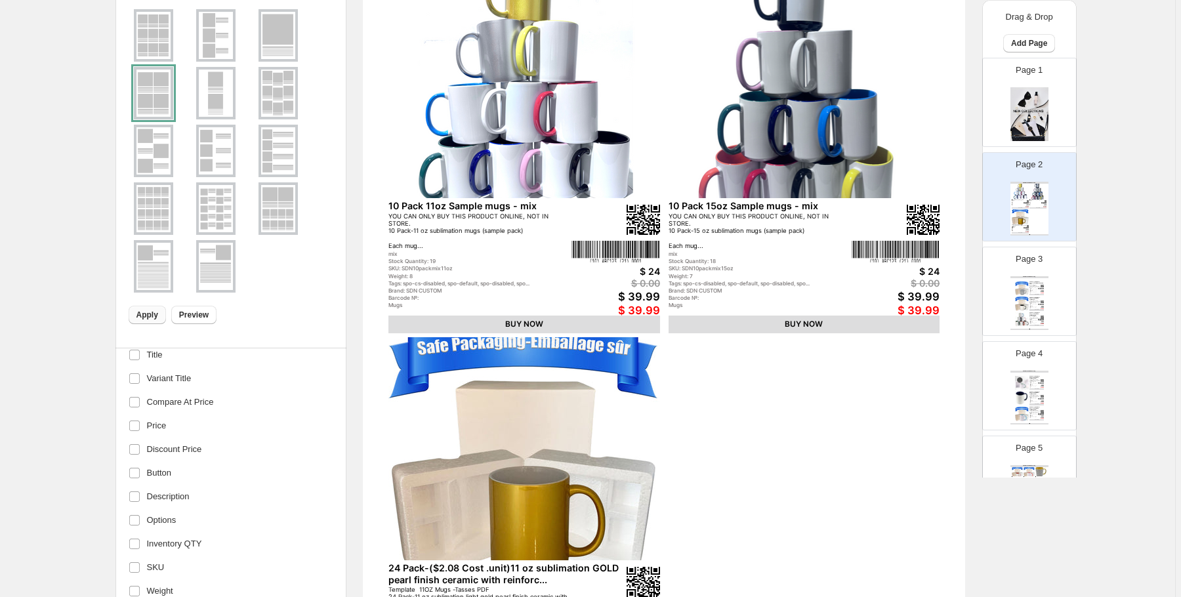
scroll to position [158, 0]
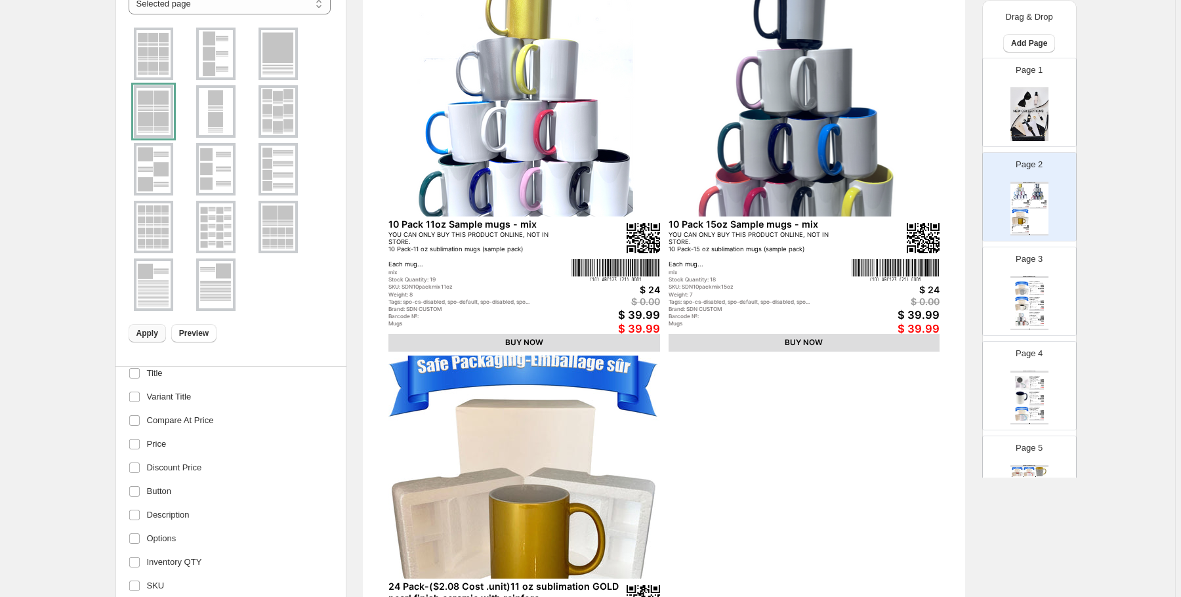
click at [202, 227] on img at bounding box center [216, 226] width 34 height 47
click at [146, 336] on span "Apply" at bounding box center [148, 333] width 22 height 11
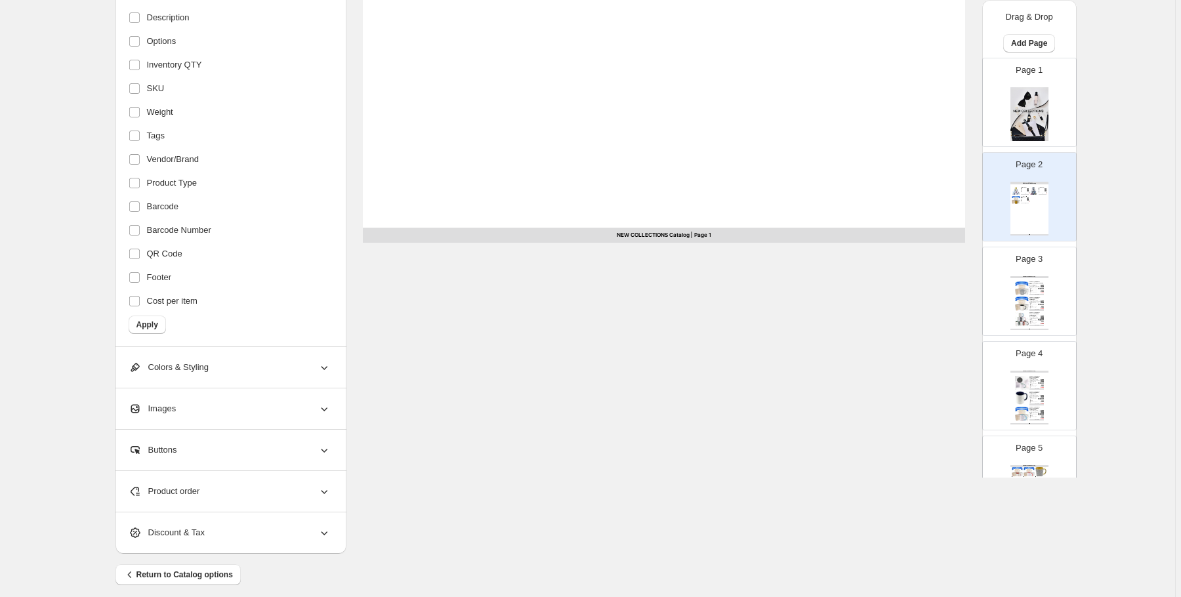
scroll to position [664, 0]
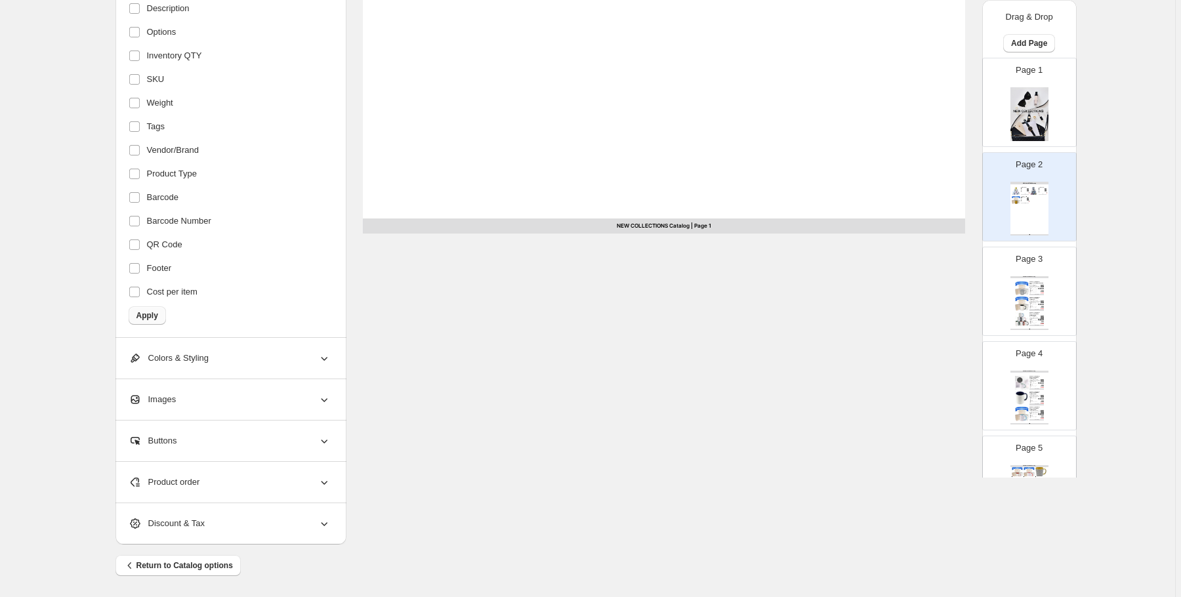
click at [152, 323] on button "Apply" at bounding box center [147, 316] width 37 height 18
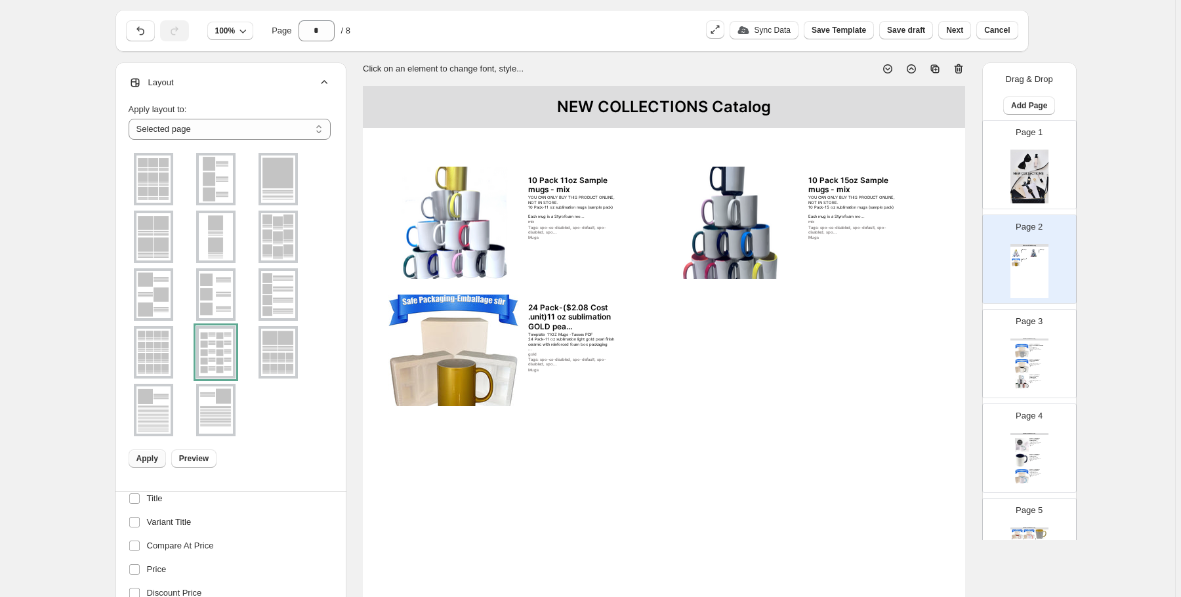
scroll to position [0, 0]
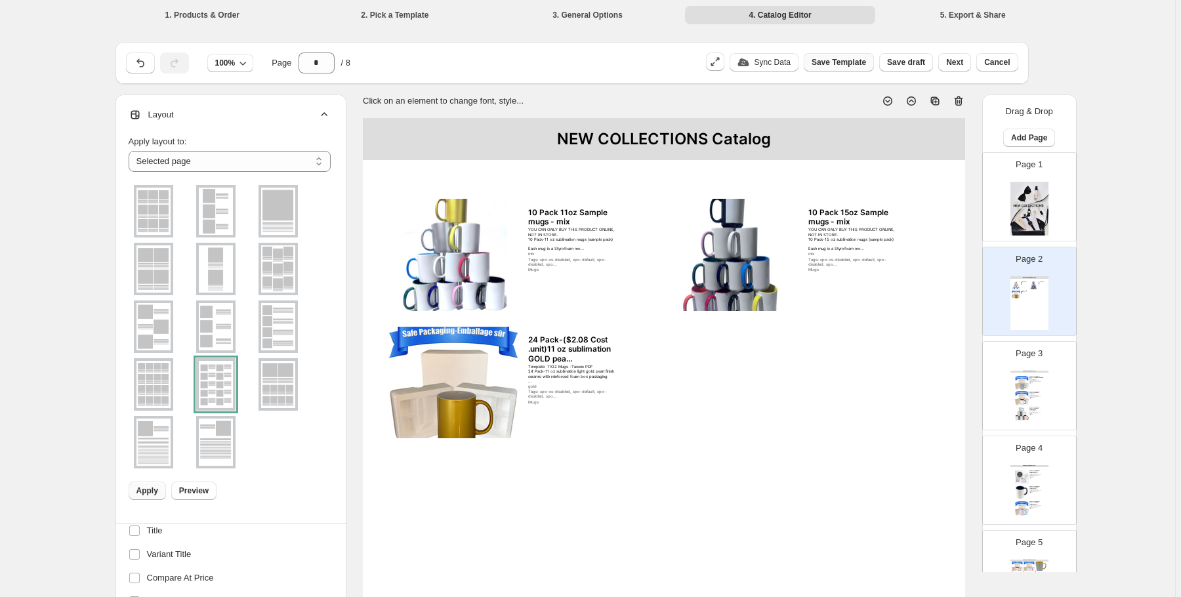
click at [853, 58] on span "Save Template" at bounding box center [839, 62] width 54 height 11
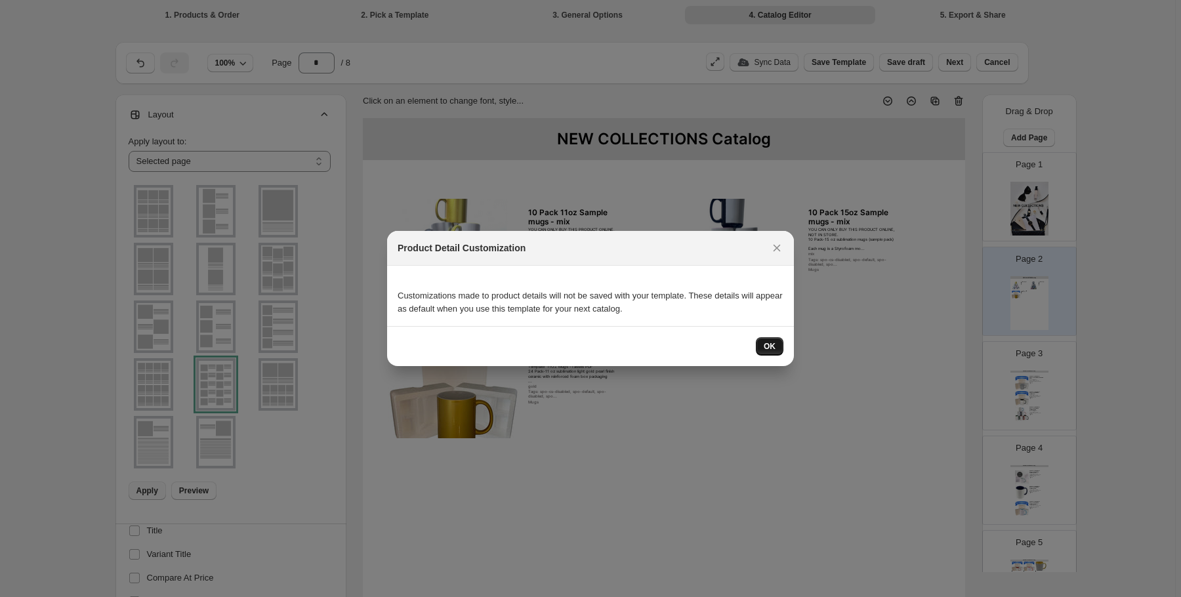
click at [764, 344] on span "OK" at bounding box center [770, 346] width 12 height 11
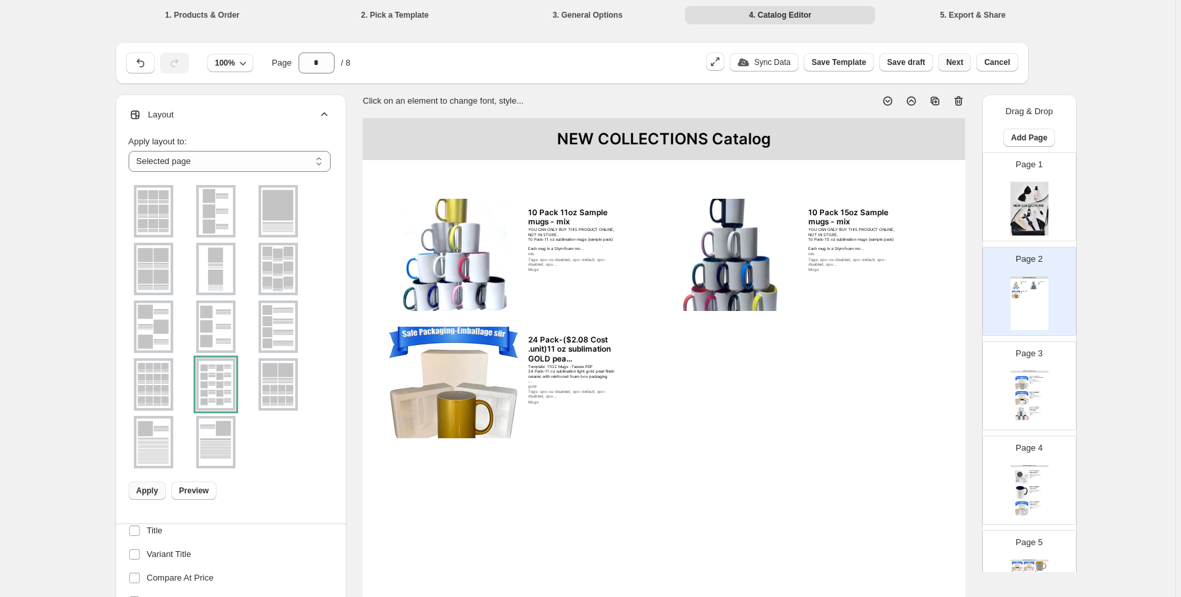
click at [953, 53] on button "Next" at bounding box center [955, 62] width 33 height 18
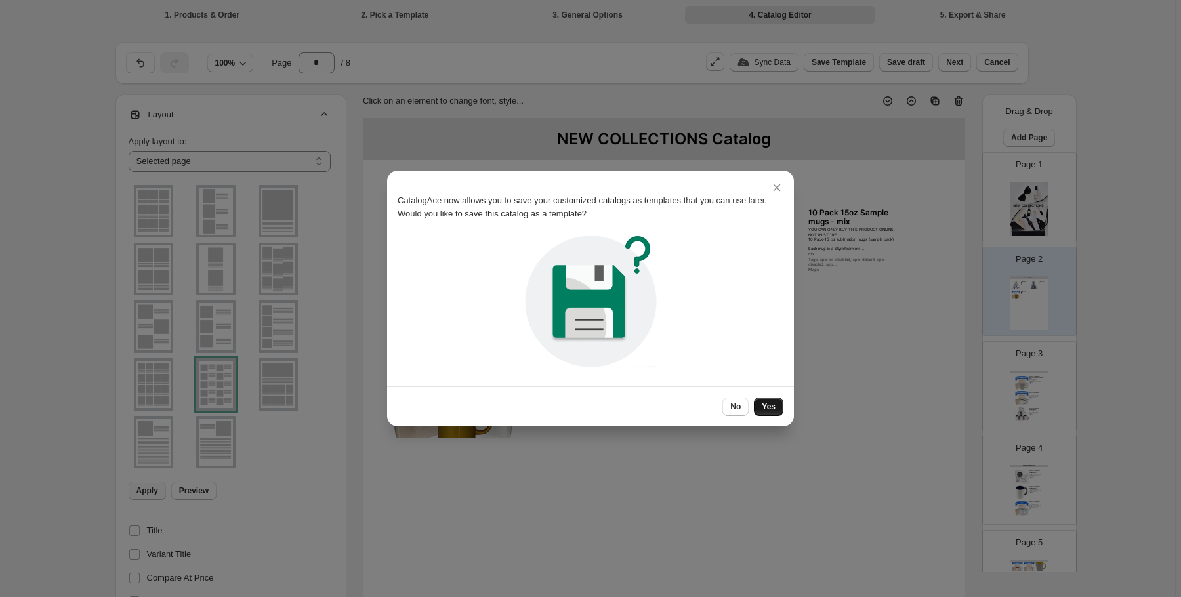
click at [772, 405] on span "Yes" at bounding box center [769, 407] width 14 height 11
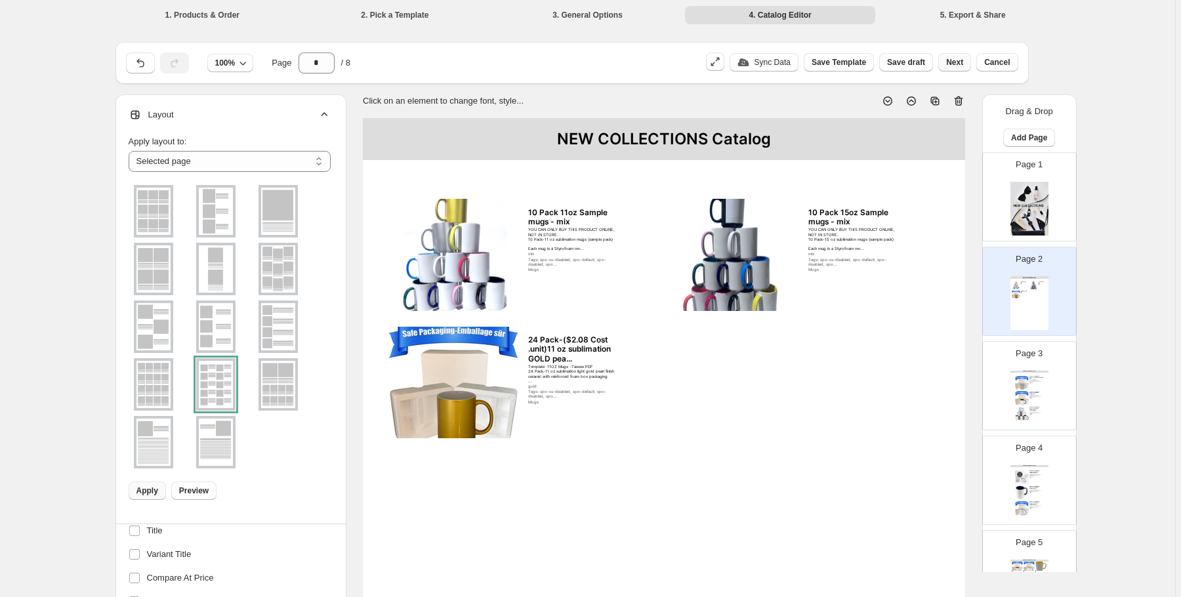
click at [964, 63] on span "Next" at bounding box center [955, 62] width 17 height 11
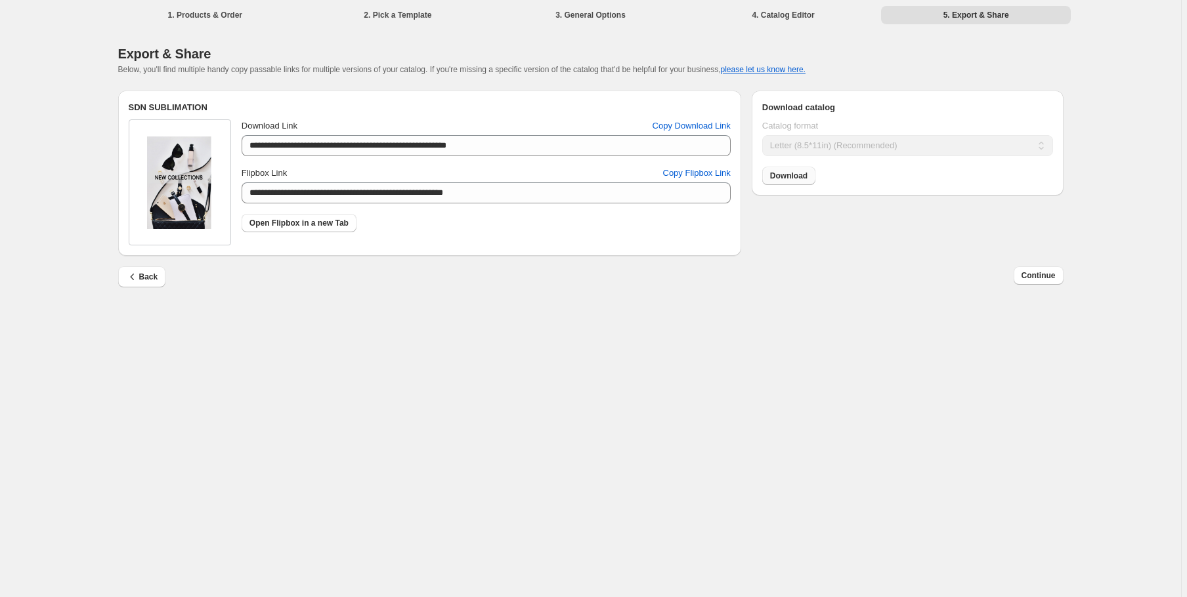
click at [775, 178] on span "Download" at bounding box center [788, 176] width 37 height 11
click at [185, 16] on li "1. Products & Order" at bounding box center [205, 14] width 190 height 18
click at [1039, 273] on span "Continue" at bounding box center [1038, 275] width 34 height 11
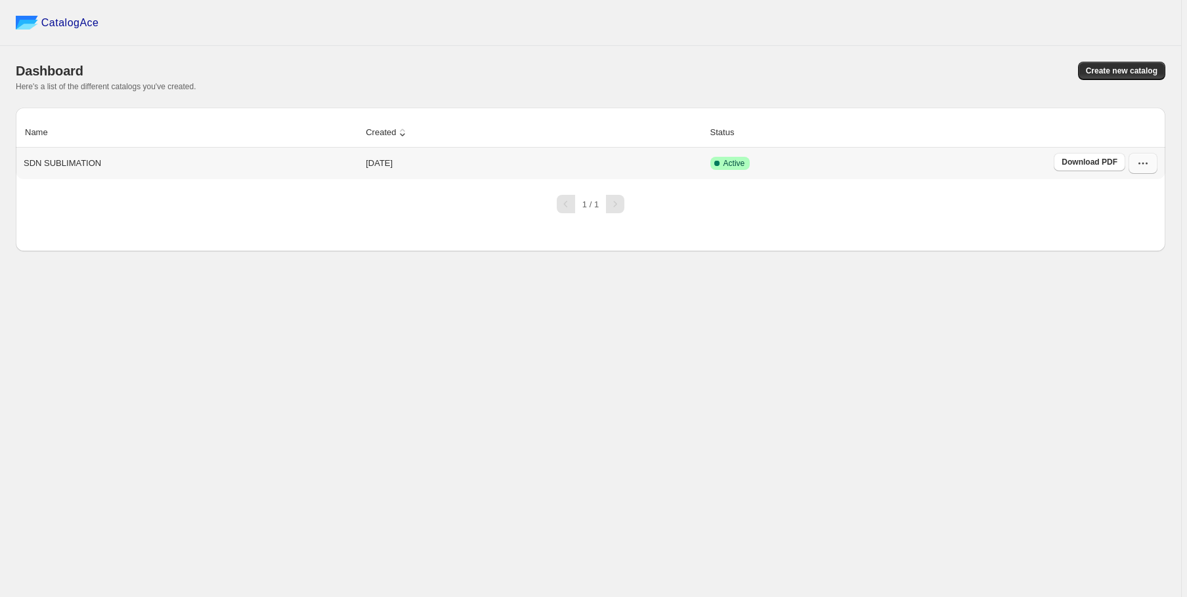
click at [1140, 163] on icon "button" at bounding box center [1142, 163] width 13 height 13
click at [1117, 322] on span "Delete" at bounding box center [1119, 327] width 25 height 10
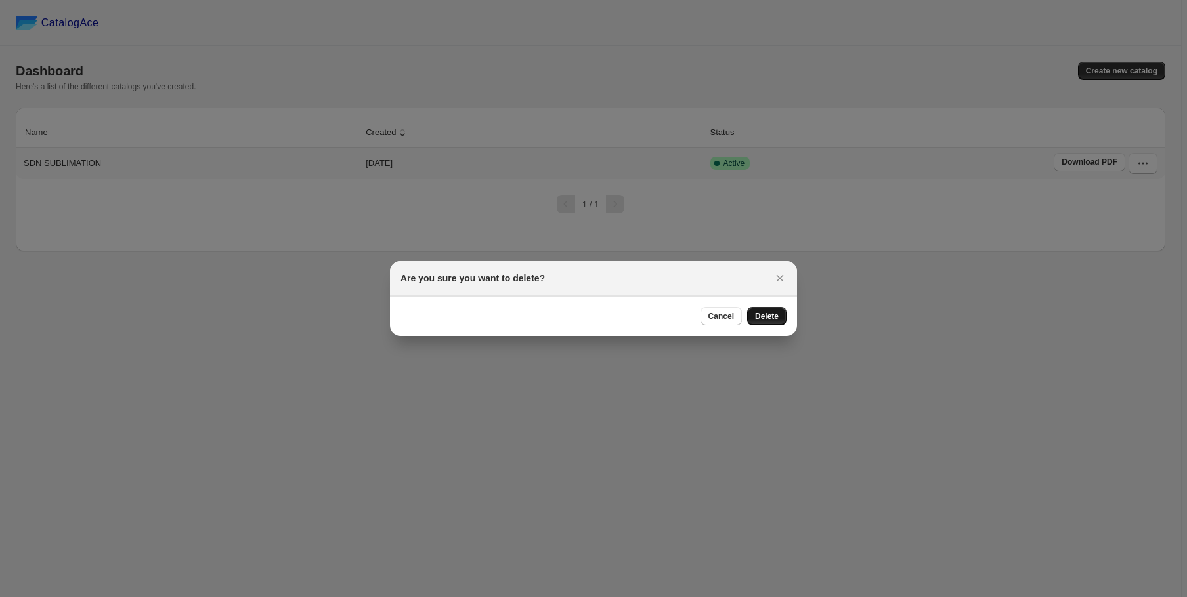
drag, startPoint x: 768, startPoint y: 310, endPoint x: 778, endPoint y: 309, distance: 9.9
click at [768, 311] on span "Delete" at bounding box center [767, 316] width 24 height 11
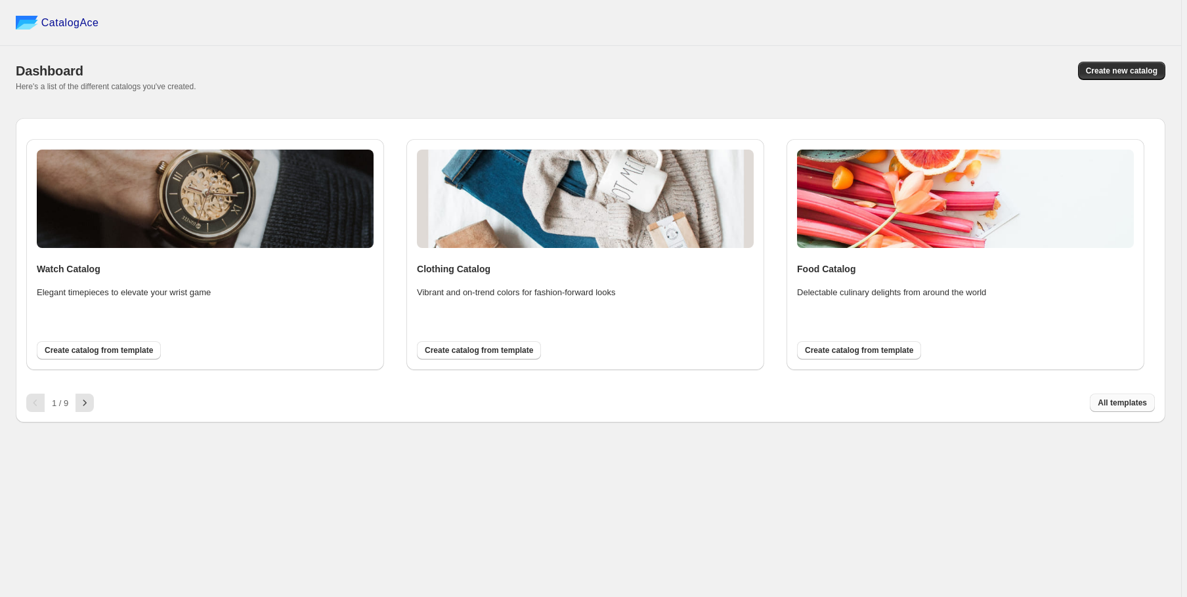
click at [1124, 400] on span "All templates" at bounding box center [1121, 403] width 49 height 11
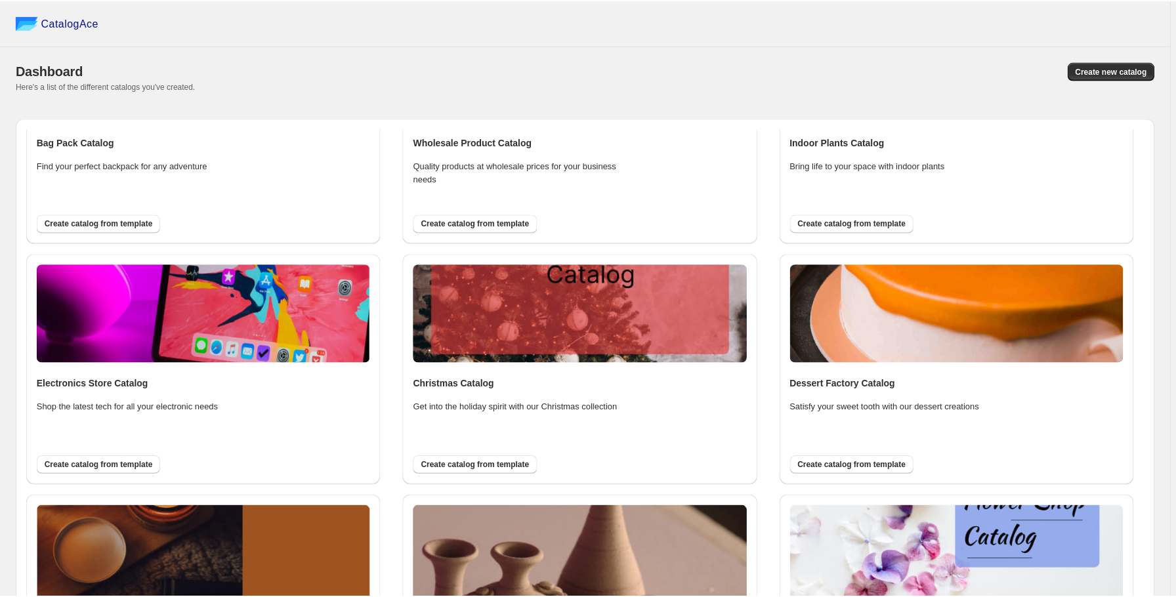
scroll to position [1662, 0]
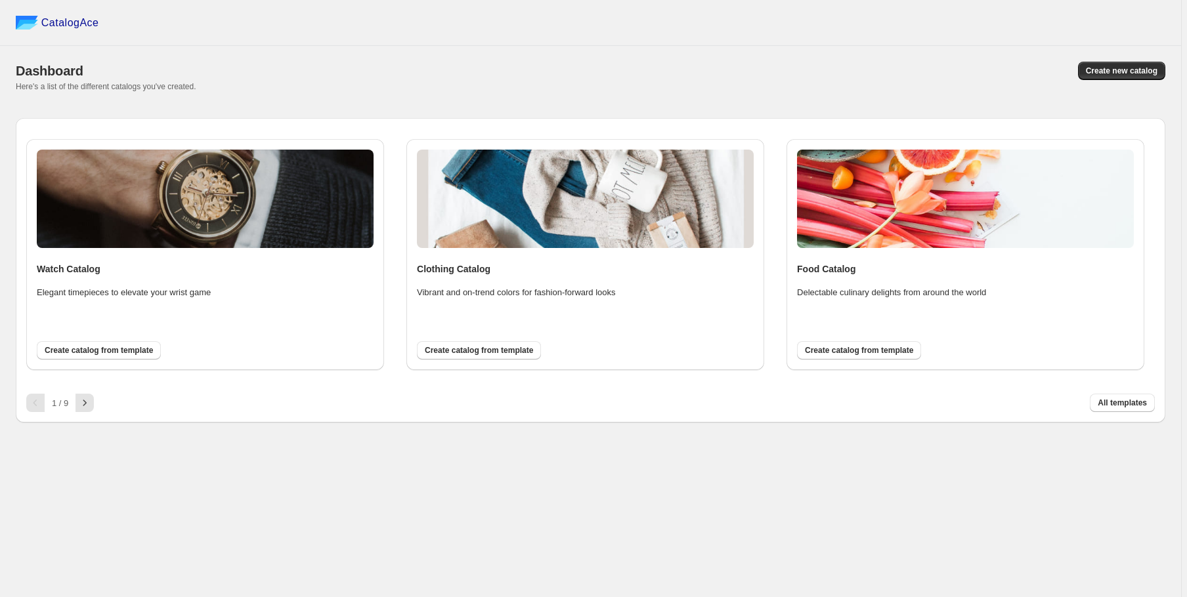
click at [74, 402] on div "1 / 9" at bounding box center [60, 403] width 32 height 9
click at [1125, 402] on span "All templates" at bounding box center [1121, 403] width 49 height 11
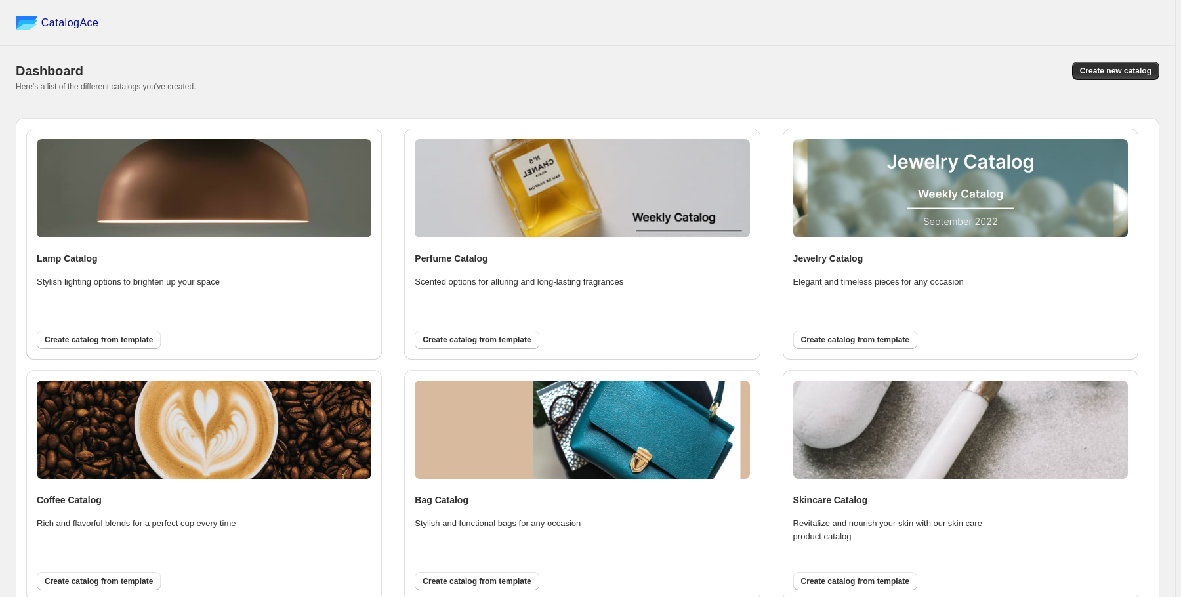
scroll to position [1103, 0]
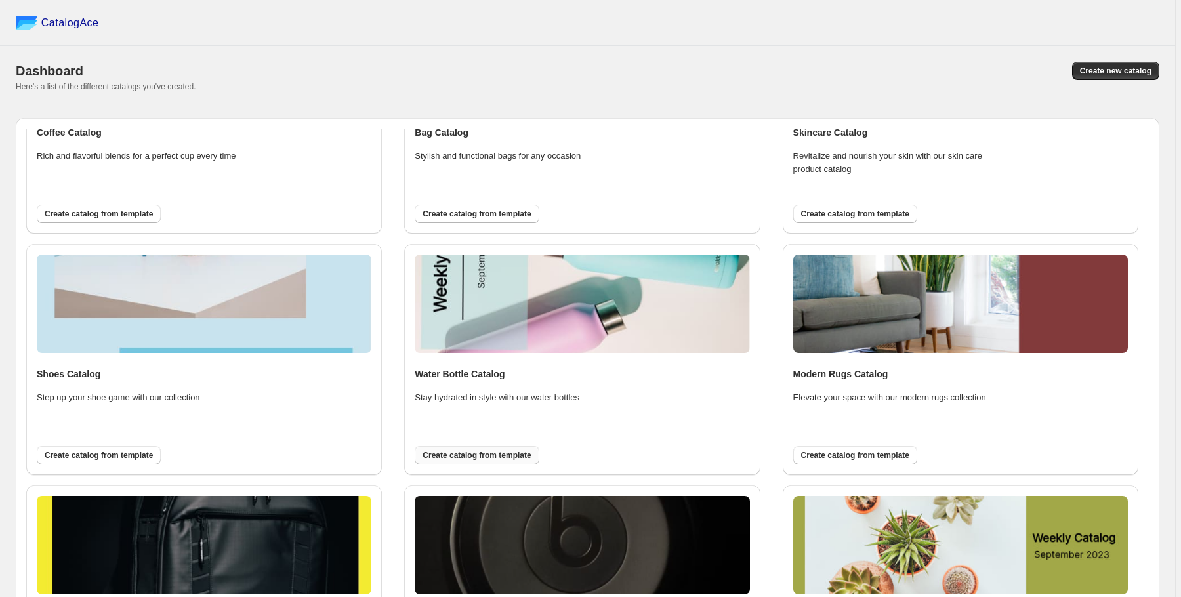
click at [494, 456] on span "Create catalog from template" at bounding box center [477, 455] width 108 height 11
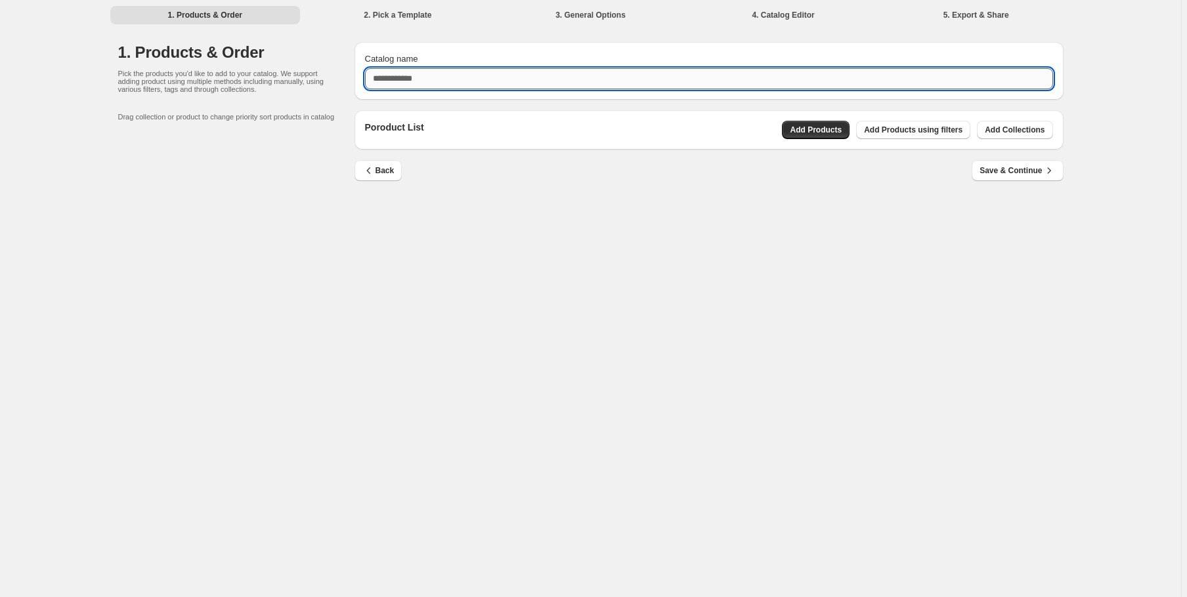
click at [624, 69] on input "Catalog name" at bounding box center [709, 78] width 688 height 21
type input "*"
type input "**********"
click at [824, 131] on span "Add Products" at bounding box center [816, 130] width 52 height 11
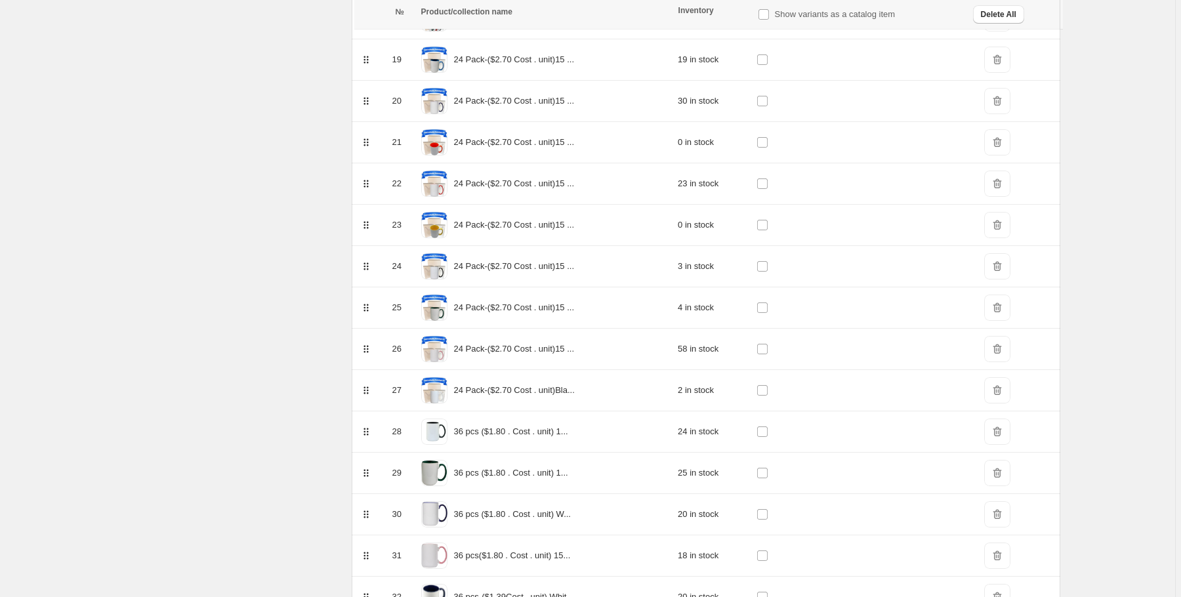
scroll to position [1099, 0]
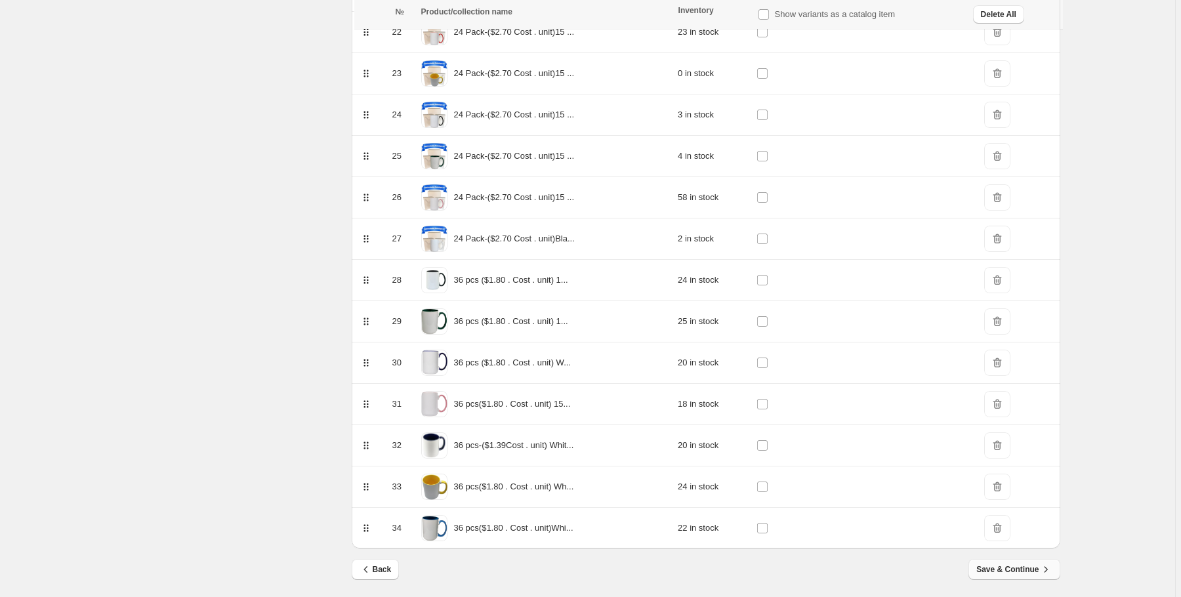
click at [1015, 566] on span "Save & Continue" at bounding box center [1014, 569] width 75 height 13
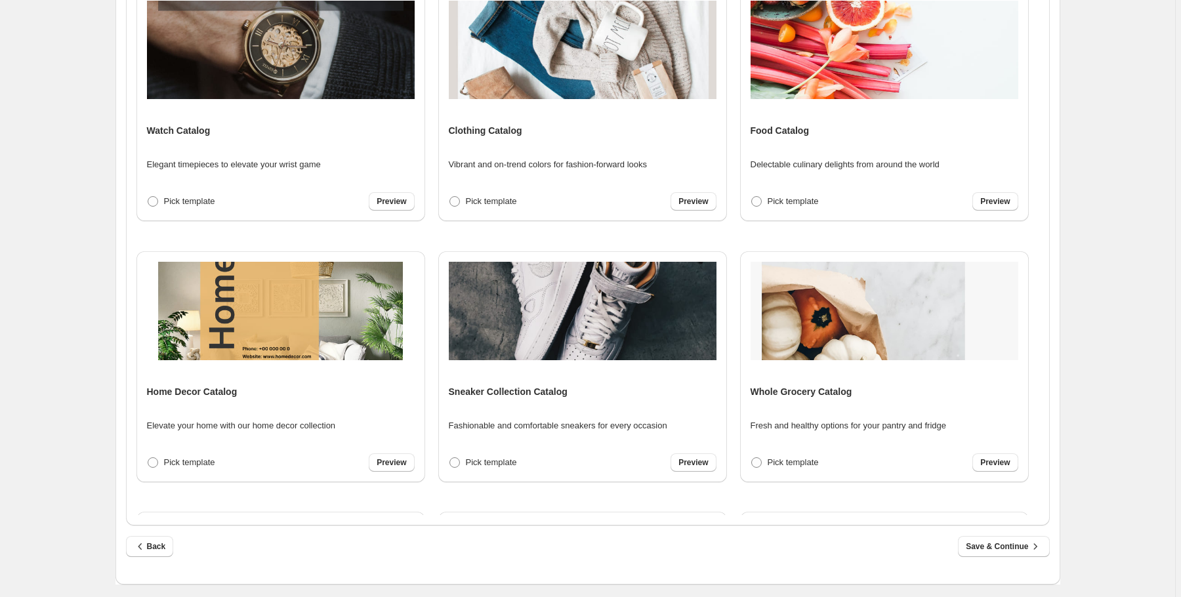
scroll to position [0, 0]
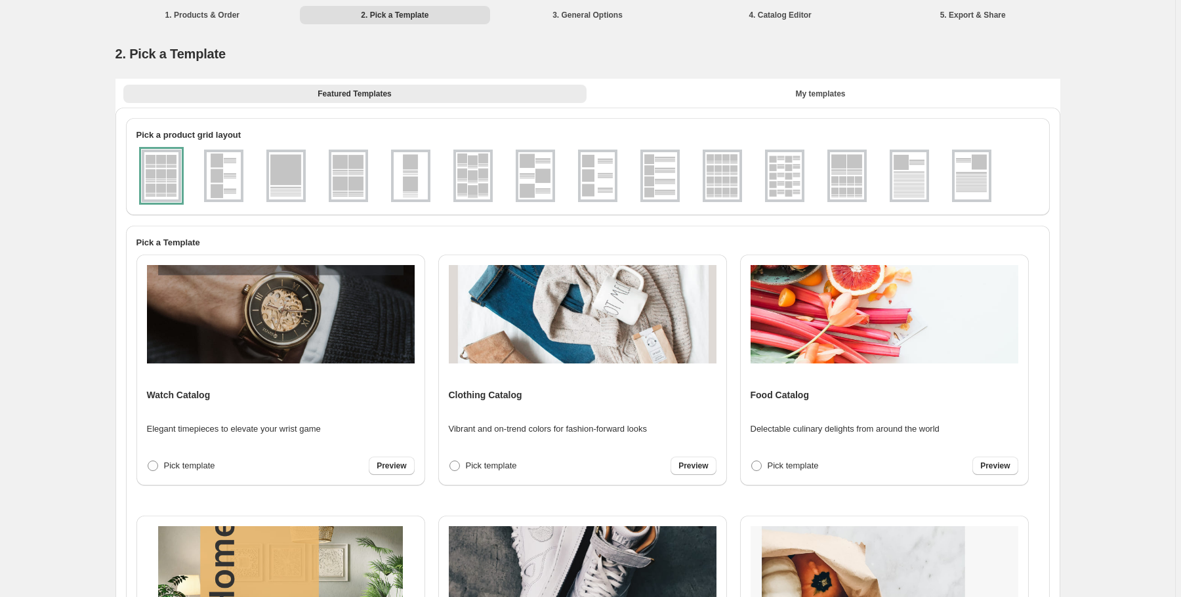
click at [150, 186] on div at bounding box center [161, 176] width 39 height 53
click at [783, 180] on img at bounding box center [785, 175] width 34 height 47
click at [711, 179] on img at bounding box center [723, 175] width 34 height 47
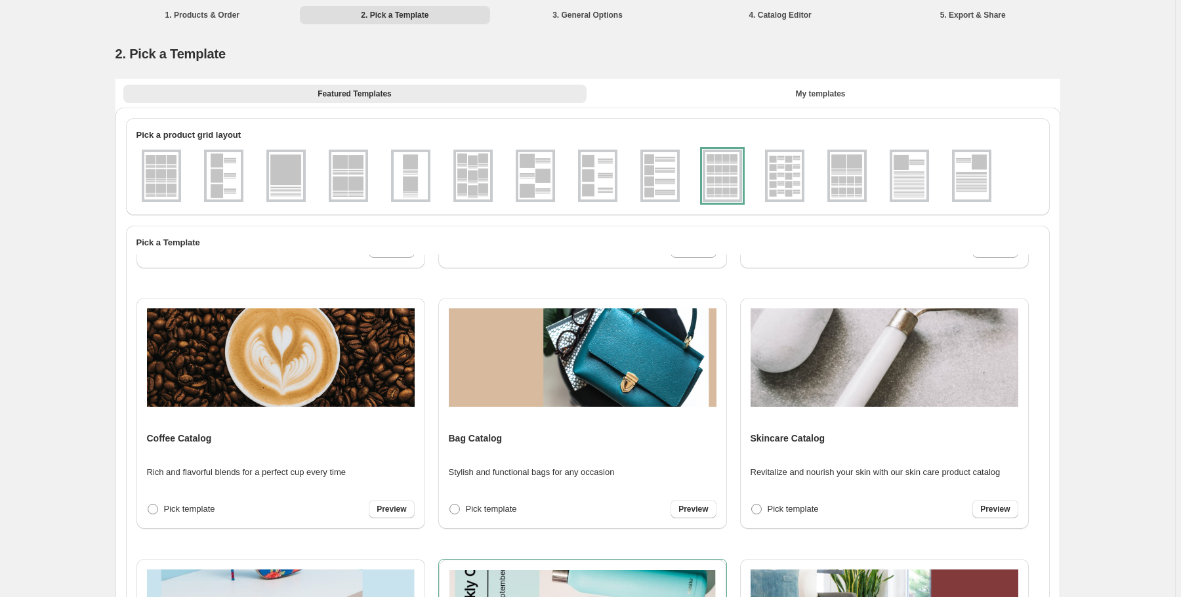
scroll to position [1103, 0]
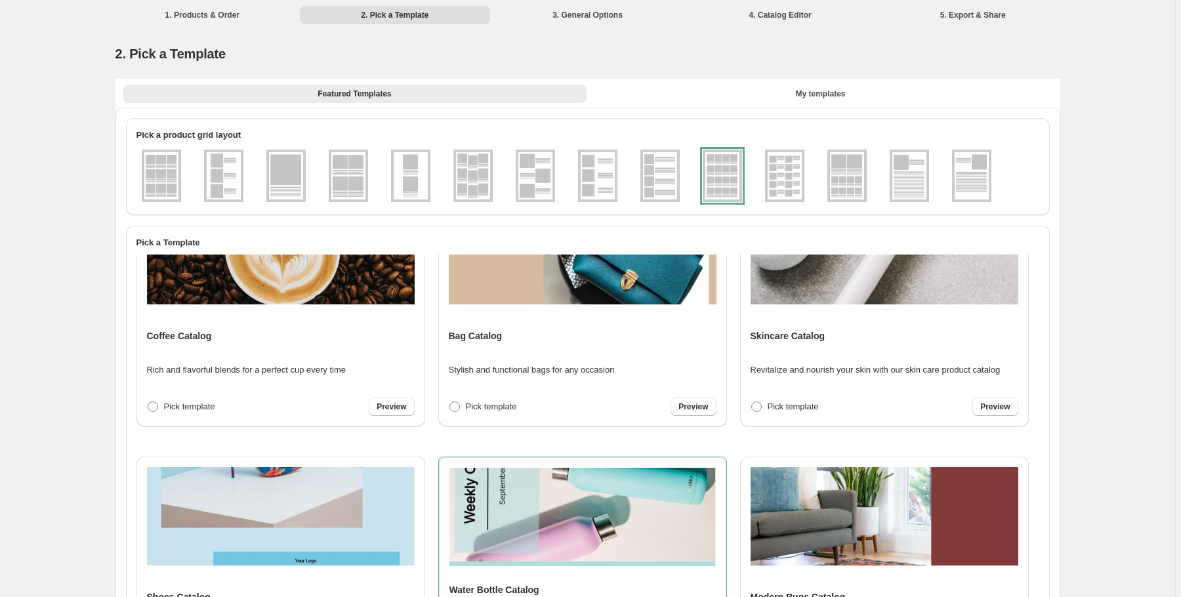
click at [618, 482] on img at bounding box center [583, 517] width 266 height 98
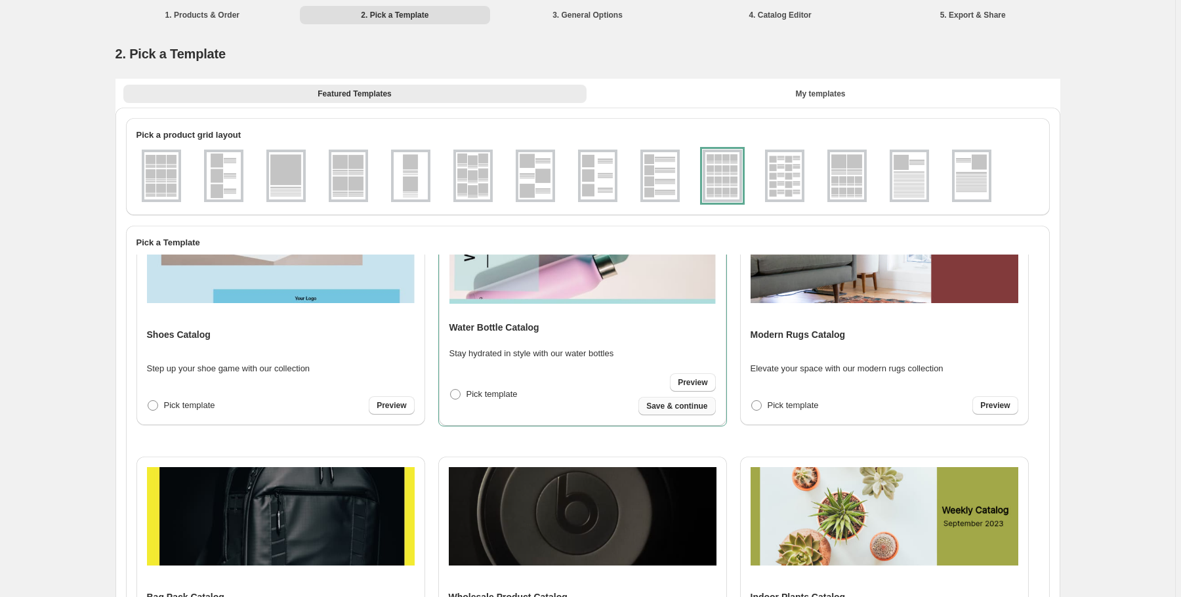
click at [701, 409] on span "Save & continue" at bounding box center [677, 406] width 61 height 11
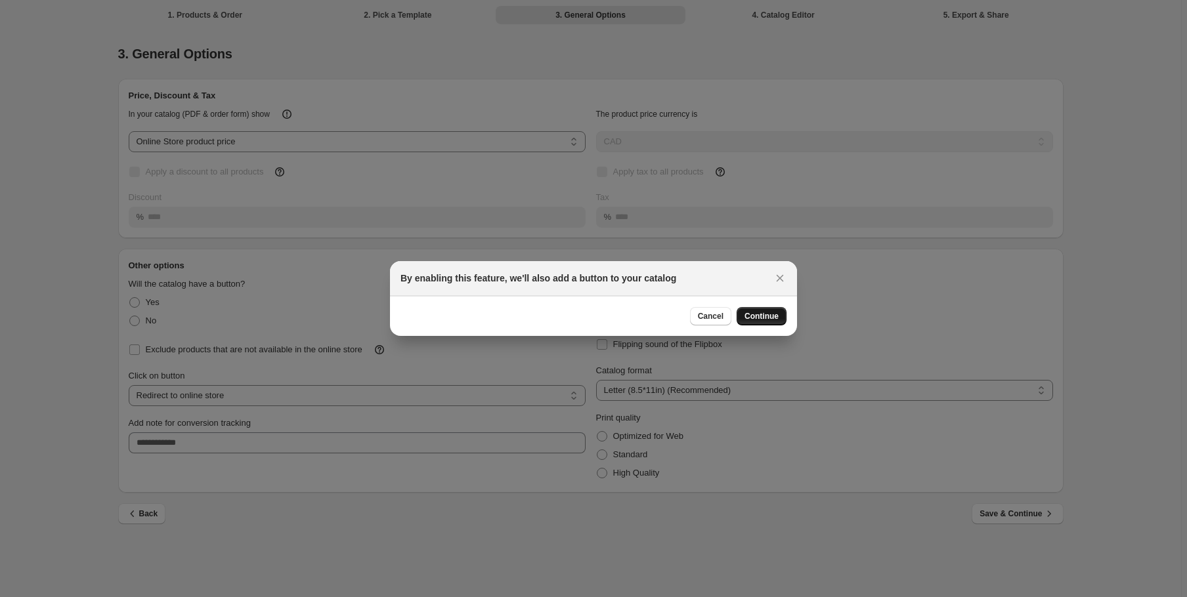
click at [780, 314] on button "Continue" at bounding box center [761, 316] width 50 height 18
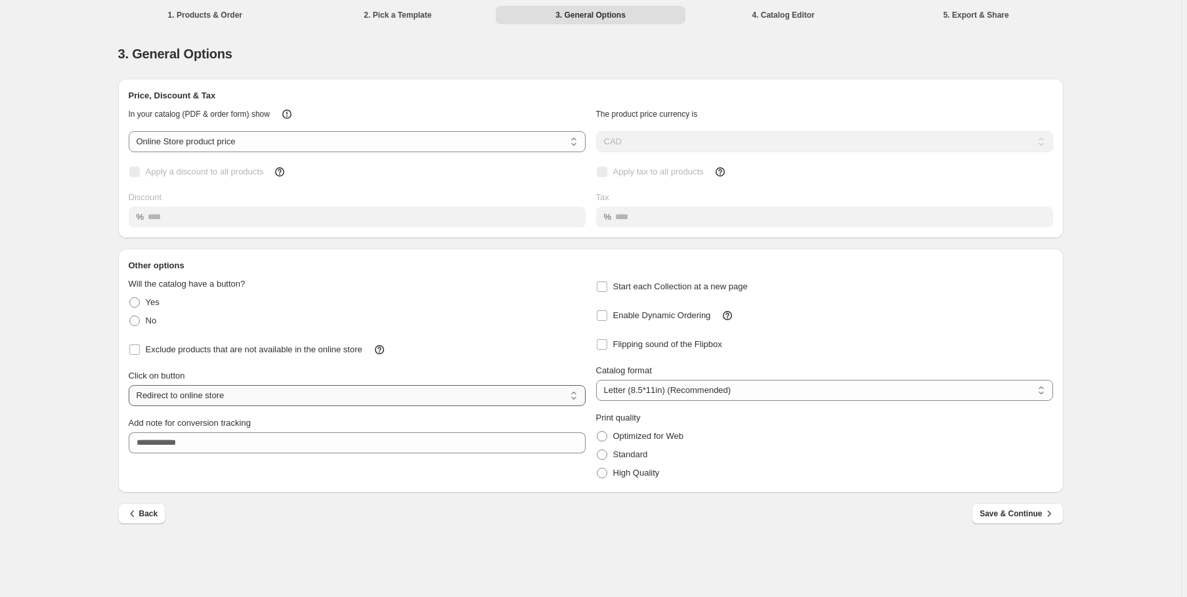
click at [283, 394] on select "**********" at bounding box center [357, 395] width 457 height 21
select select "**********"
click at [129, 385] on select "**********" at bounding box center [357, 395] width 457 height 21
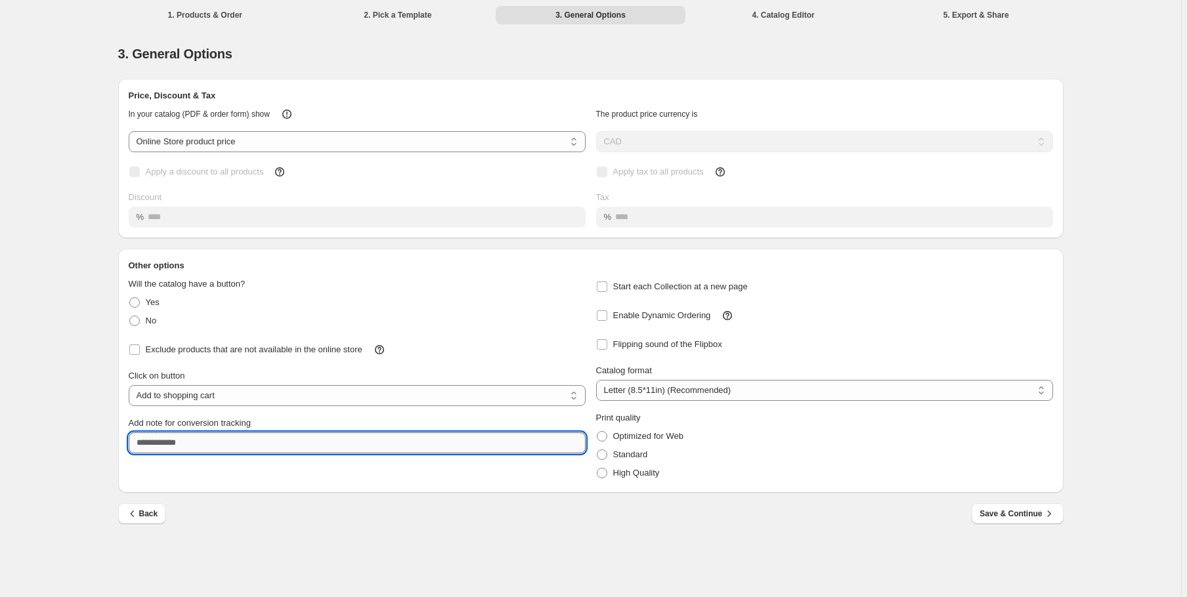
click at [257, 447] on input "Add note for conversion tracking" at bounding box center [357, 443] width 457 height 21
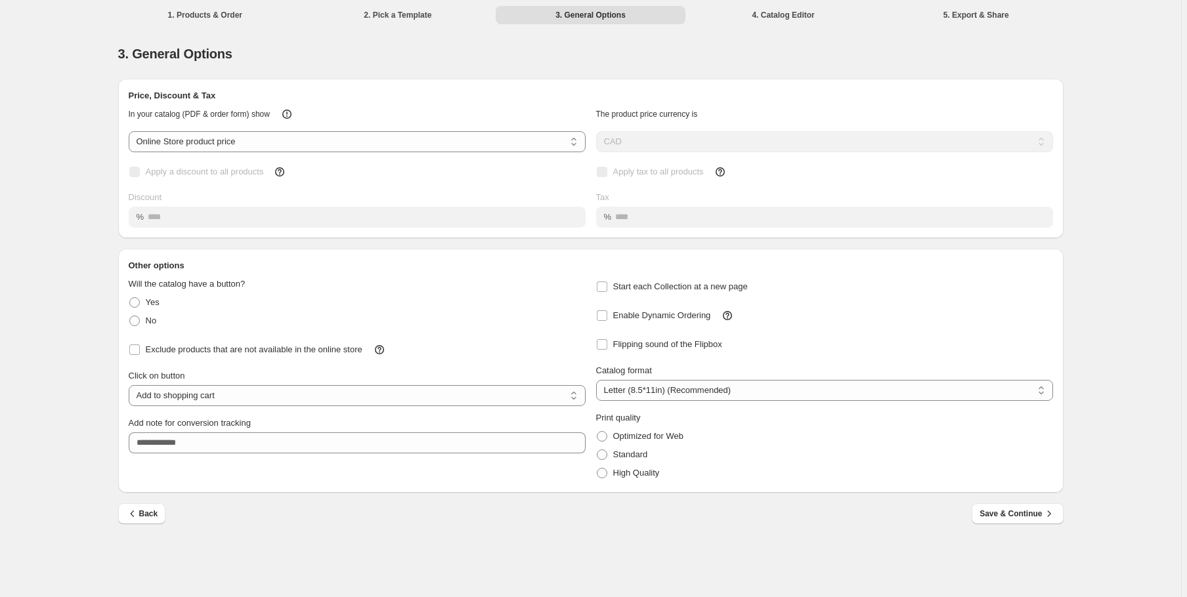
click at [988, 507] on button "Save & Continue" at bounding box center [1016, 513] width 91 height 21
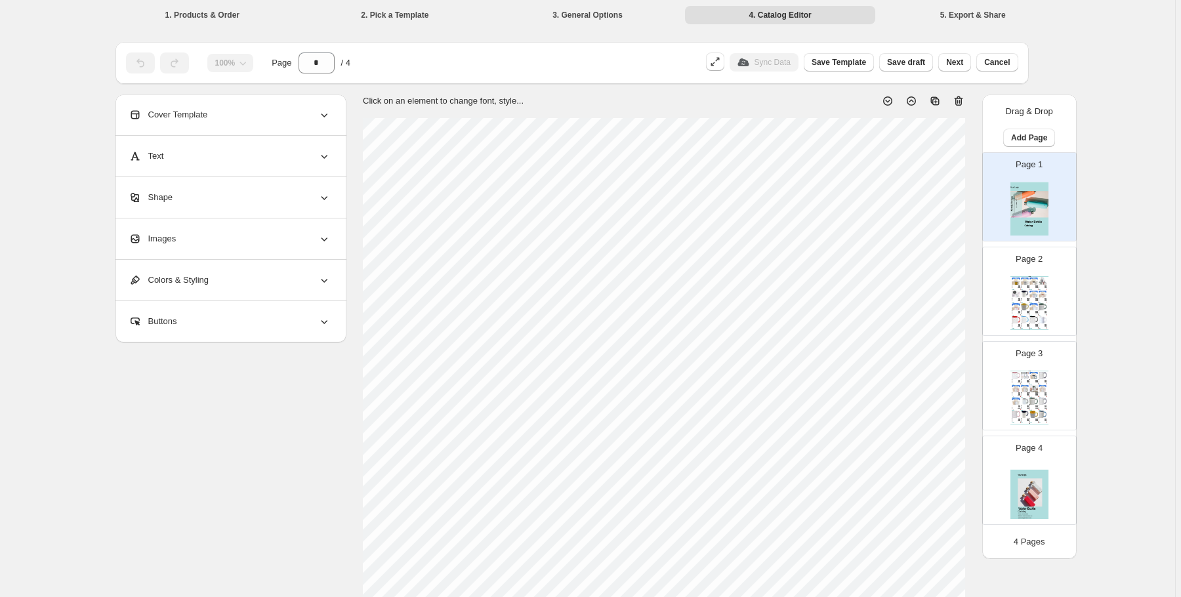
click at [1038, 287] on img at bounding box center [1037, 287] width 3 height 1
type input "*"
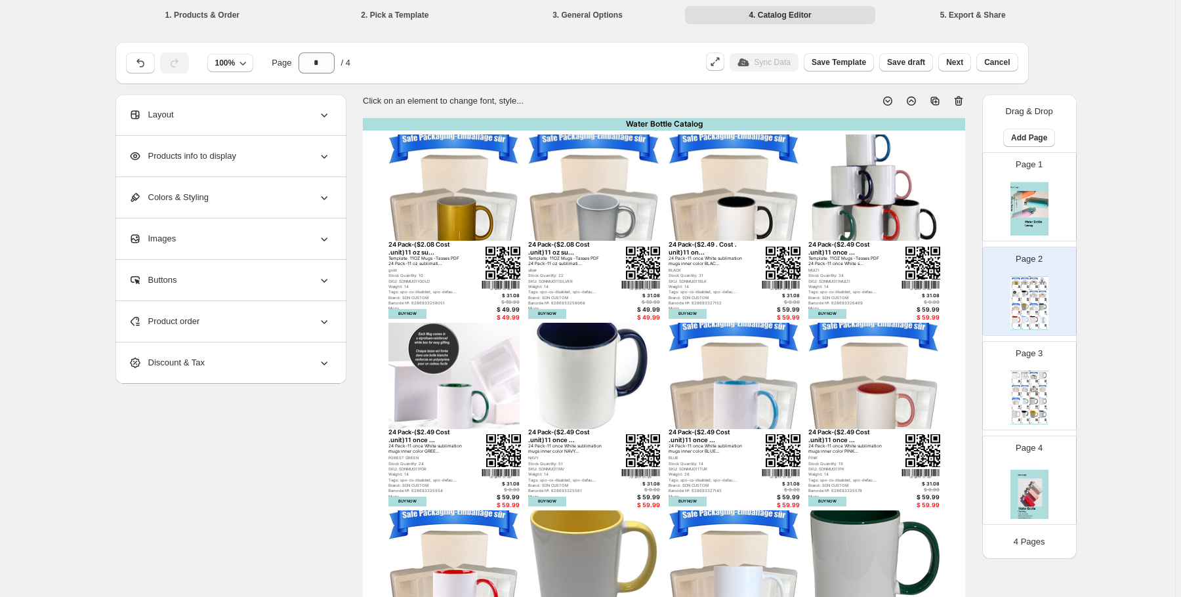
click at [326, 118] on icon at bounding box center [324, 114] width 13 height 13
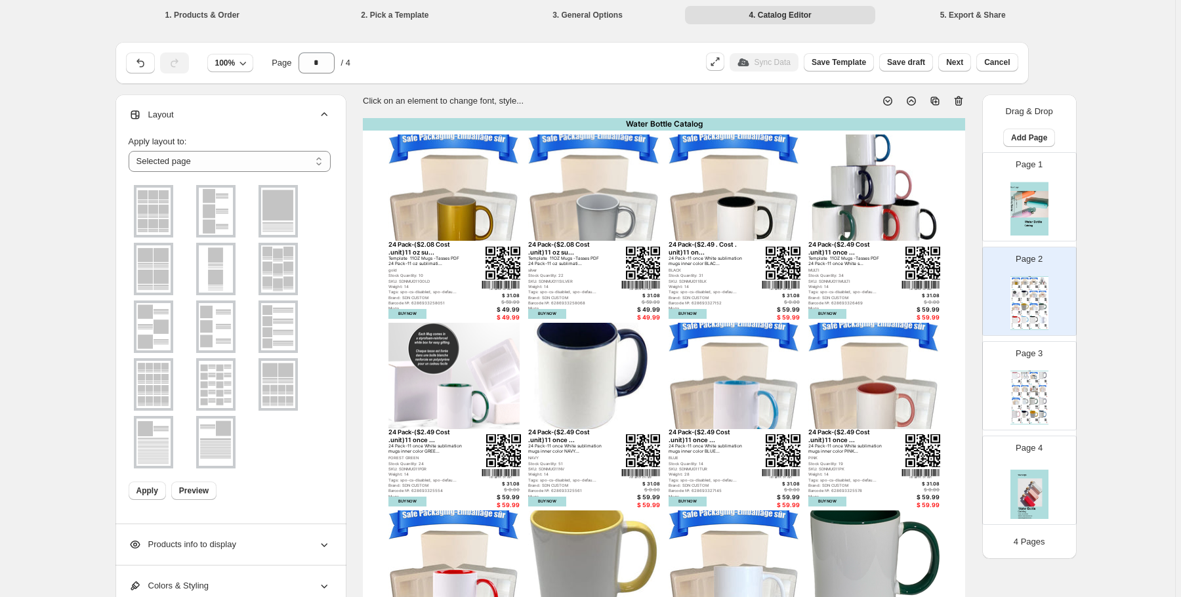
click at [326, 118] on icon at bounding box center [324, 114] width 13 height 13
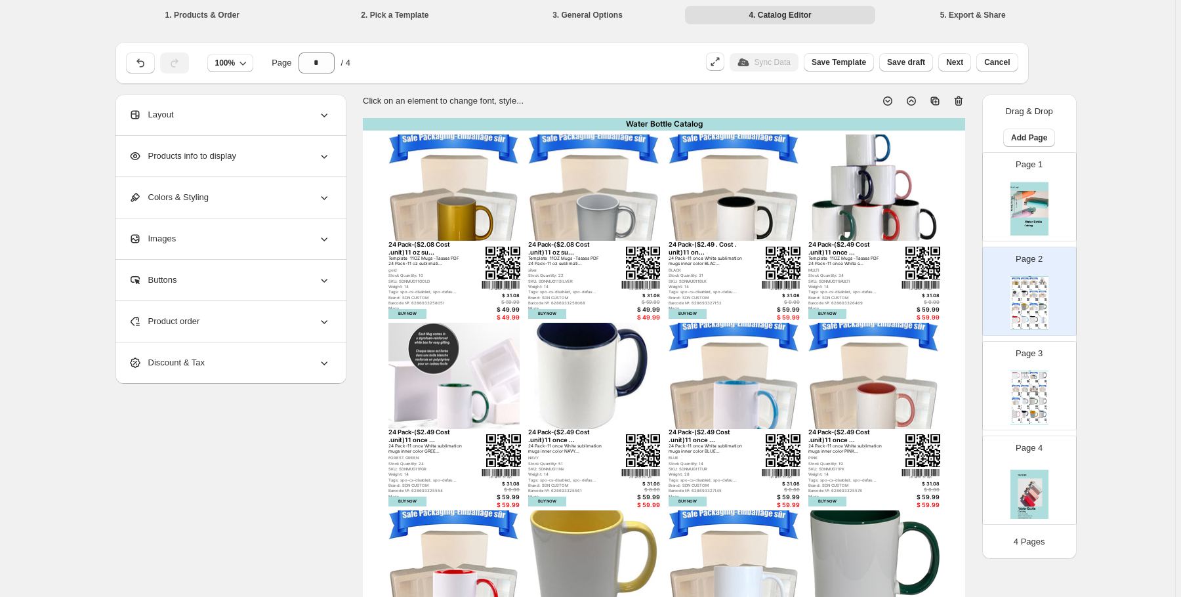
click at [701, 121] on div "Water Bottle Catalog" at bounding box center [664, 124] width 603 height 12
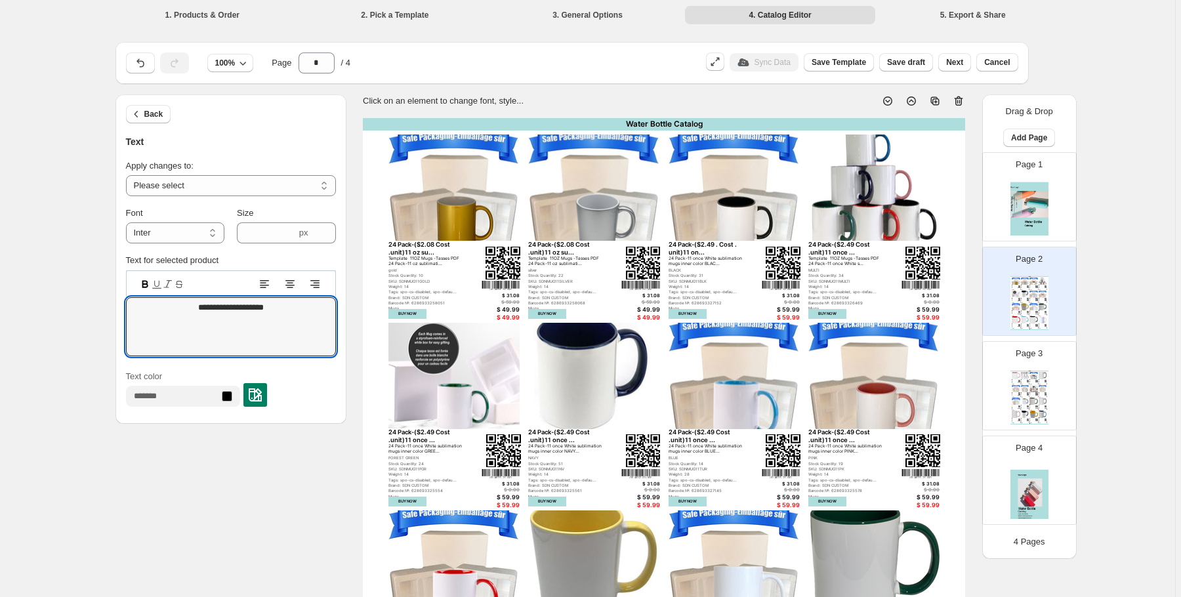
drag, startPoint x: 287, startPoint y: 304, endPoint x: 81, endPoint y: 305, distance: 206.1
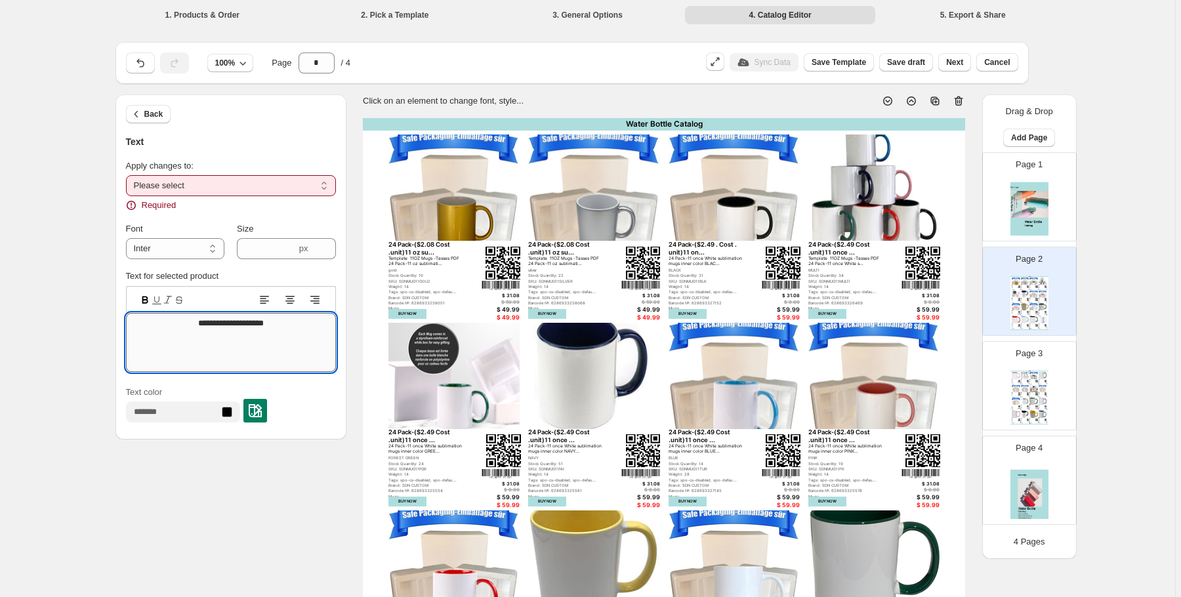
click at [214, 318] on textarea "**********" at bounding box center [231, 342] width 210 height 59
click at [208, 323] on textarea "**********" at bounding box center [231, 342] width 210 height 59
click at [222, 326] on textarea "**********" at bounding box center [231, 342] width 210 height 59
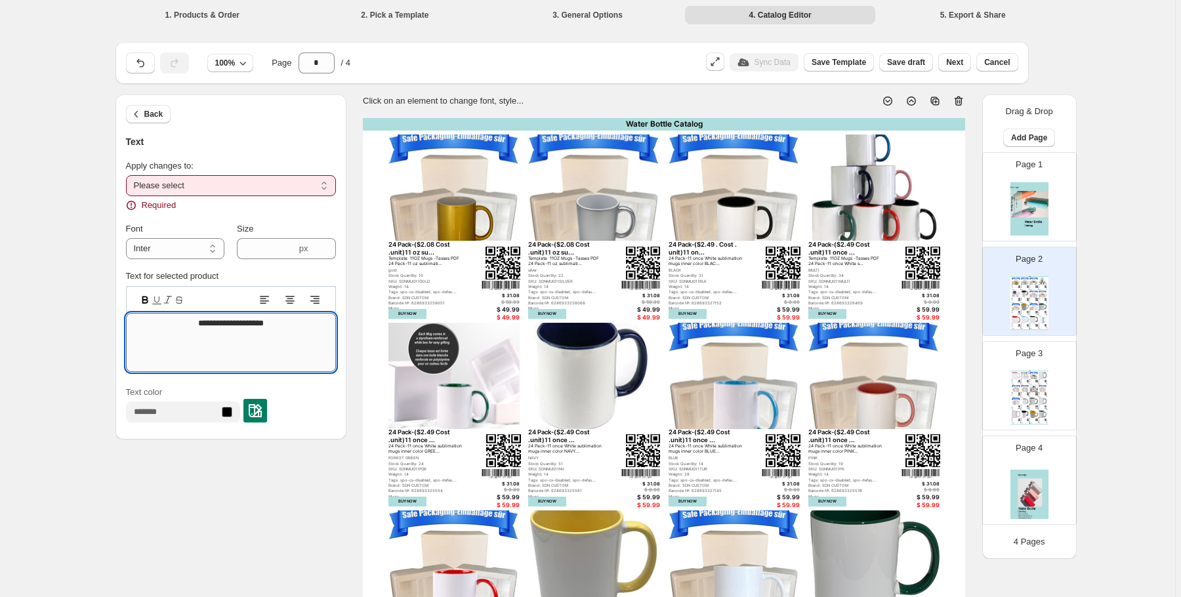
drag, startPoint x: 272, startPoint y: 323, endPoint x: 173, endPoint y: 331, distance: 99.4
click at [173, 331] on textarea "**********" at bounding box center [231, 342] width 210 height 59
type textarea "**********"
click at [189, 180] on select "**********" at bounding box center [231, 185] width 210 height 21
select select "**********"
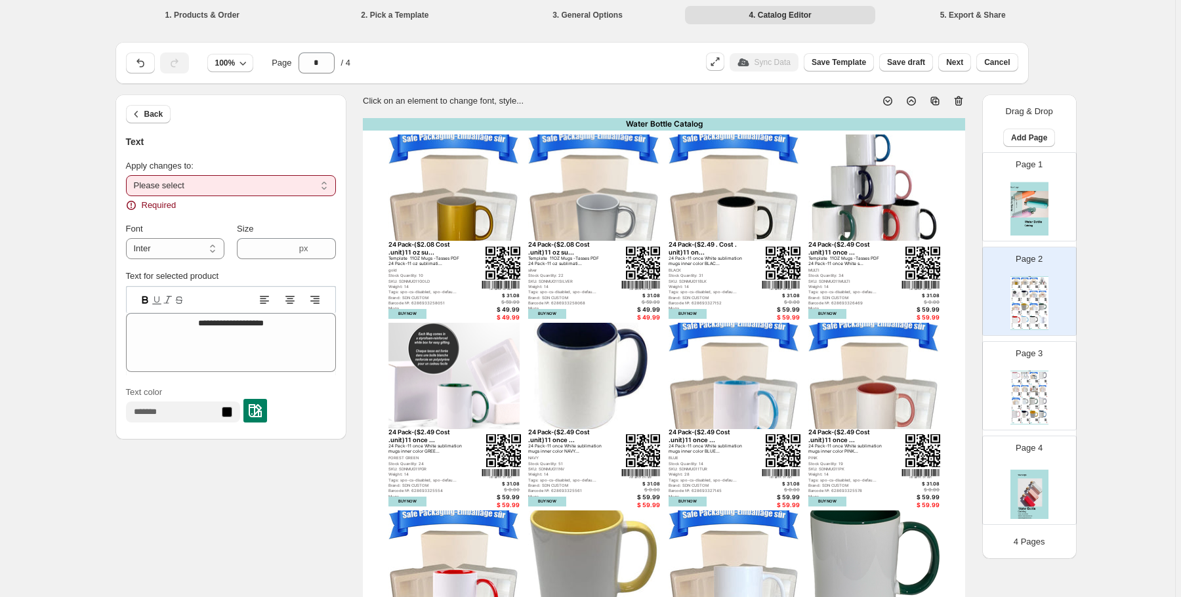
click at [128, 175] on select "**********" at bounding box center [231, 185] width 210 height 21
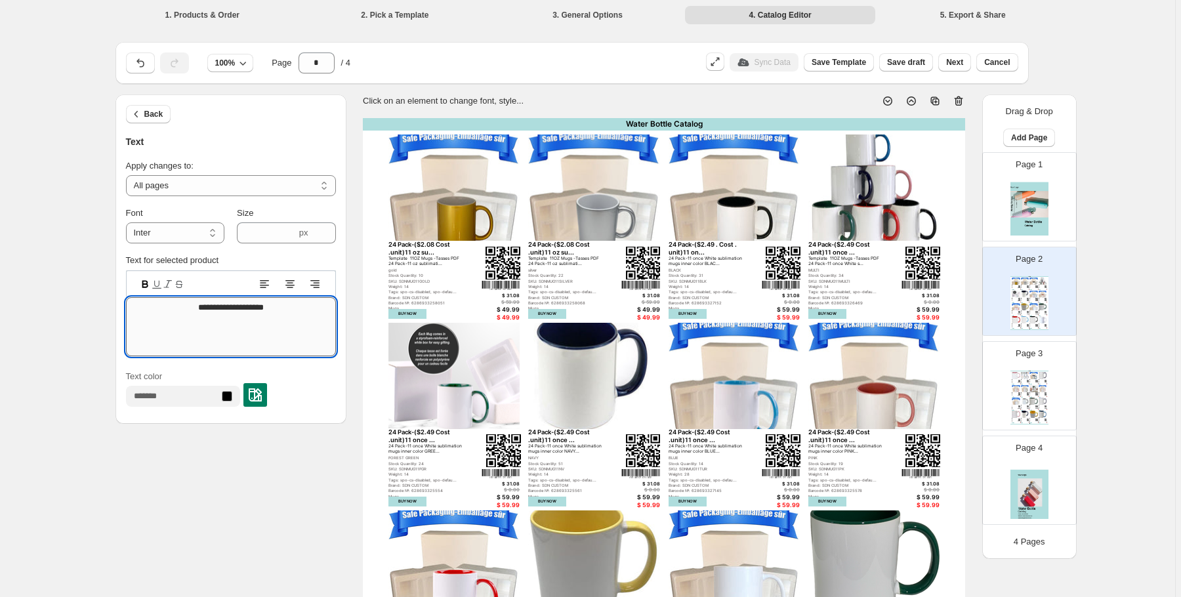
click at [239, 305] on textarea "**********" at bounding box center [231, 326] width 210 height 59
drag, startPoint x: 284, startPoint y: 307, endPoint x: 165, endPoint y: 306, distance: 118.2
click at [165, 306] on textarea "**********" at bounding box center [231, 326] width 210 height 59
type textarea "*"
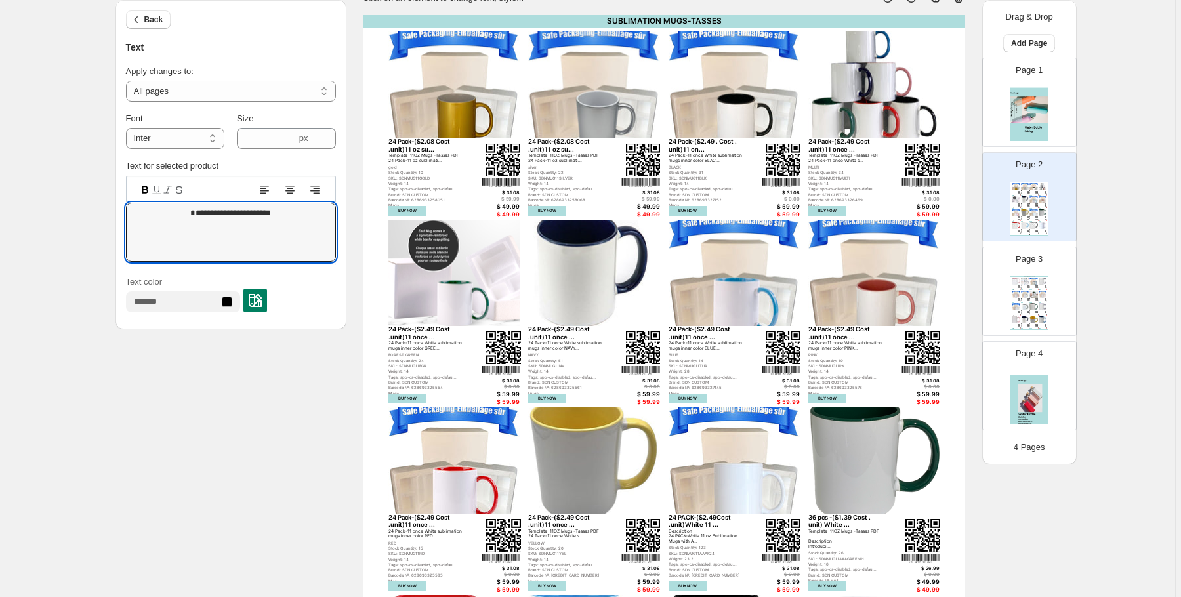
scroll to position [39, 0]
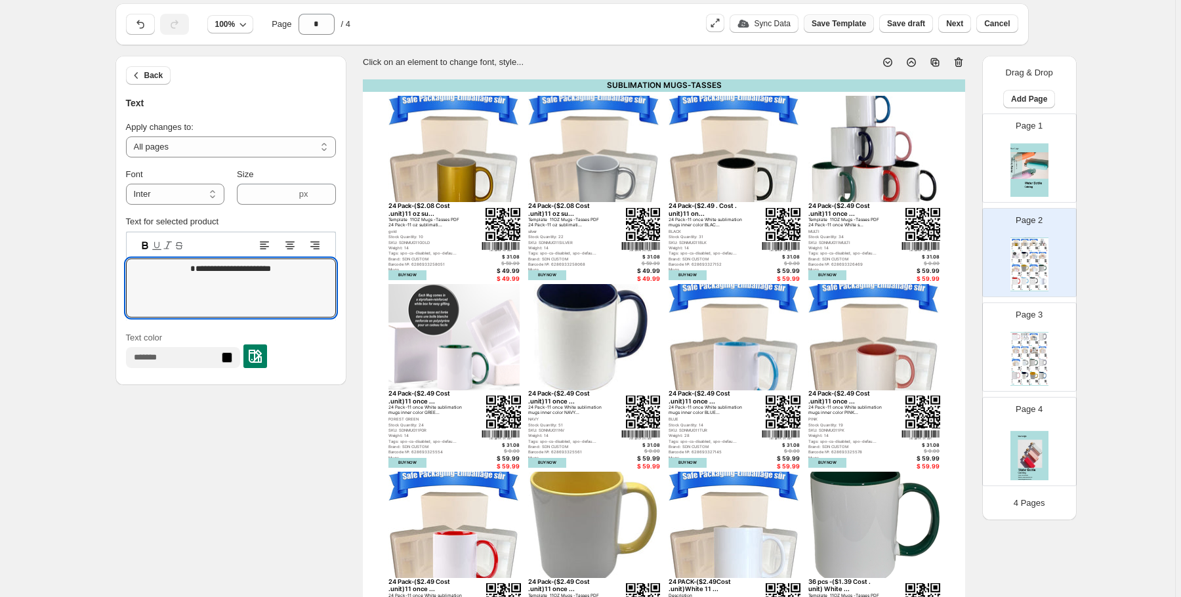
type textarea "**********"
click at [849, 26] on span "Save Template" at bounding box center [839, 23] width 54 height 11
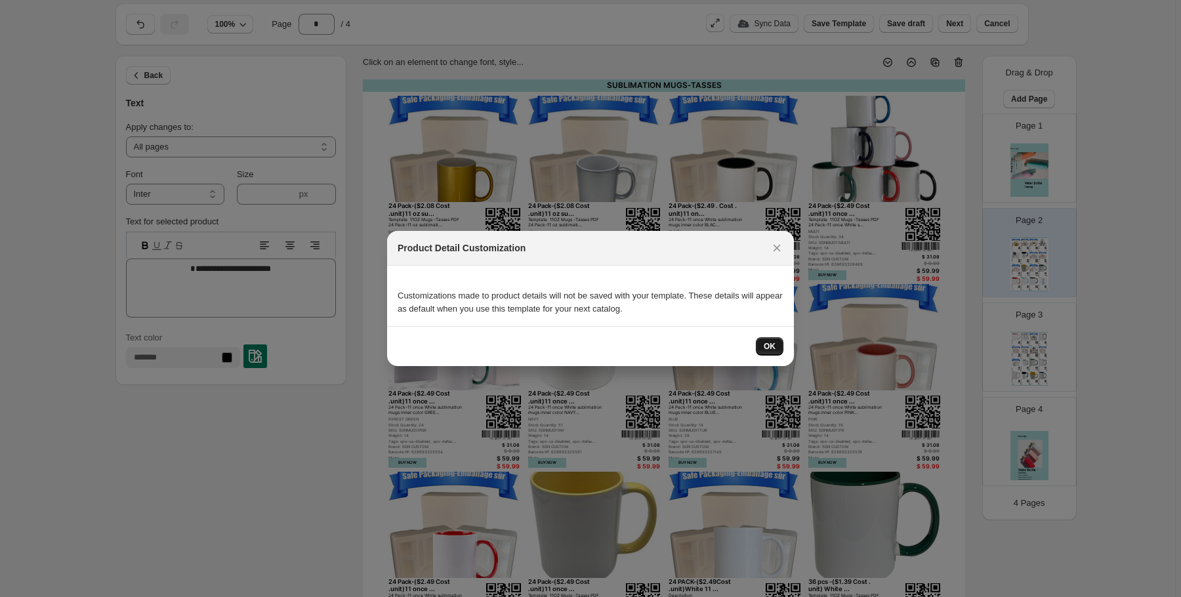
click at [771, 344] on span "OK" at bounding box center [770, 346] width 12 height 11
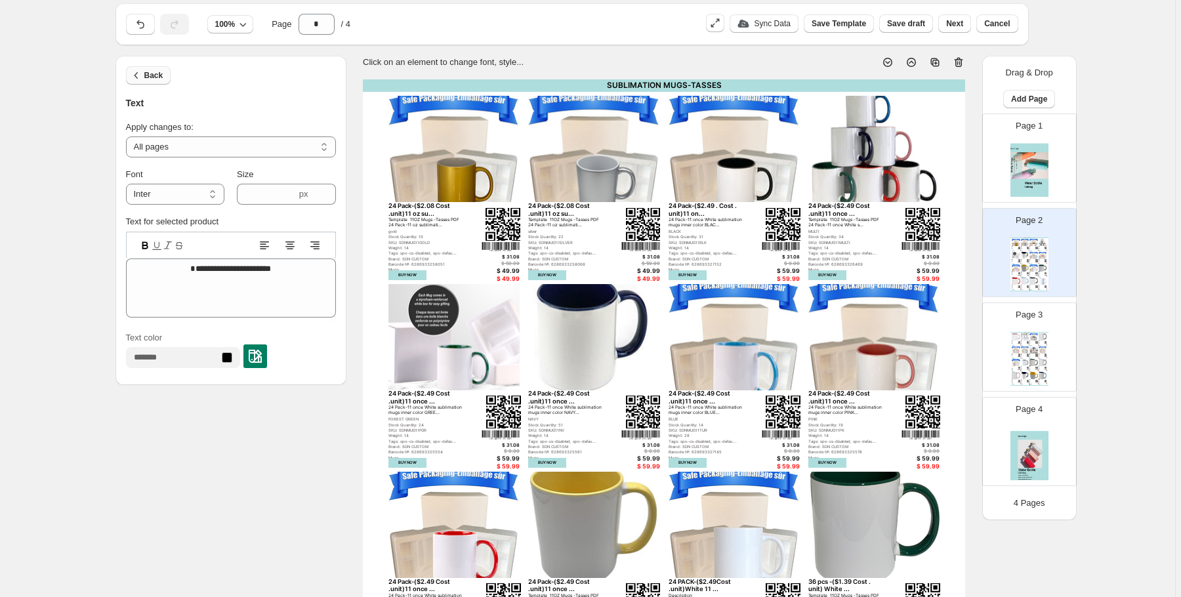
click at [158, 81] on button "Back" at bounding box center [148, 75] width 45 height 18
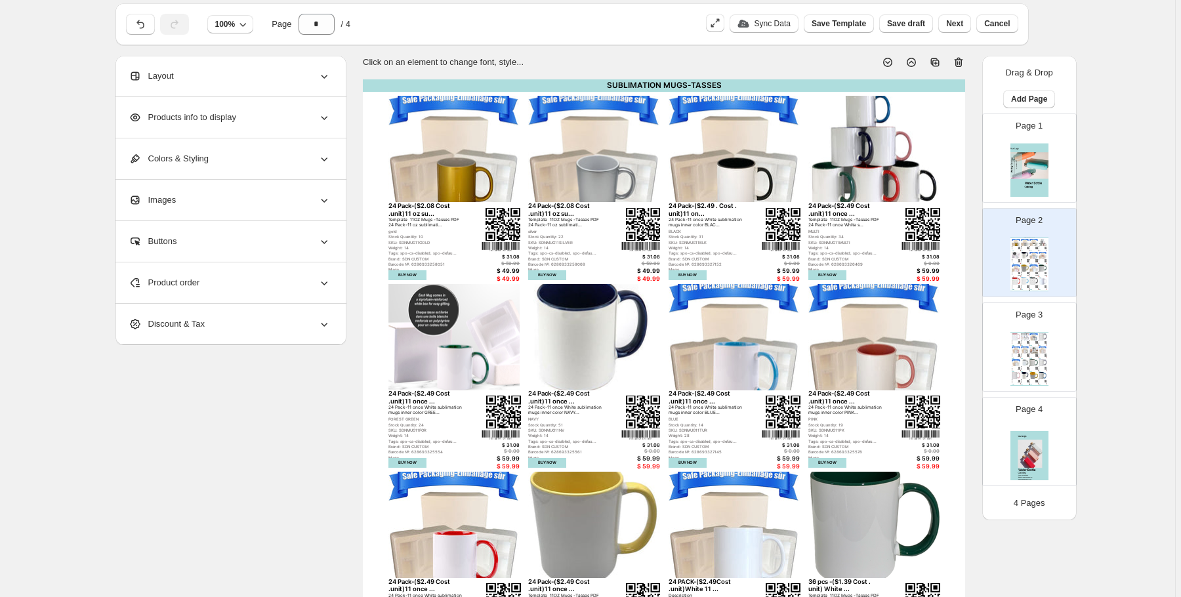
click at [312, 120] on div "Products info to display" at bounding box center [230, 117] width 202 height 41
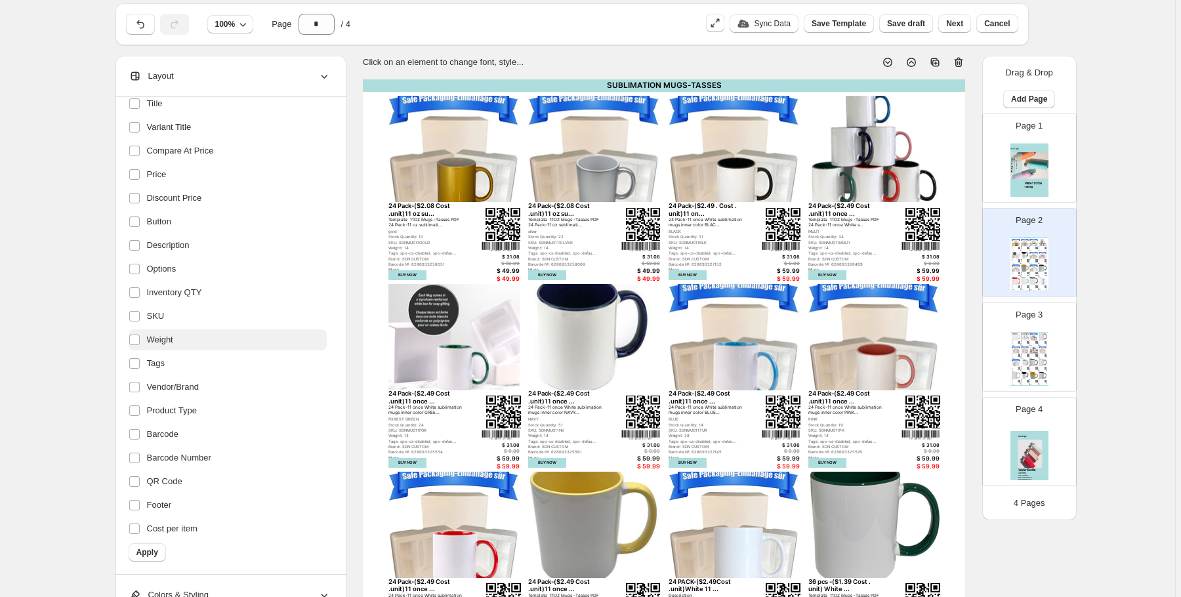
scroll to position [0, 0]
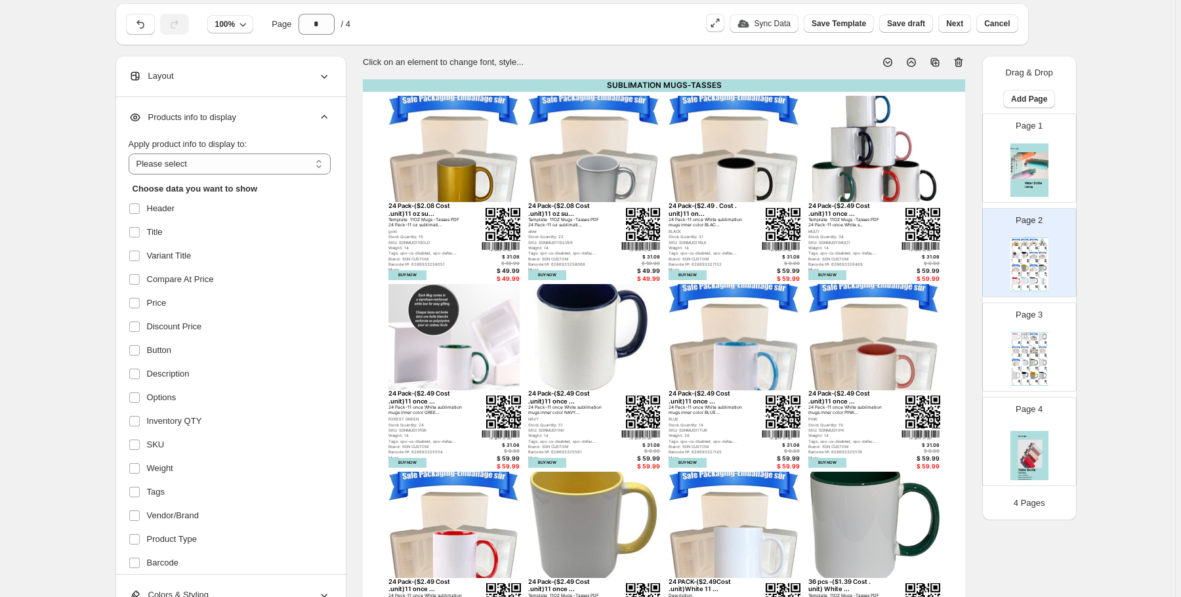
click at [328, 74] on icon at bounding box center [324, 76] width 13 height 13
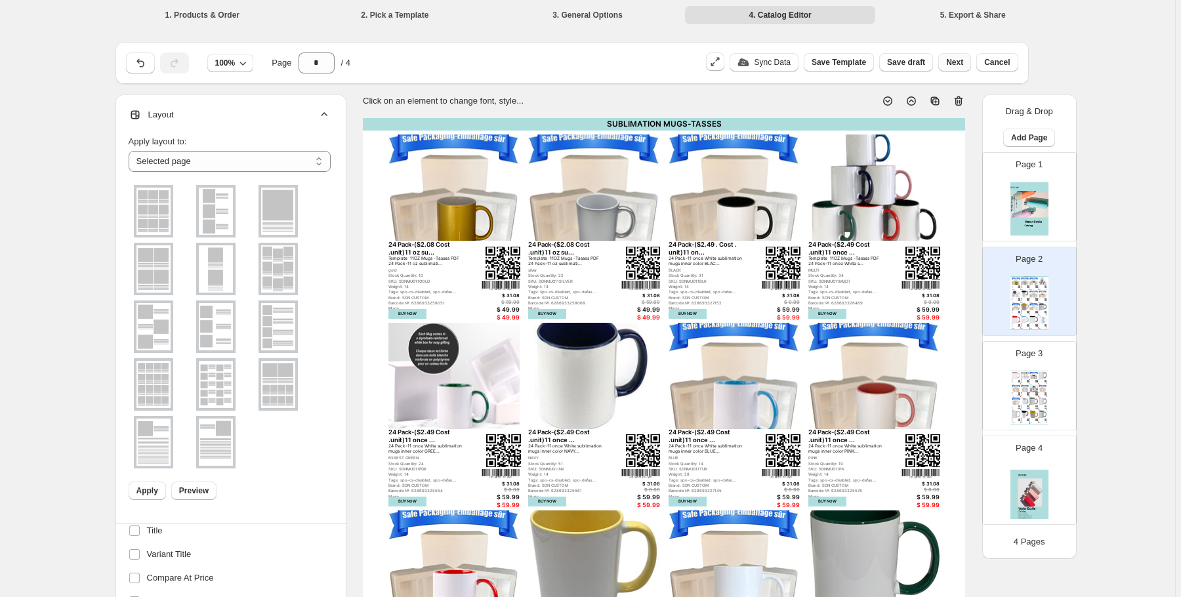
click at [950, 64] on button "Next" at bounding box center [955, 62] width 33 height 18
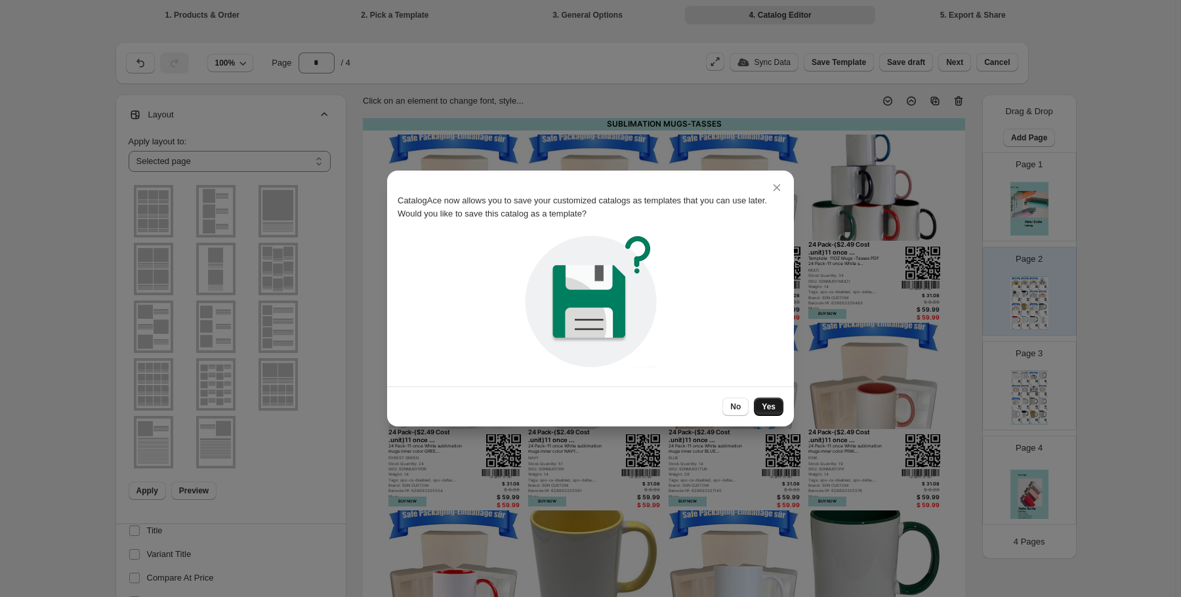
click at [775, 403] on span "Yes" at bounding box center [769, 407] width 14 height 11
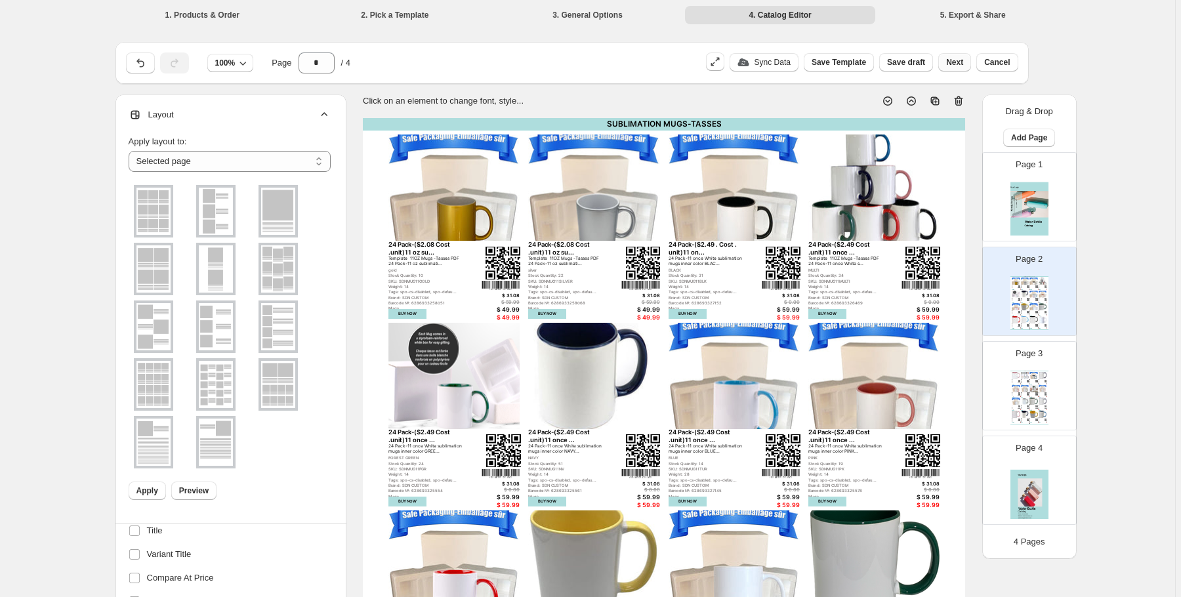
click at [956, 63] on span "Next" at bounding box center [955, 62] width 17 height 11
